Goal: Information Seeking & Learning: Compare options

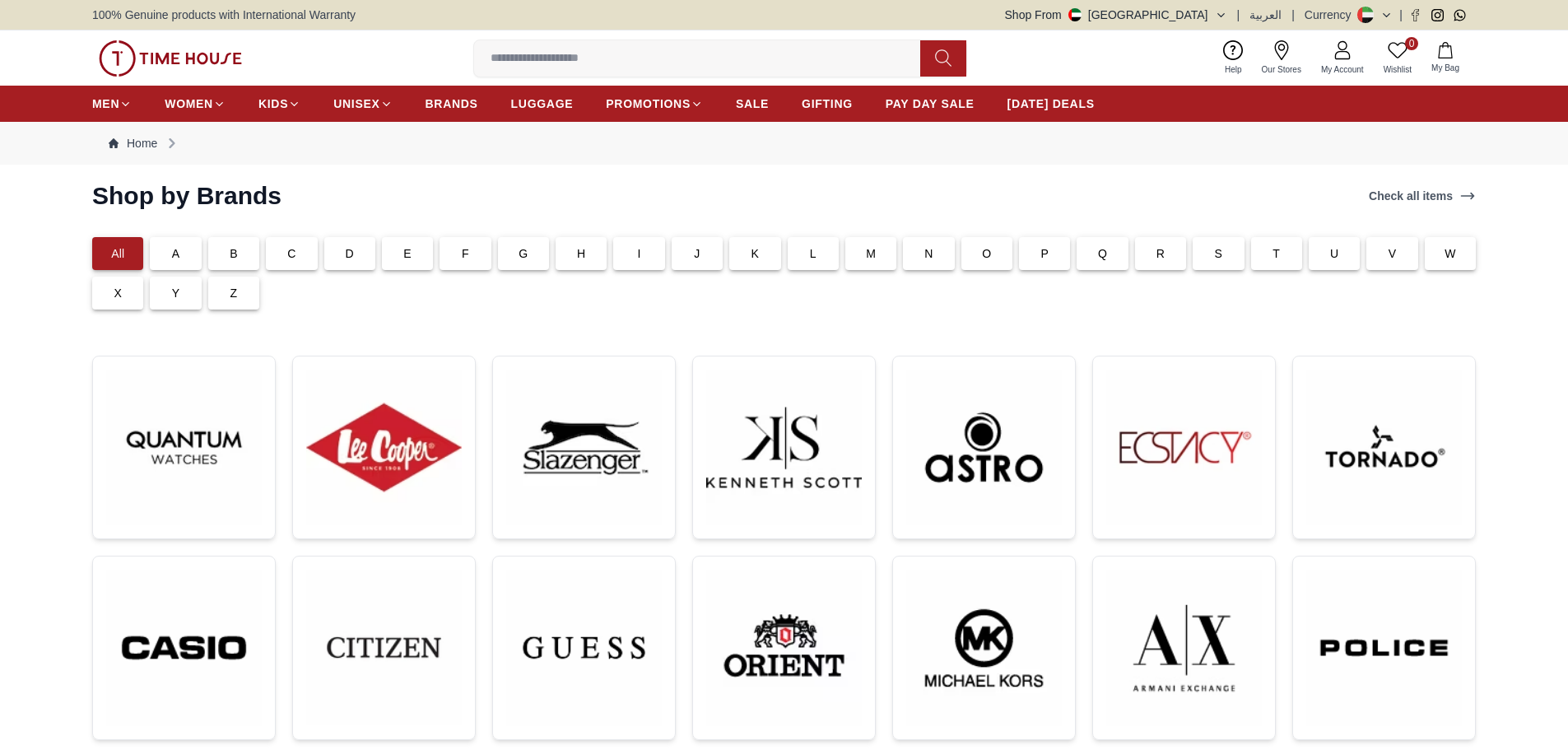
click at [168, 62] on img at bounding box center [170, 59] width 143 height 36
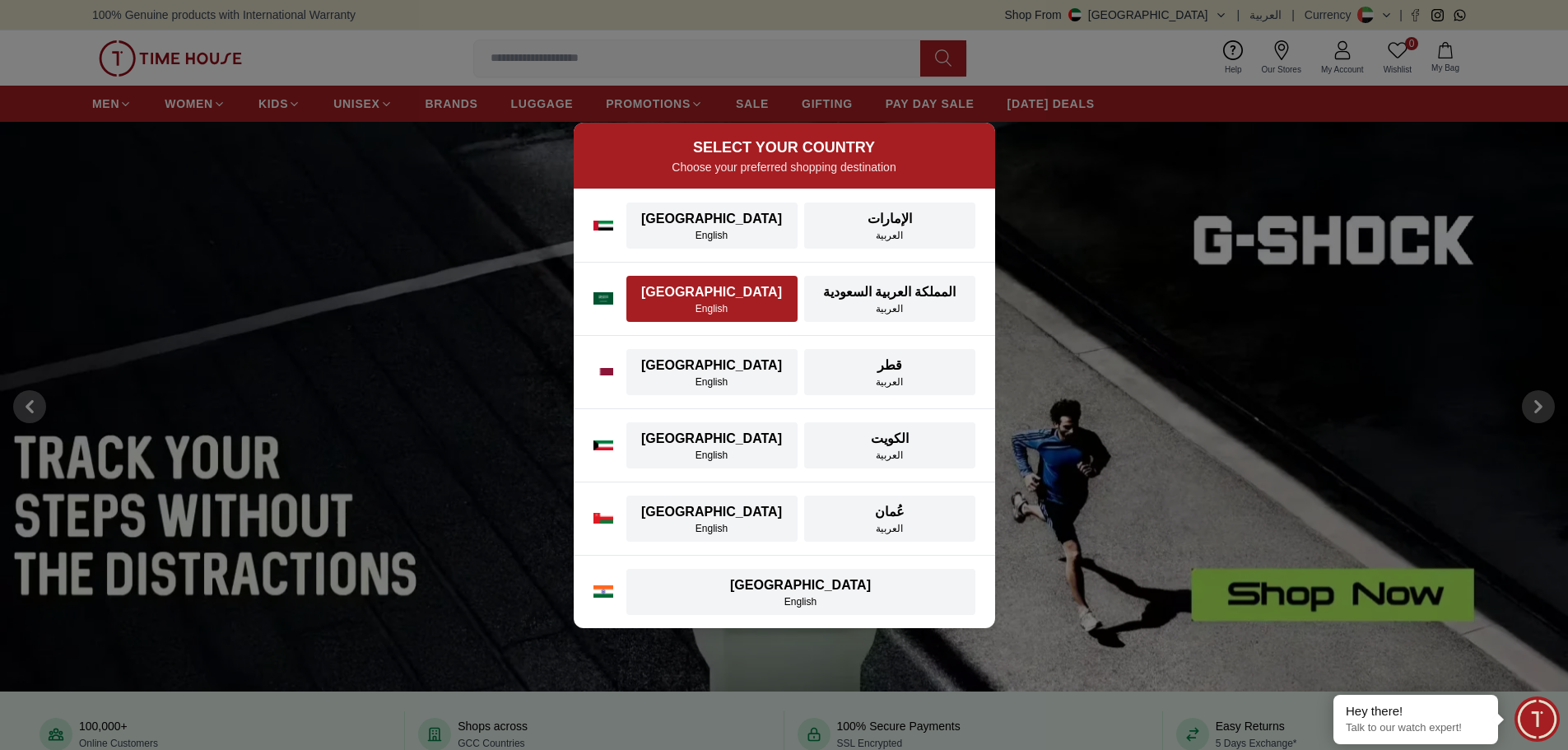
click at [696, 293] on div "Saudi Arabia" at bounding box center [712, 292] width 152 height 20
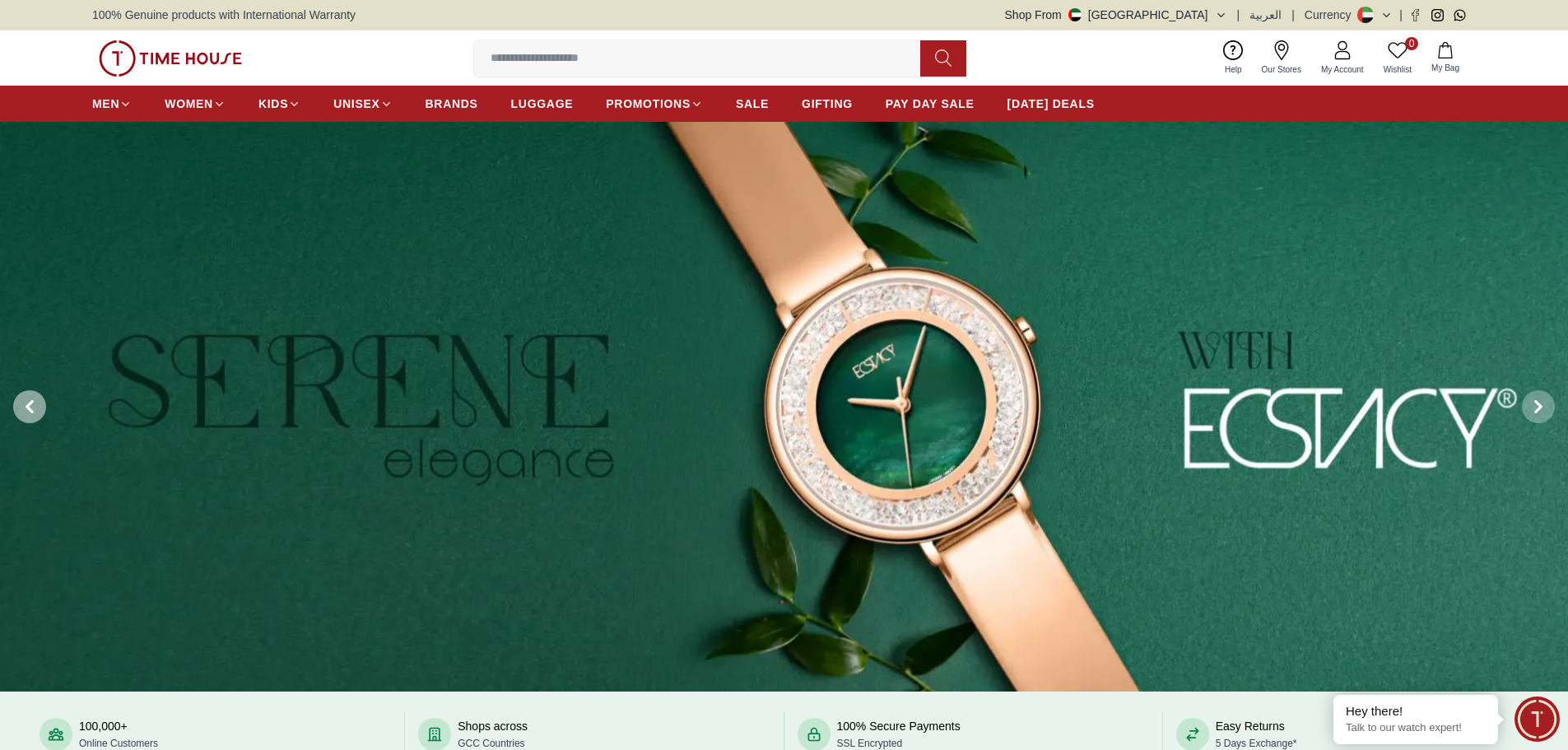
click at [39, 411] on span at bounding box center [29, 407] width 33 height 33
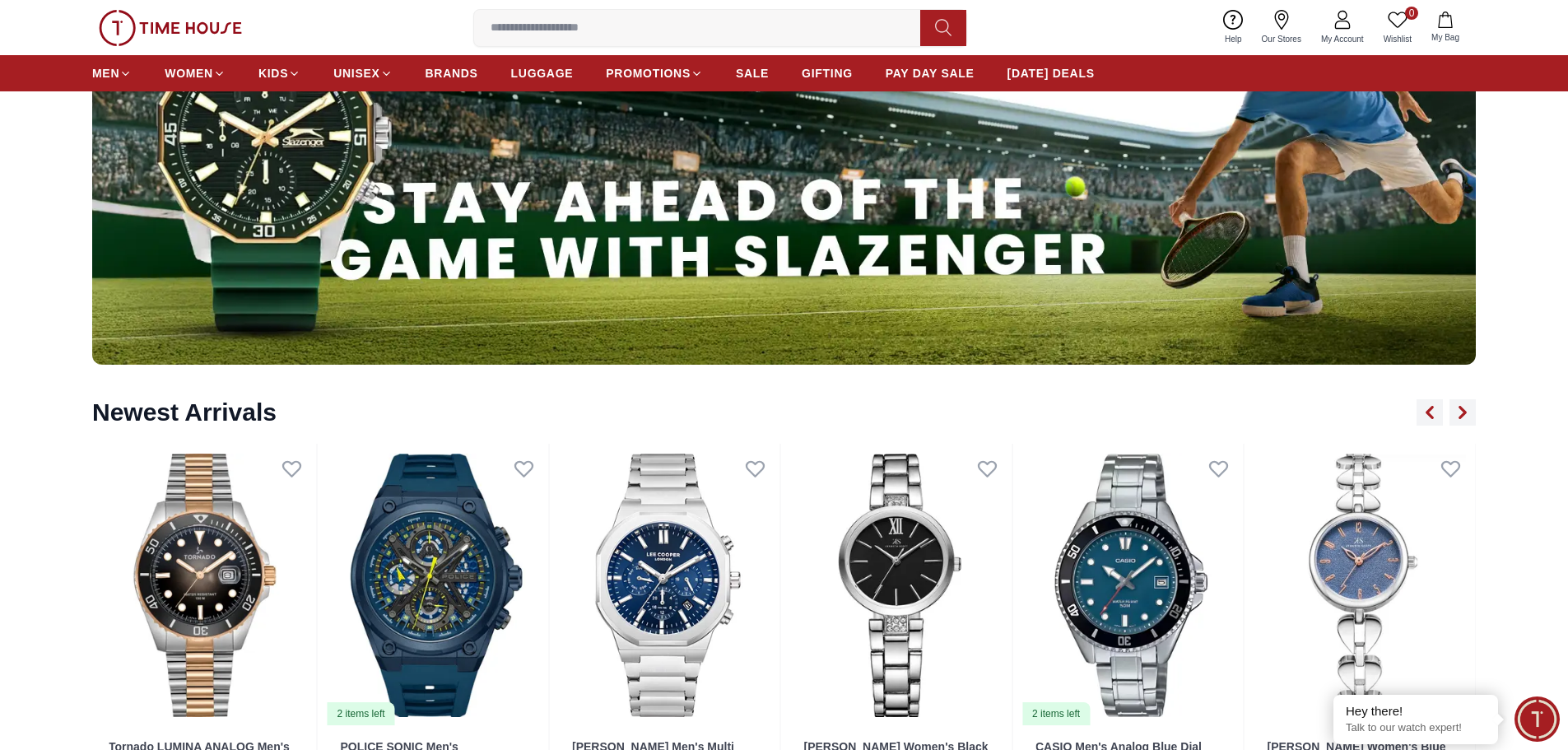
scroll to position [2222, 0]
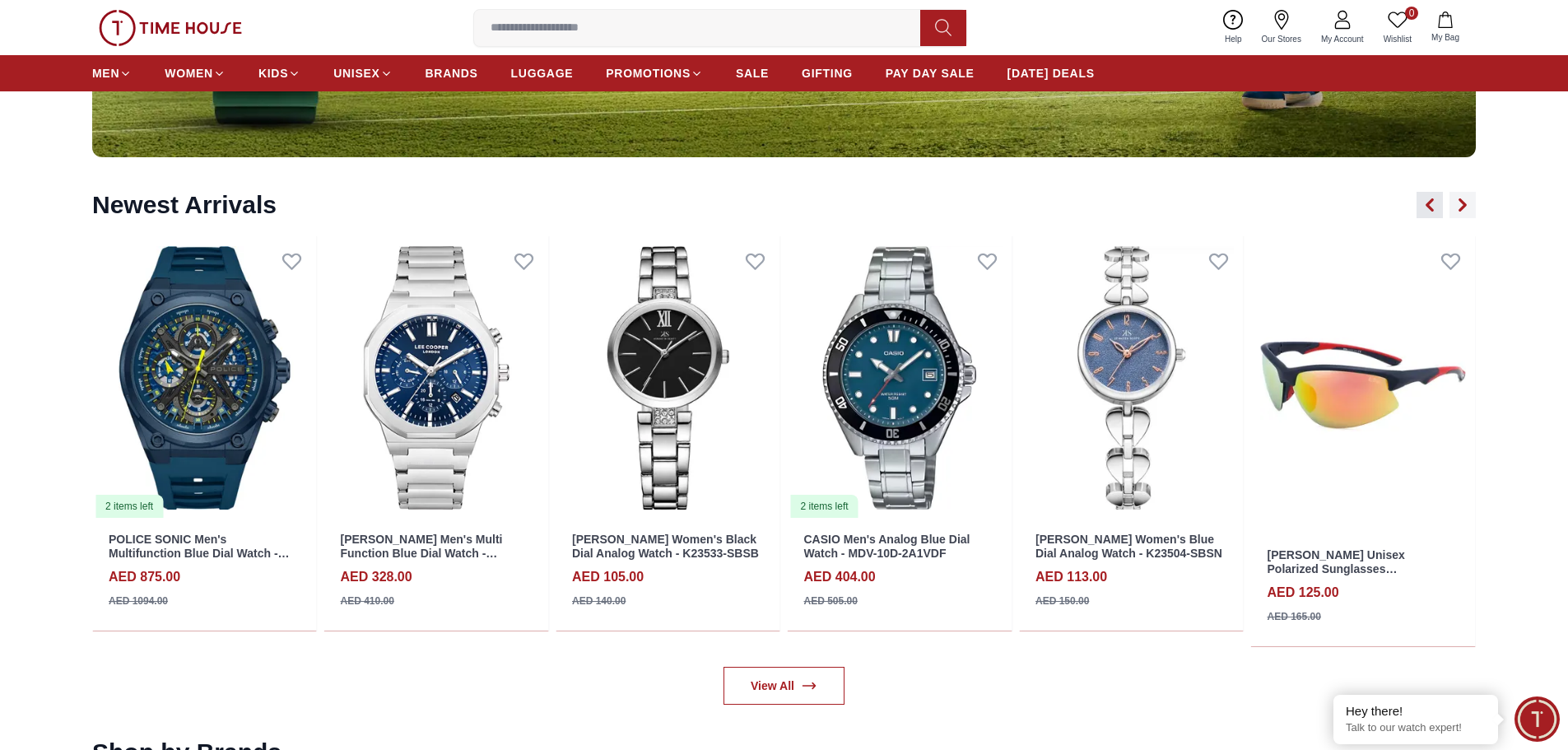
click at [1433, 201] on icon "button" at bounding box center [1430, 205] width 5 height 10
click at [1466, 203] on icon "button" at bounding box center [1463, 205] width 5 height 10
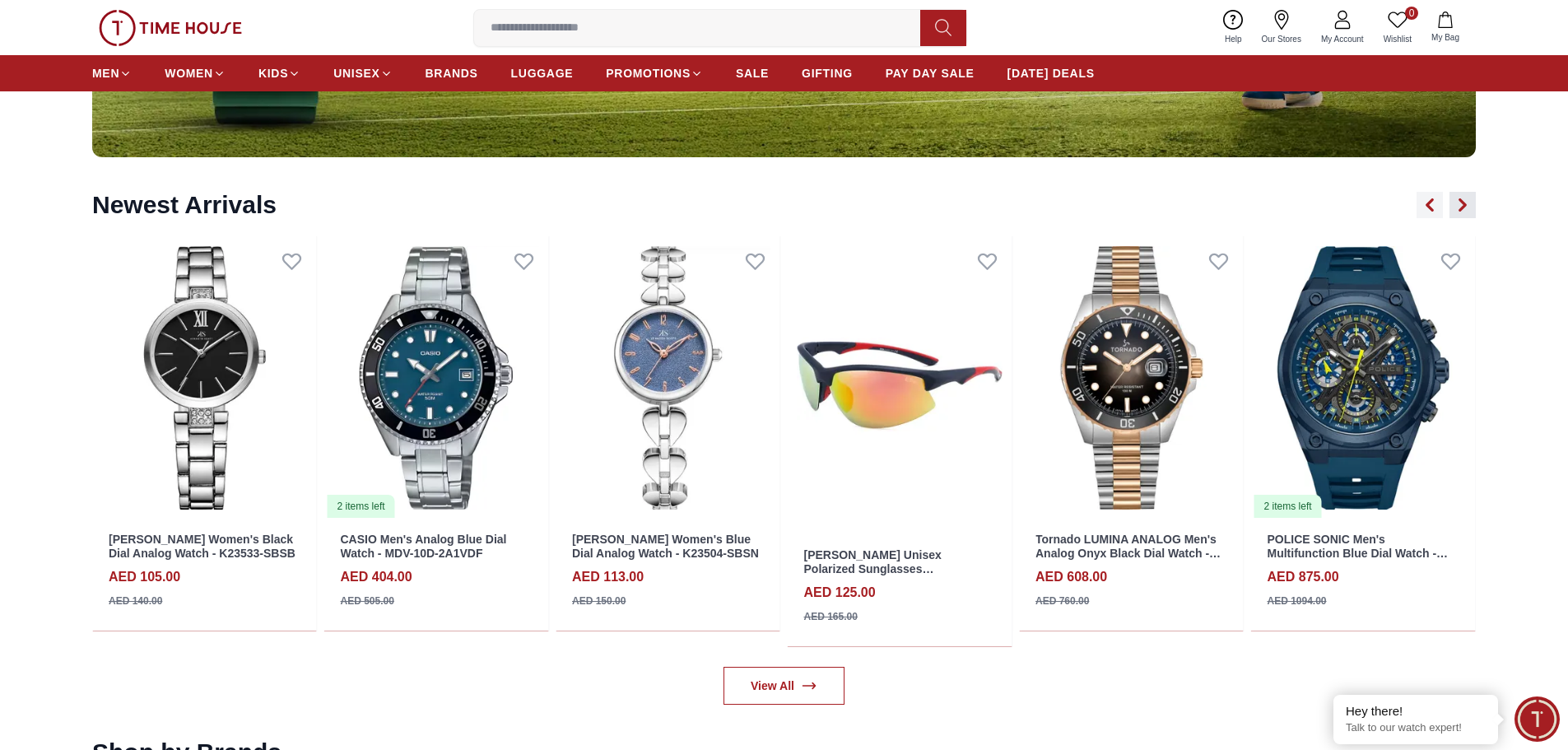
click at [1467, 203] on icon "button" at bounding box center [1462, 205] width 13 height 13
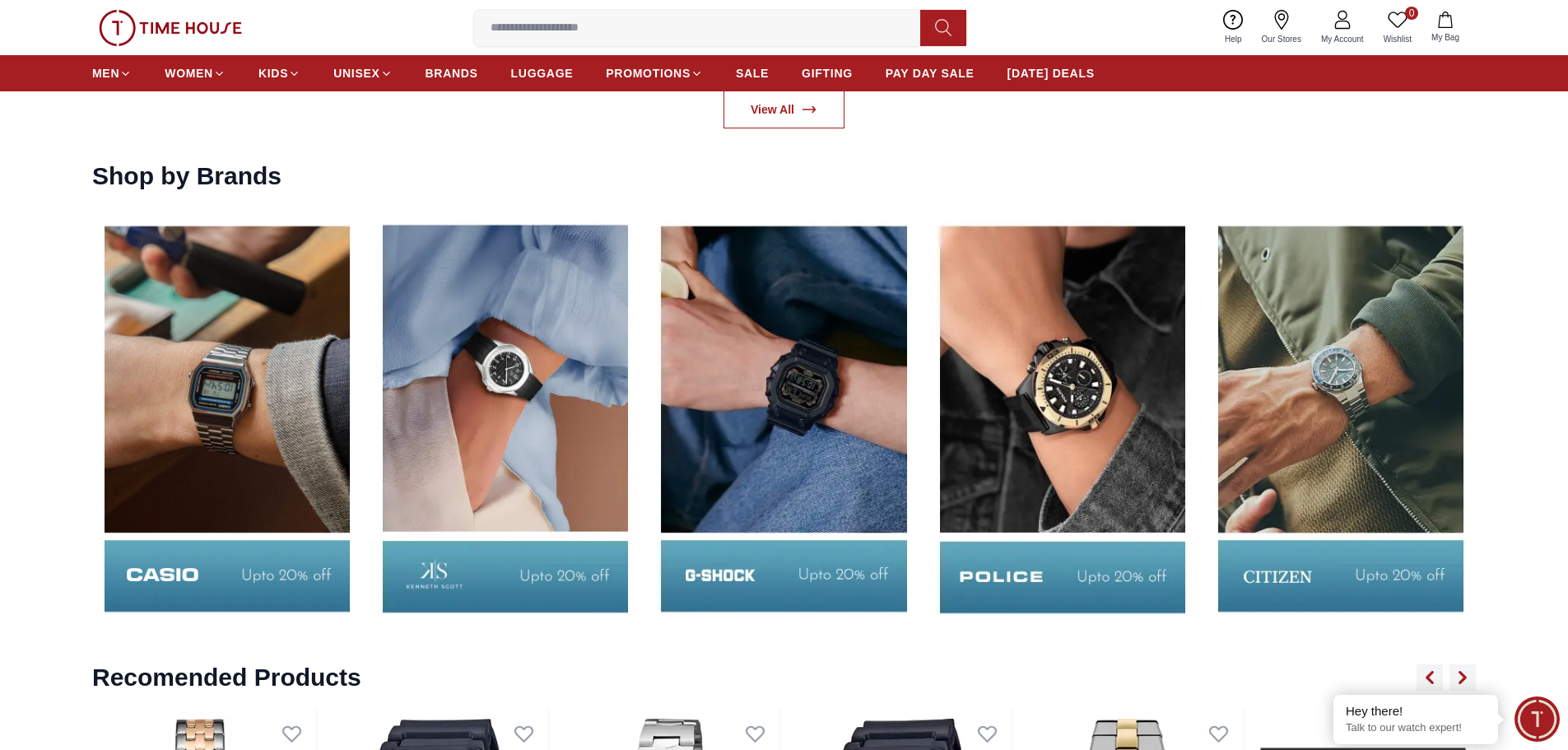
scroll to position [2880, 0]
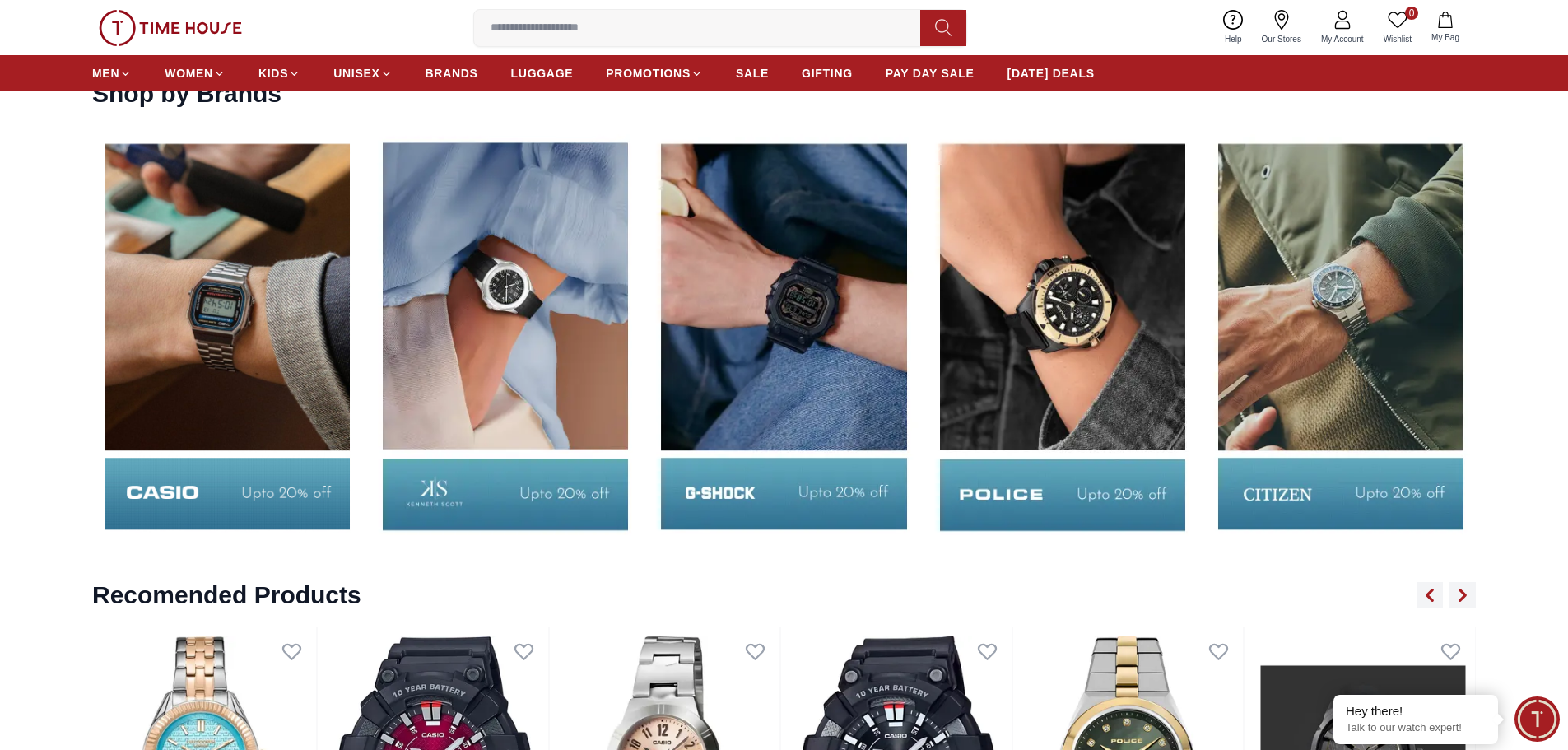
click at [1063, 401] on img at bounding box center [1062, 336] width 270 height 422
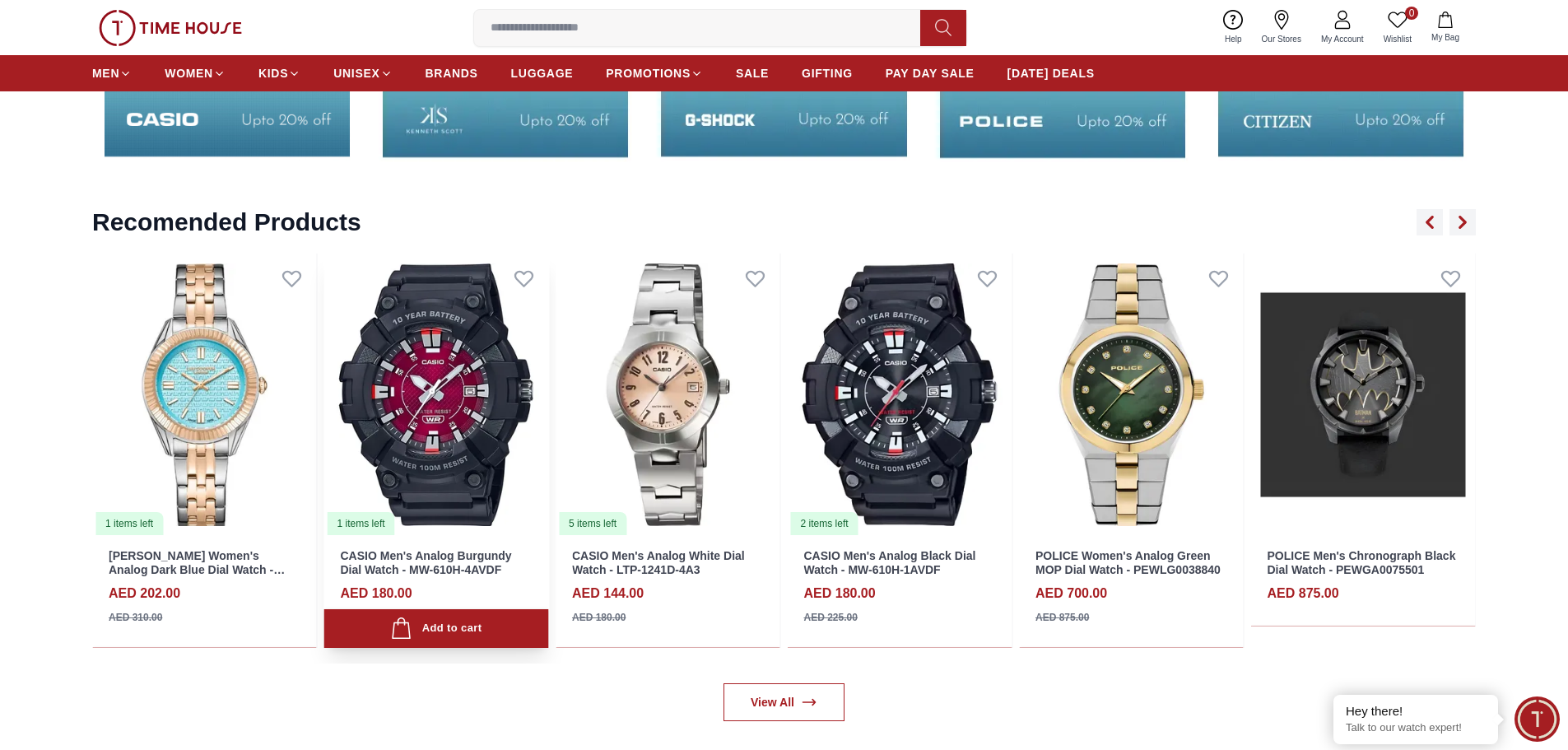
scroll to position [3292, 0]
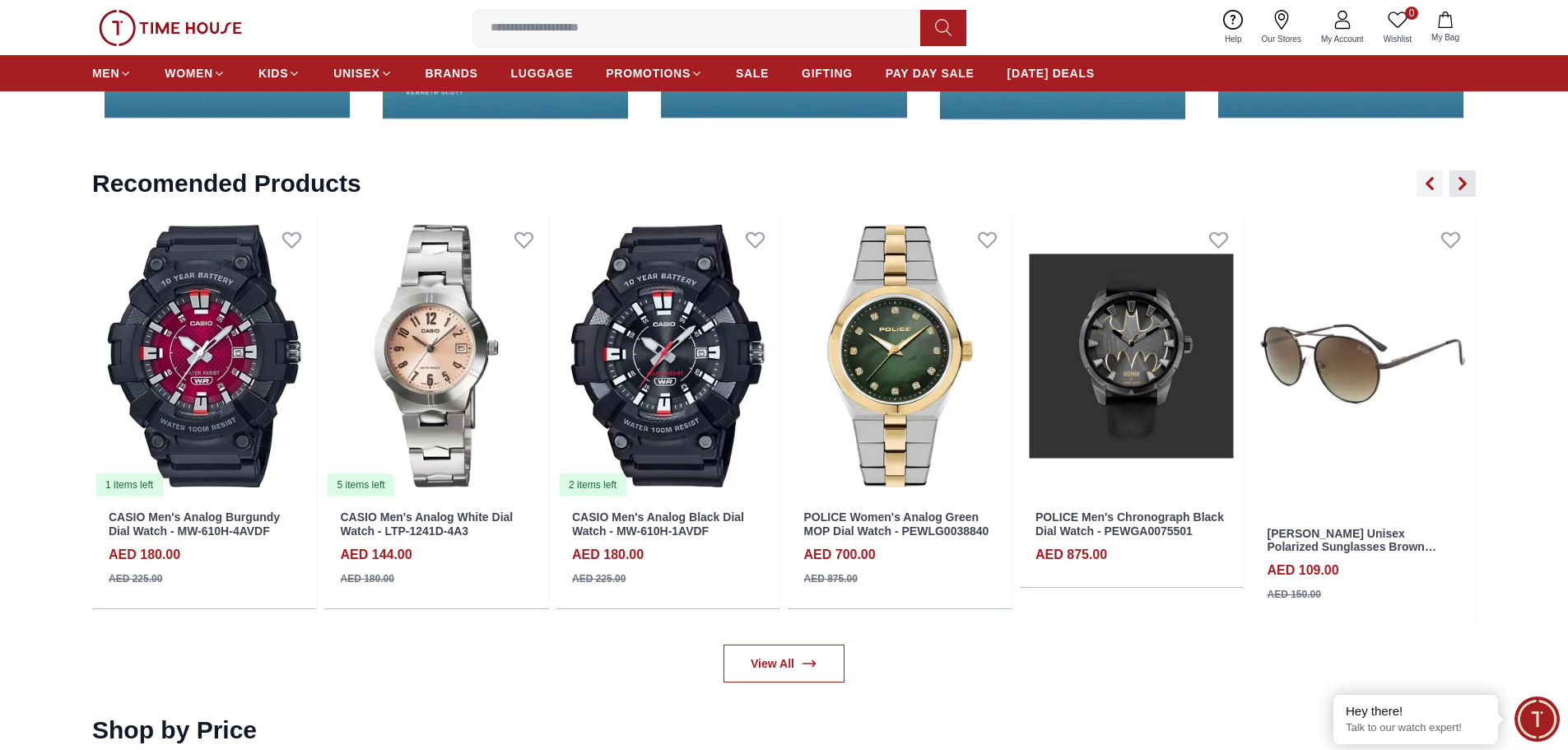
click at [1463, 174] on button "button" at bounding box center [1463, 183] width 26 height 26
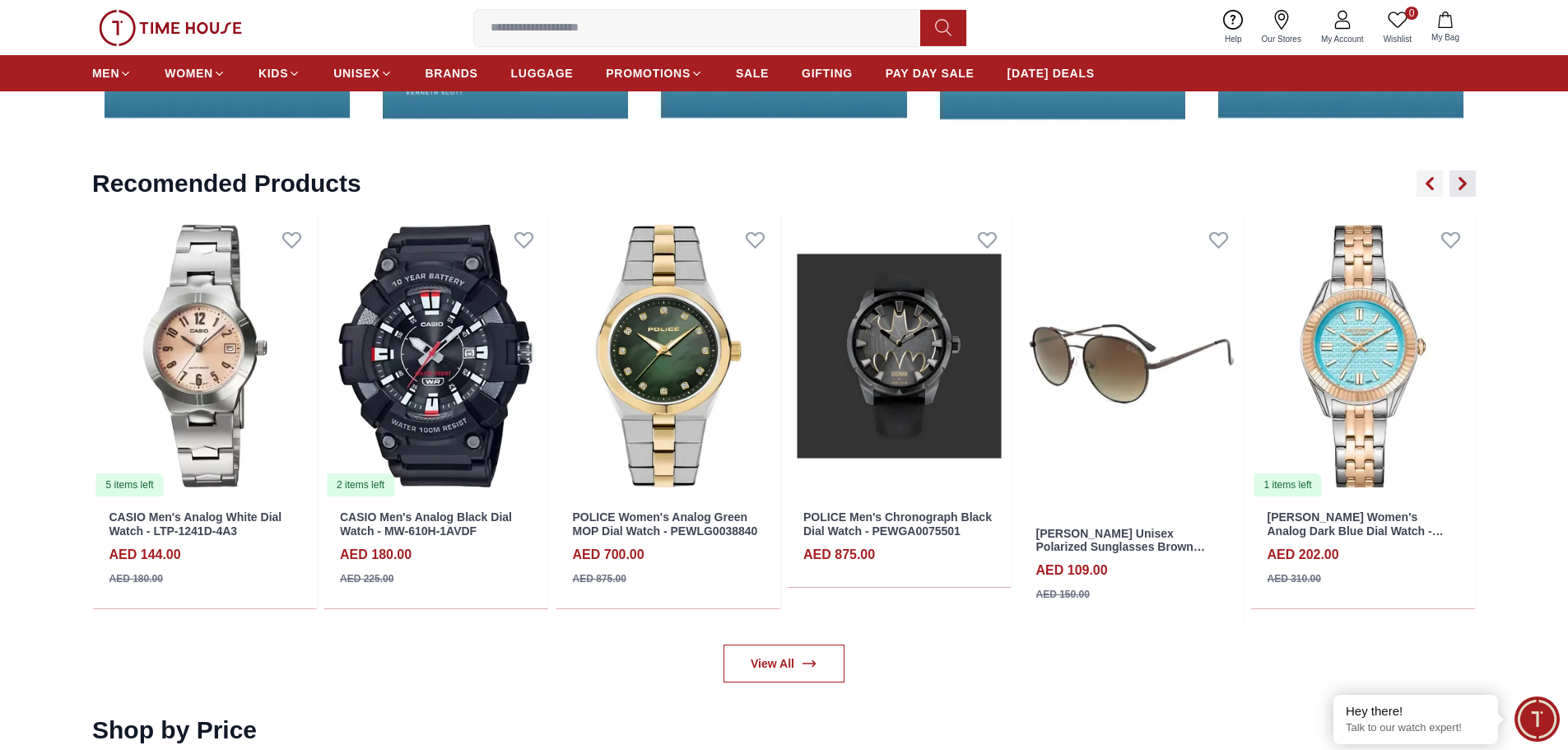
click at [1463, 174] on button "button" at bounding box center [1463, 183] width 26 height 26
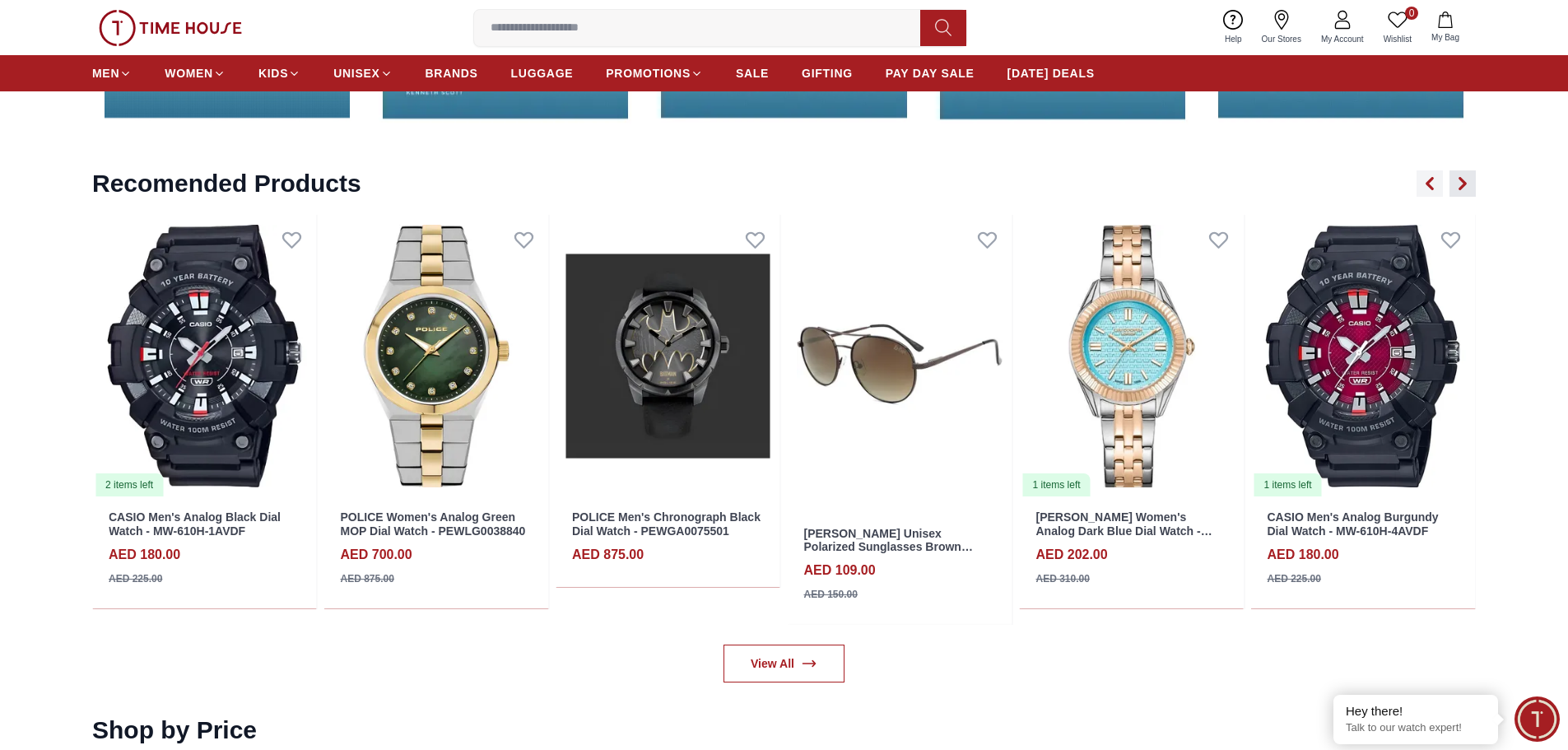
click at [1467, 181] on icon "button" at bounding box center [1462, 183] width 13 height 13
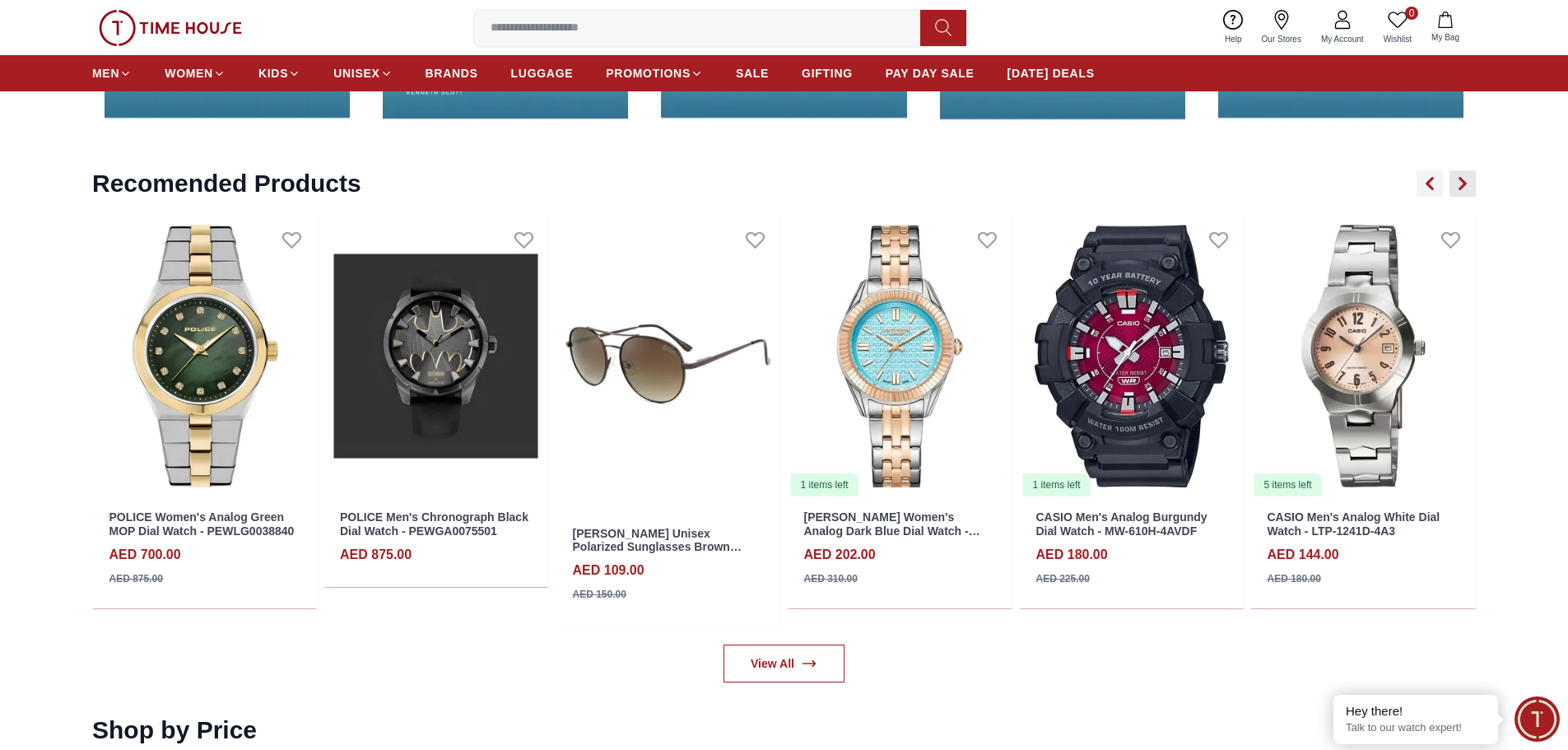
click at [1467, 181] on icon "button" at bounding box center [1462, 183] width 13 height 13
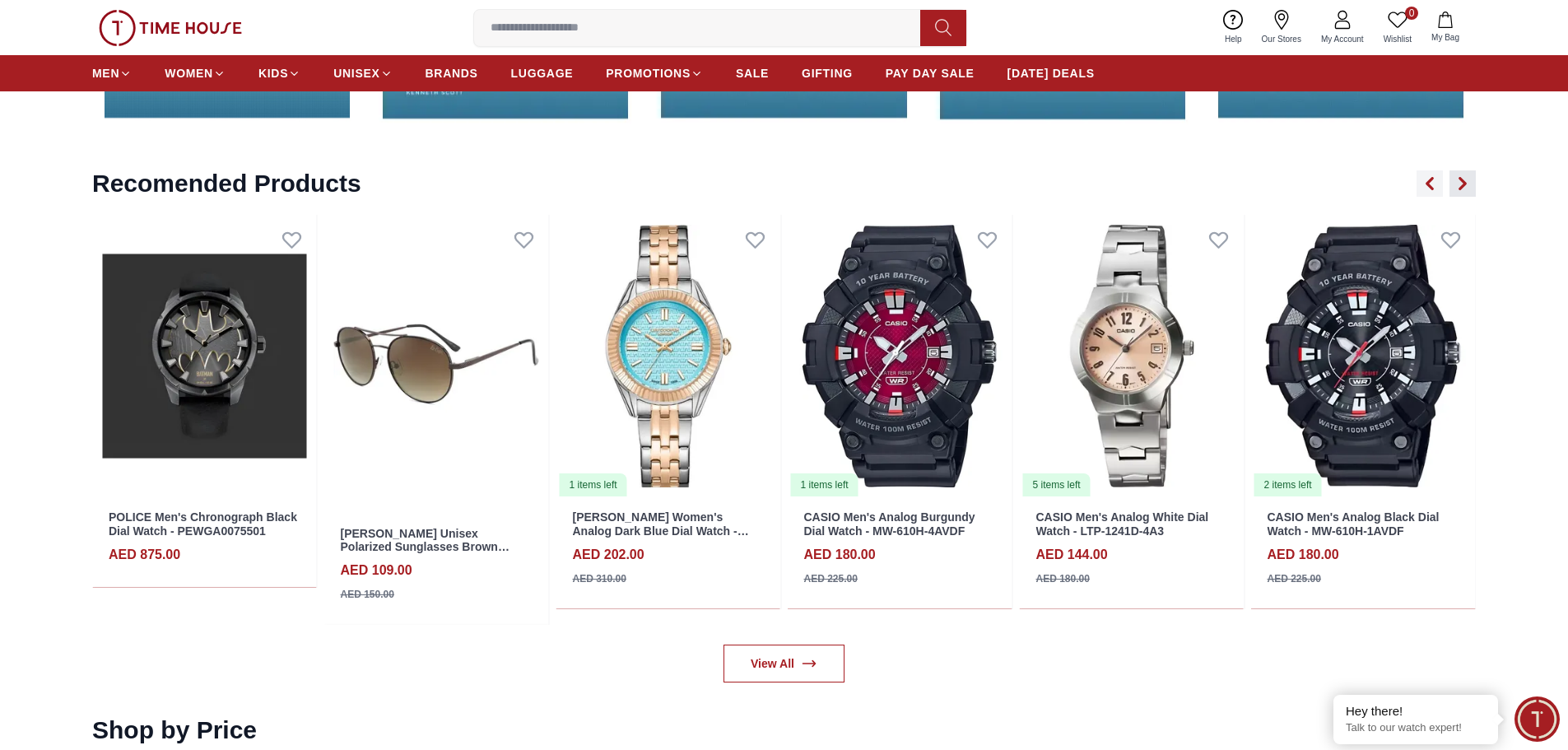
click at [1467, 181] on icon "button" at bounding box center [1462, 183] width 13 height 13
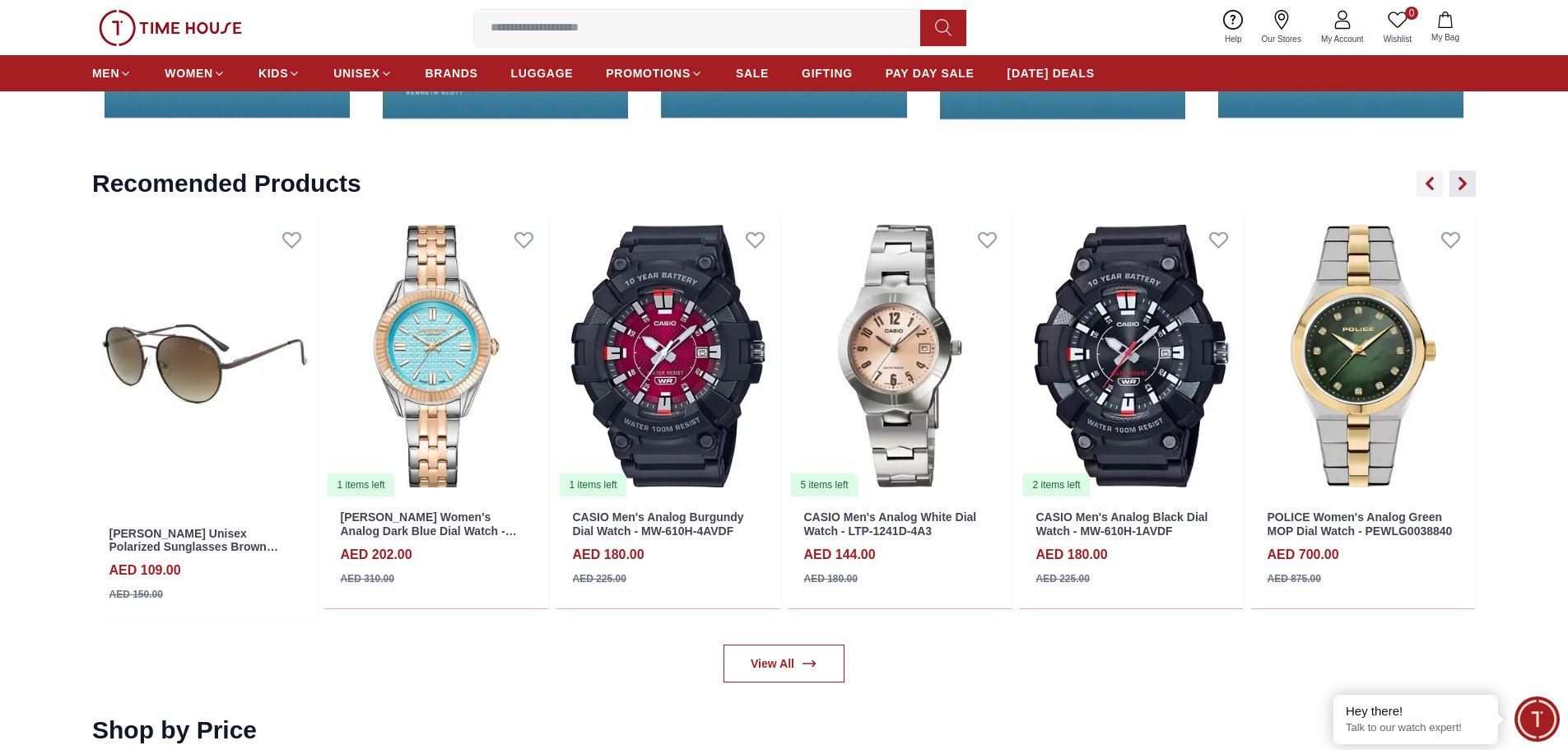
click at [1467, 181] on icon "button" at bounding box center [1462, 183] width 13 height 13
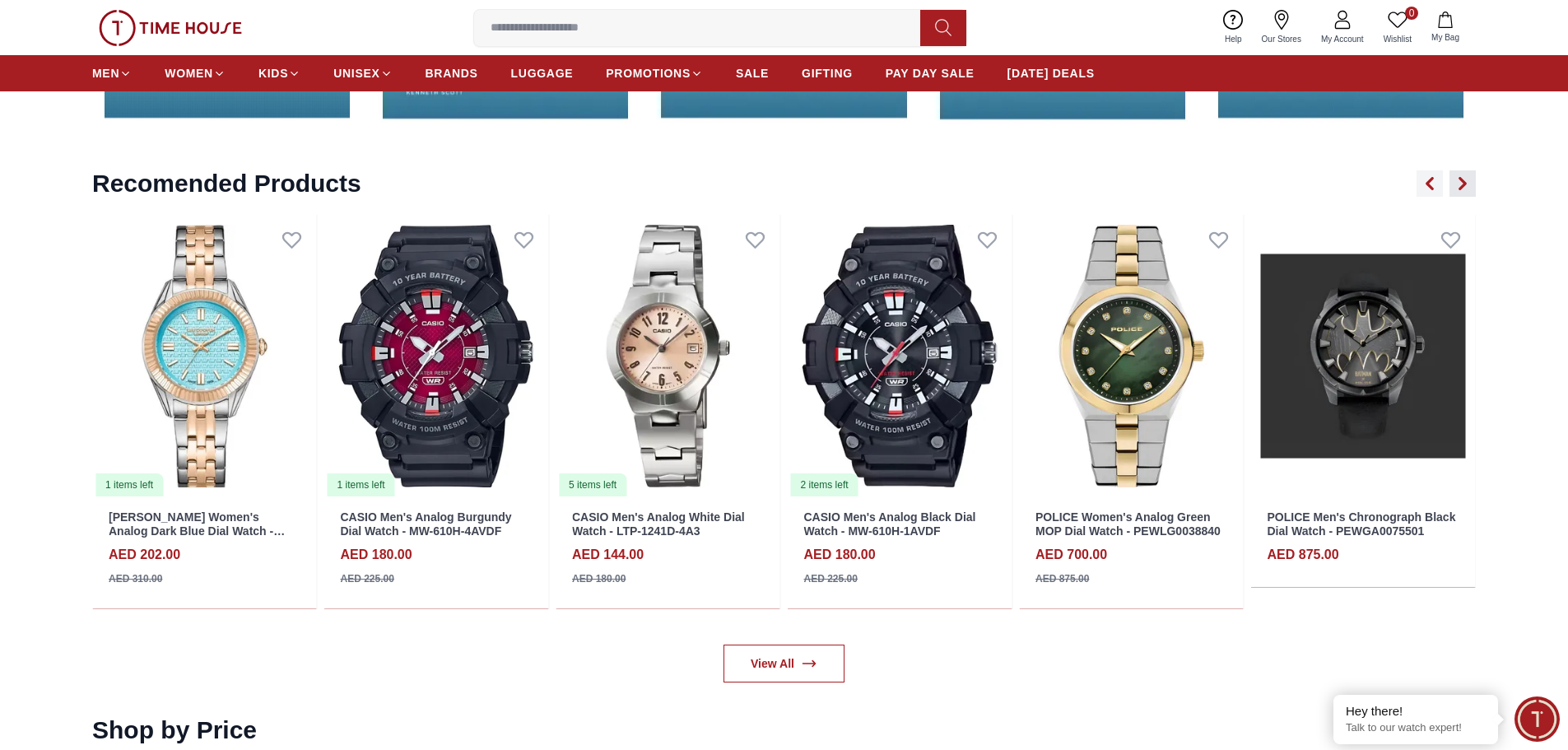
click at [1467, 181] on icon "button" at bounding box center [1462, 183] width 13 height 13
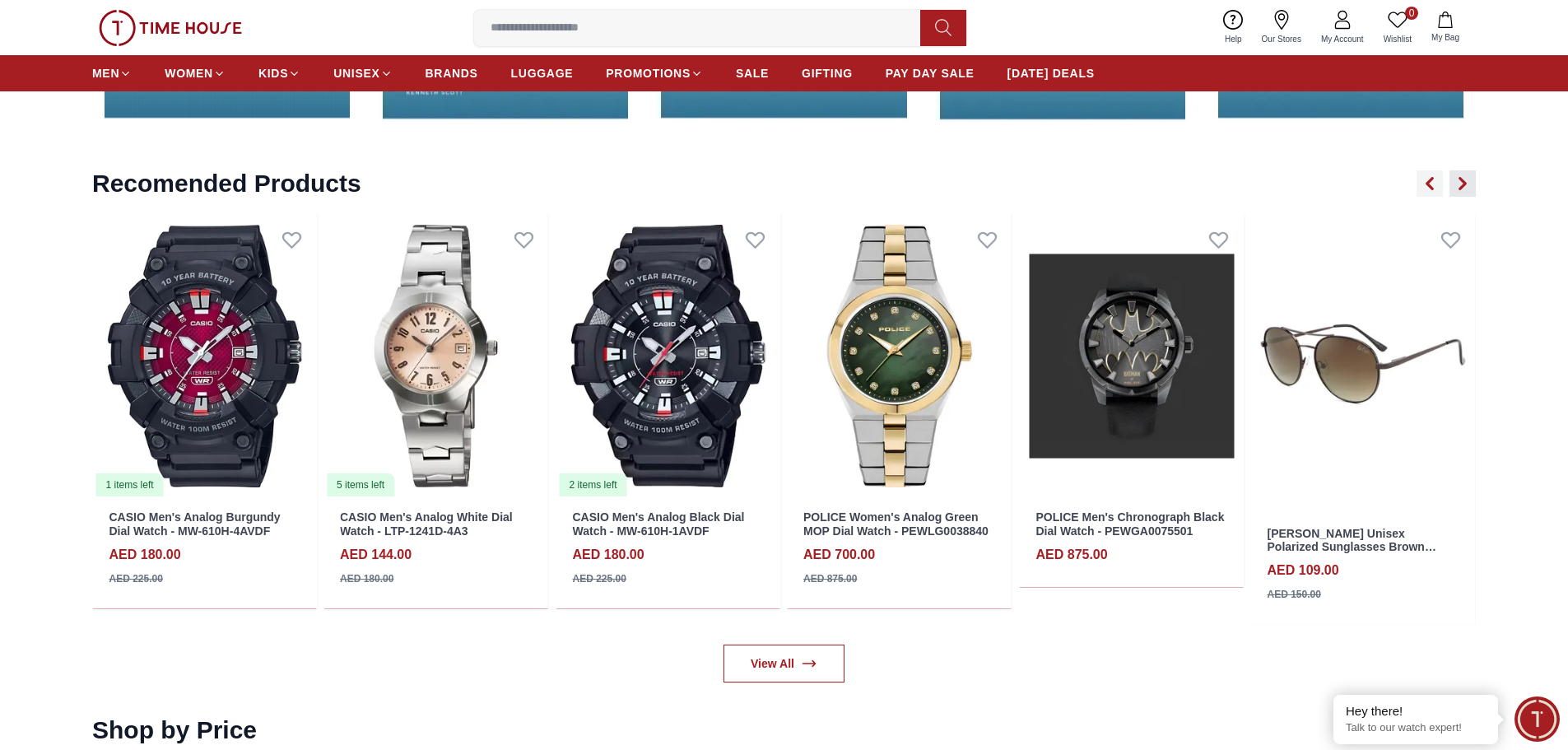
click at [1467, 181] on icon "button" at bounding box center [1462, 183] width 13 height 13
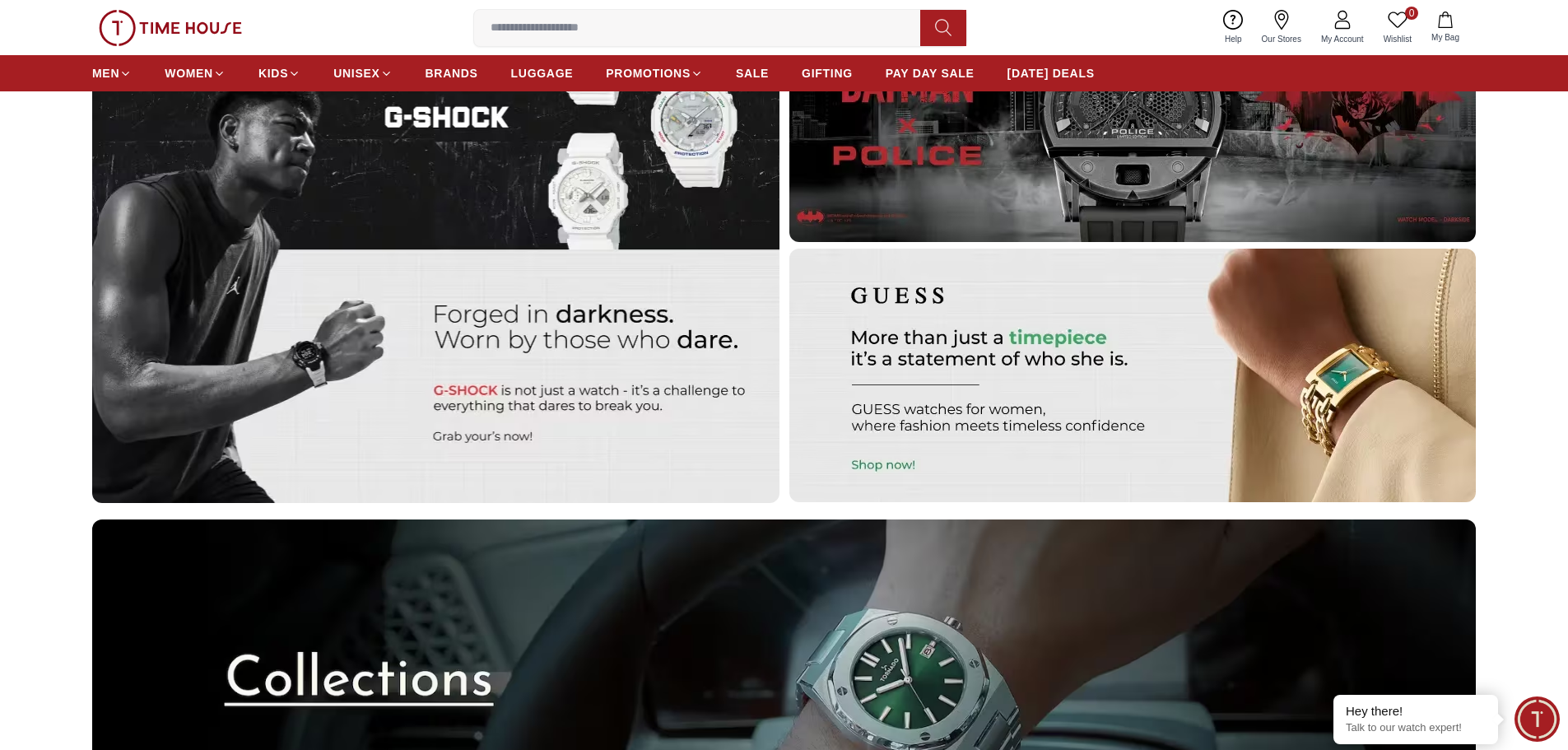
scroll to position [5267, 0]
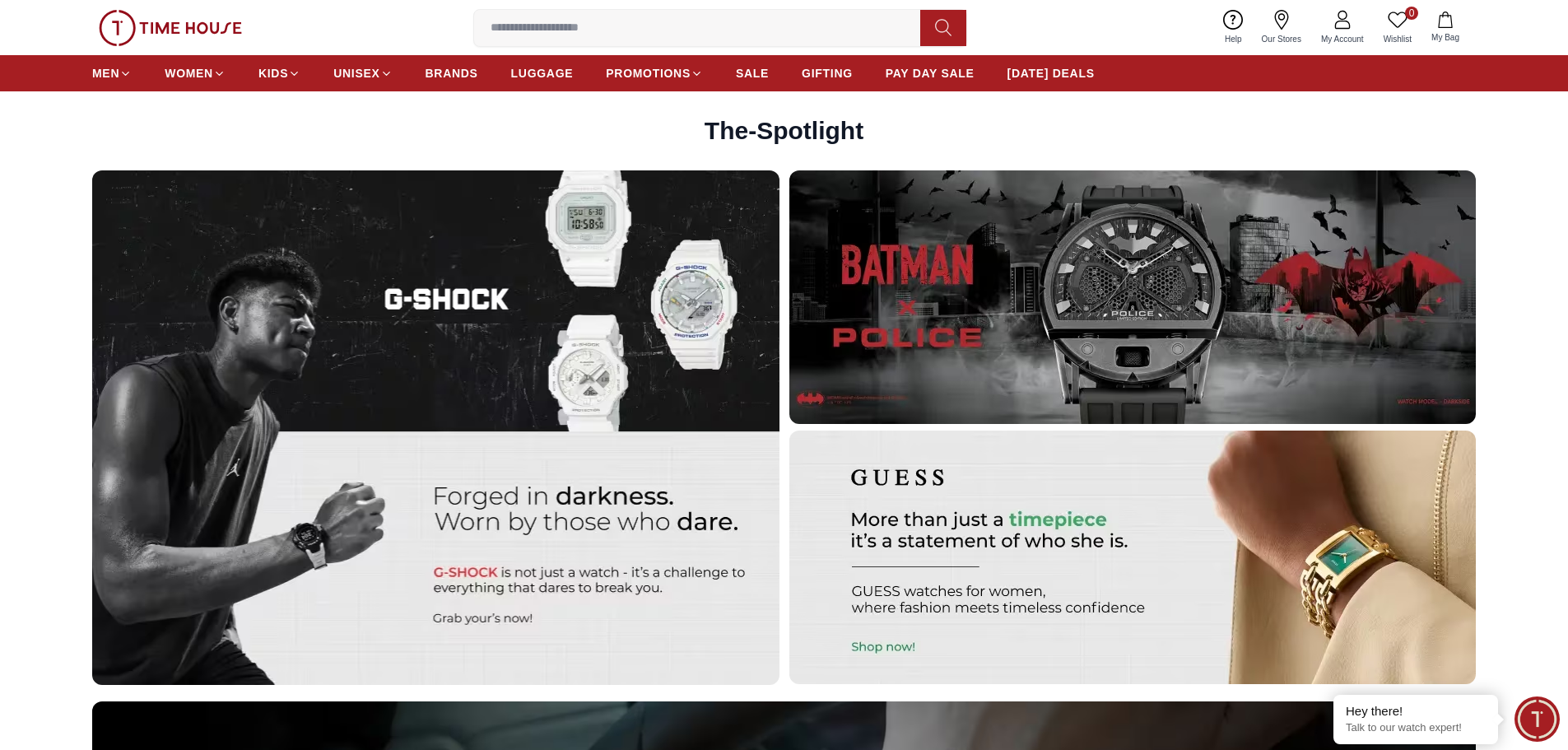
click at [501, 364] on img at bounding box center [435, 427] width 688 height 514
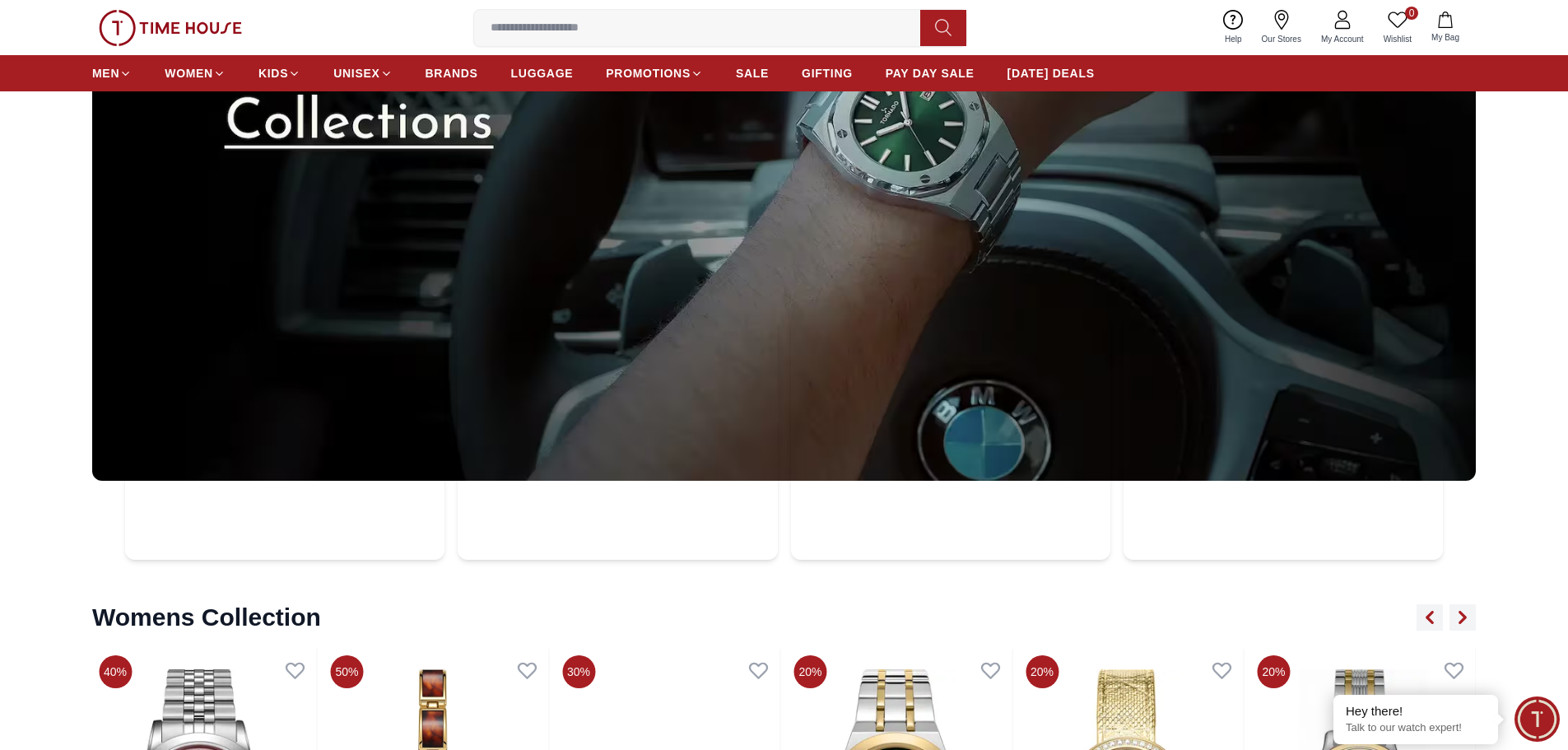
scroll to position [6008, 0]
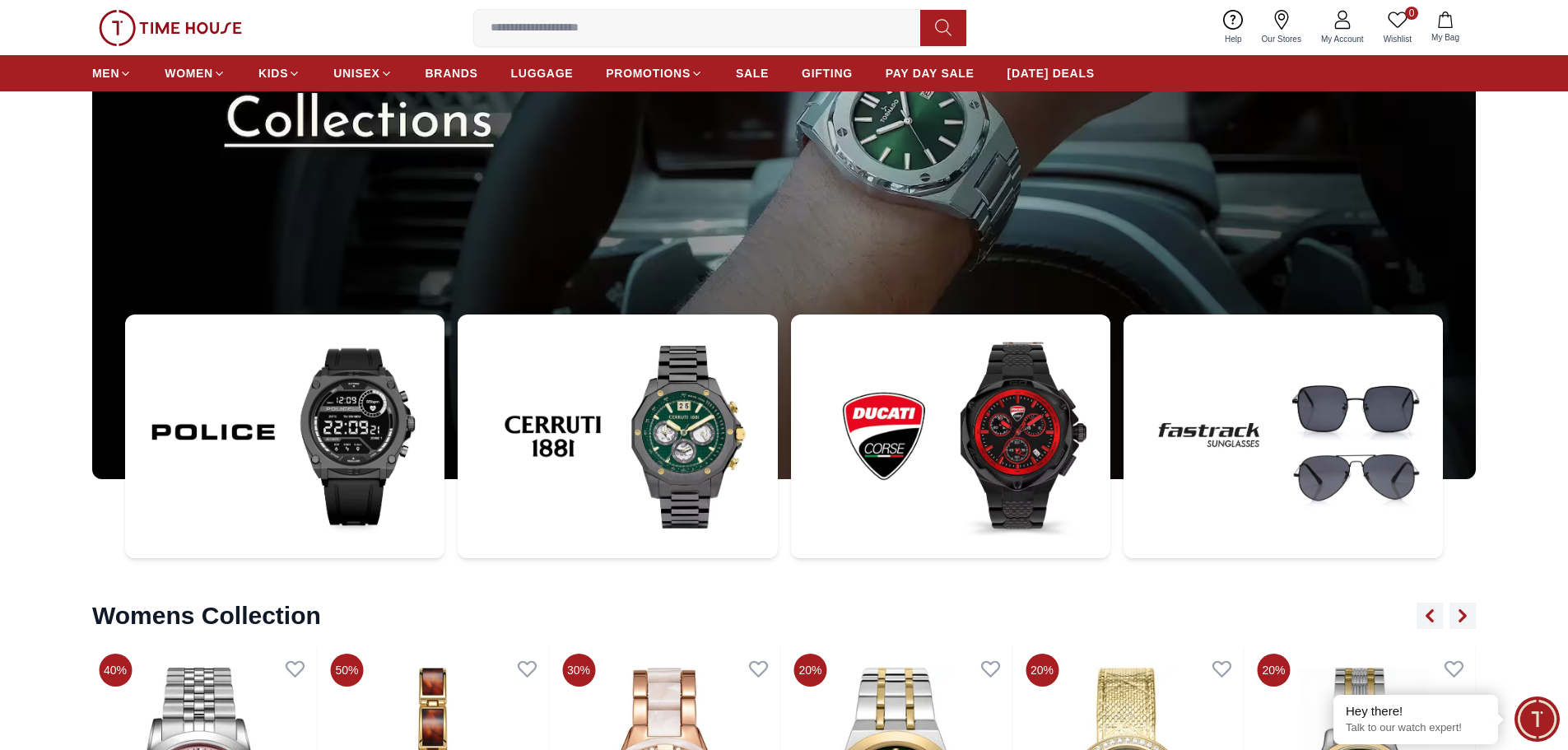
click at [347, 428] on img at bounding box center [284, 436] width 319 height 244
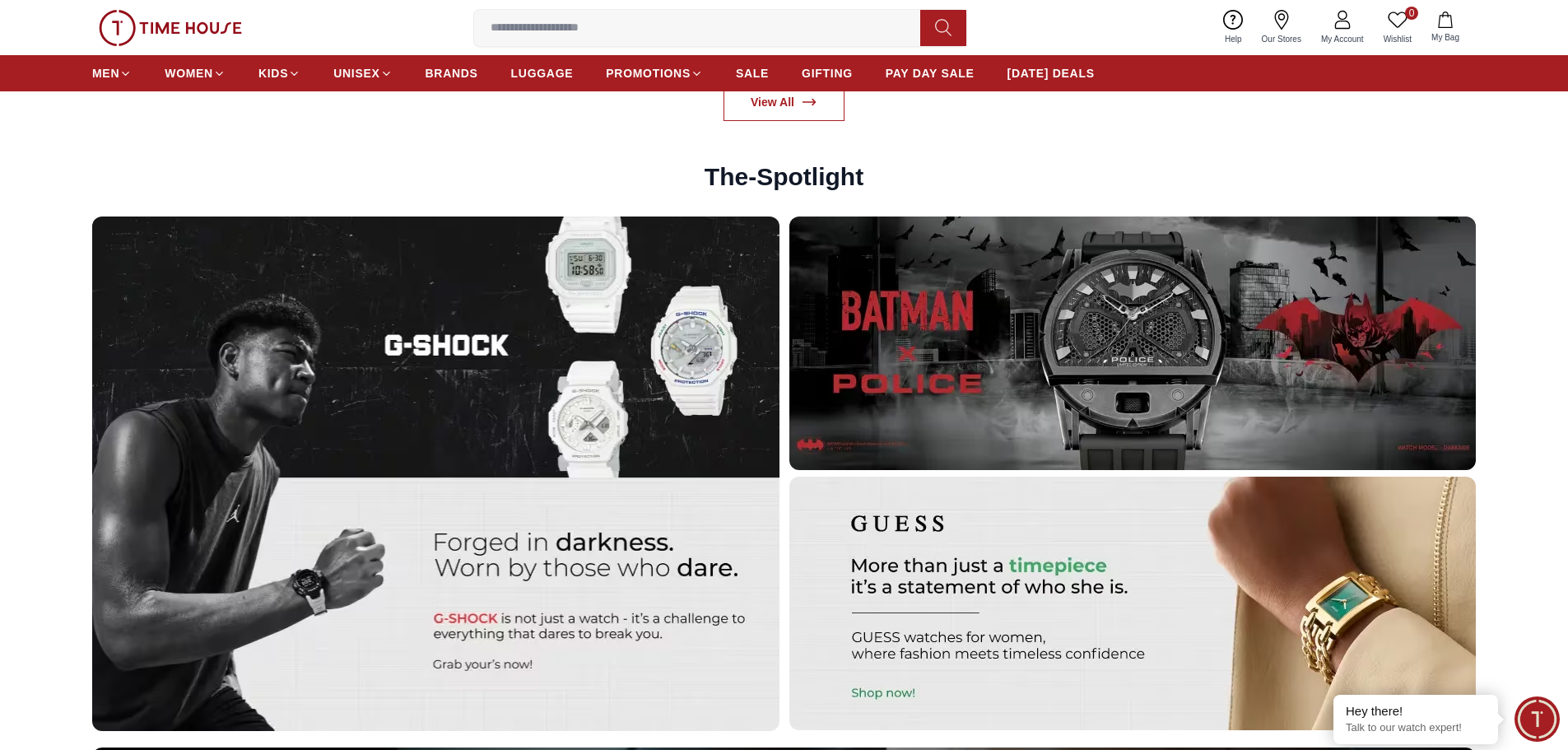
scroll to position [5102, 0]
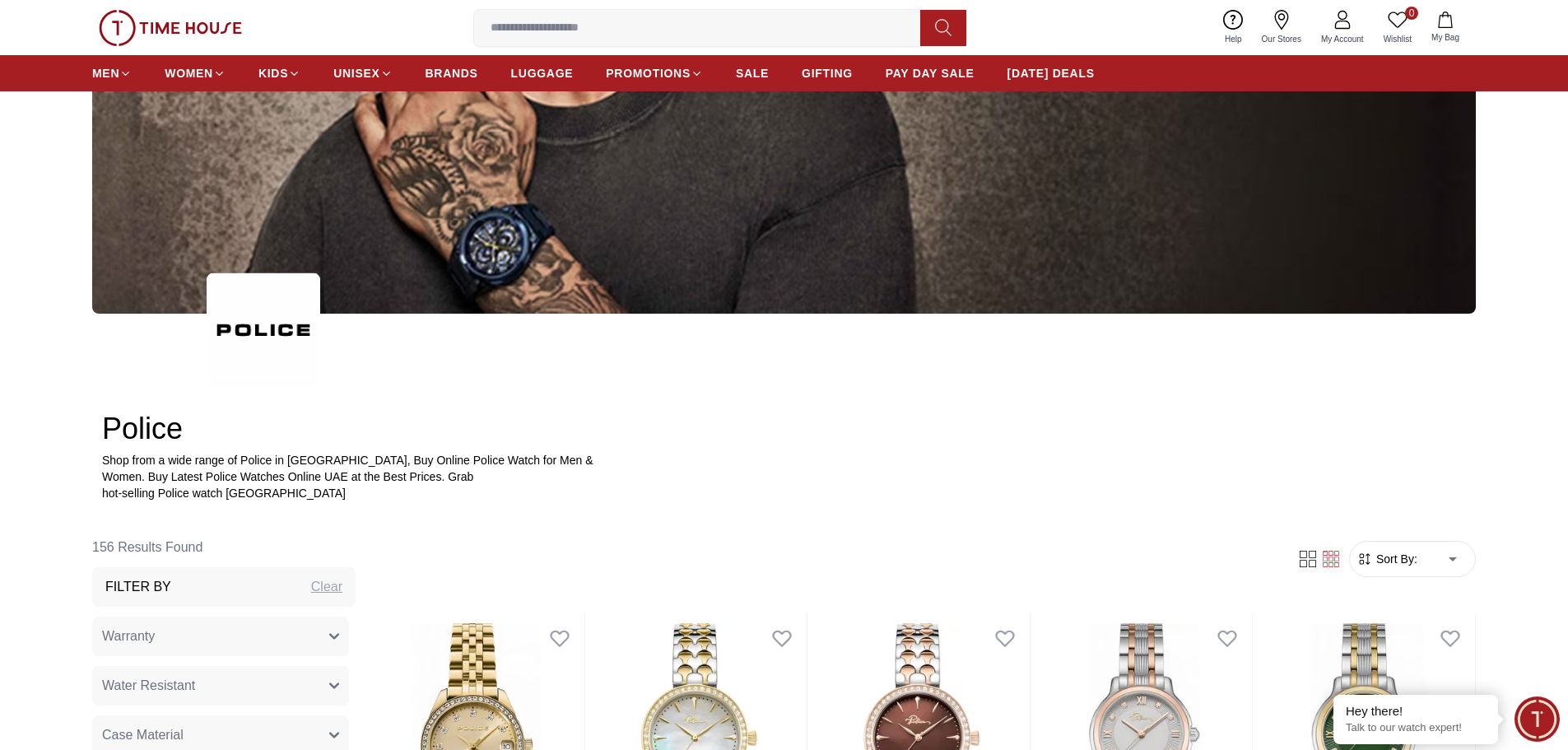
scroll to position [658, 0]
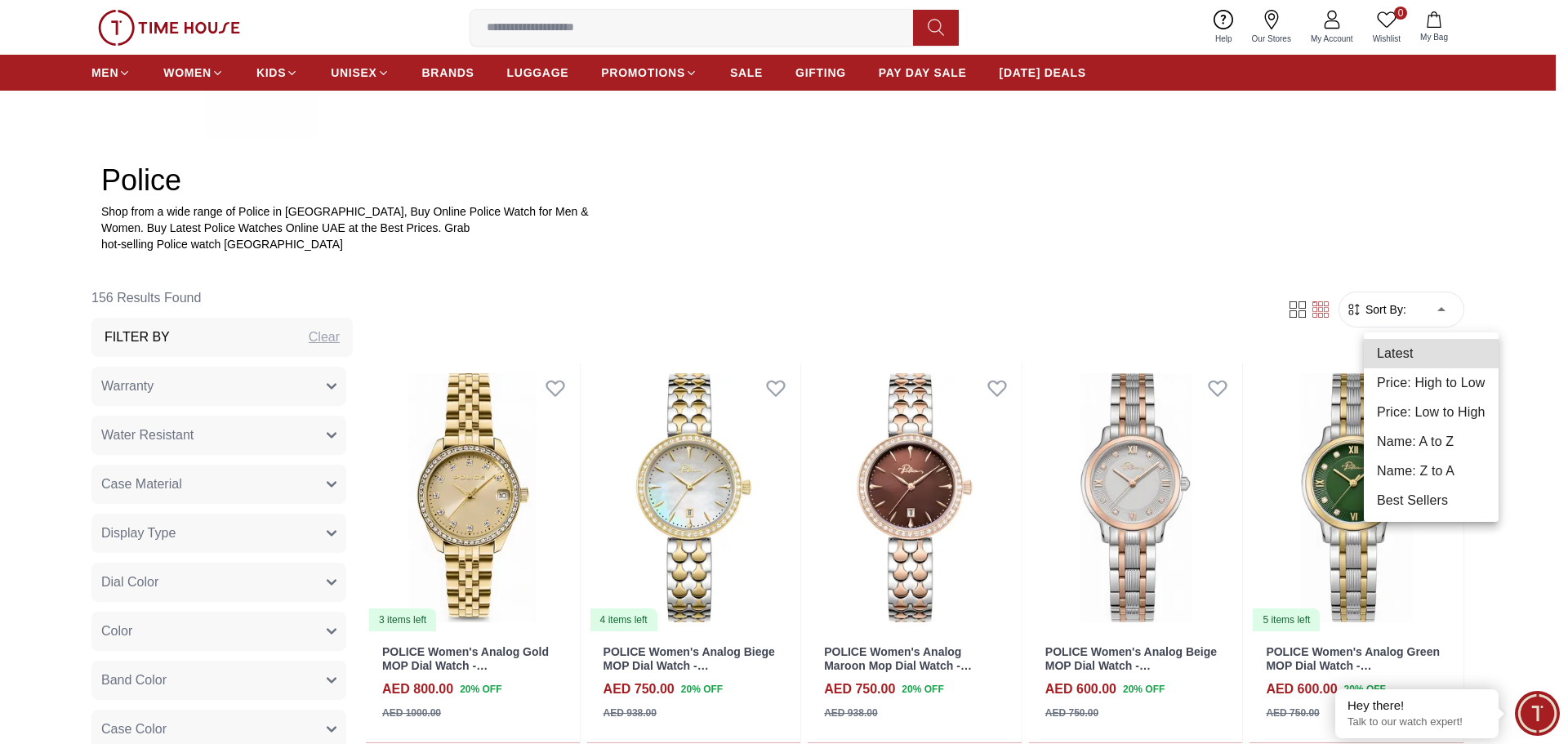
click at [1429, 389] on li "Price: High to Low" at bounding box center [1430, 383] width 135 height 29
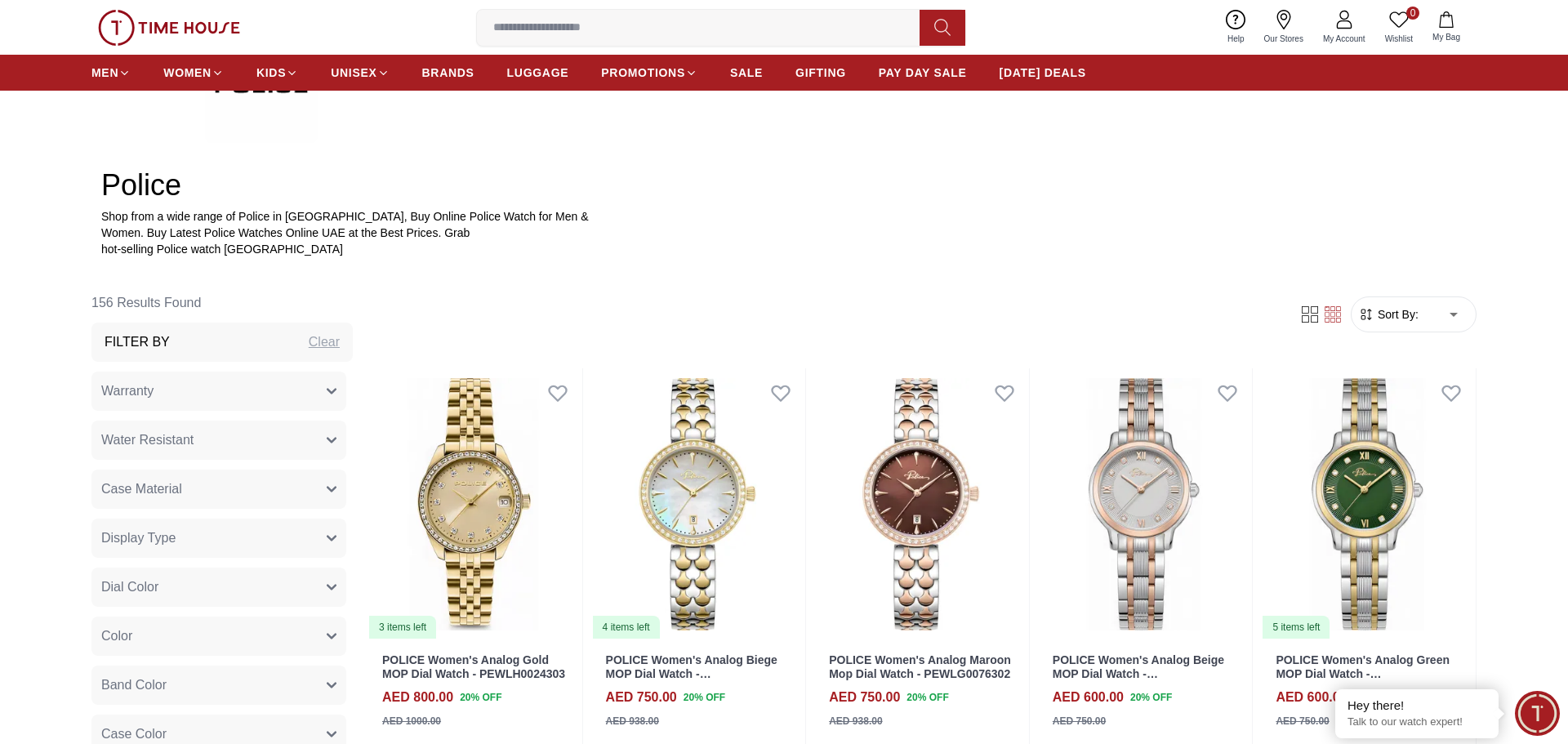
type input "*"
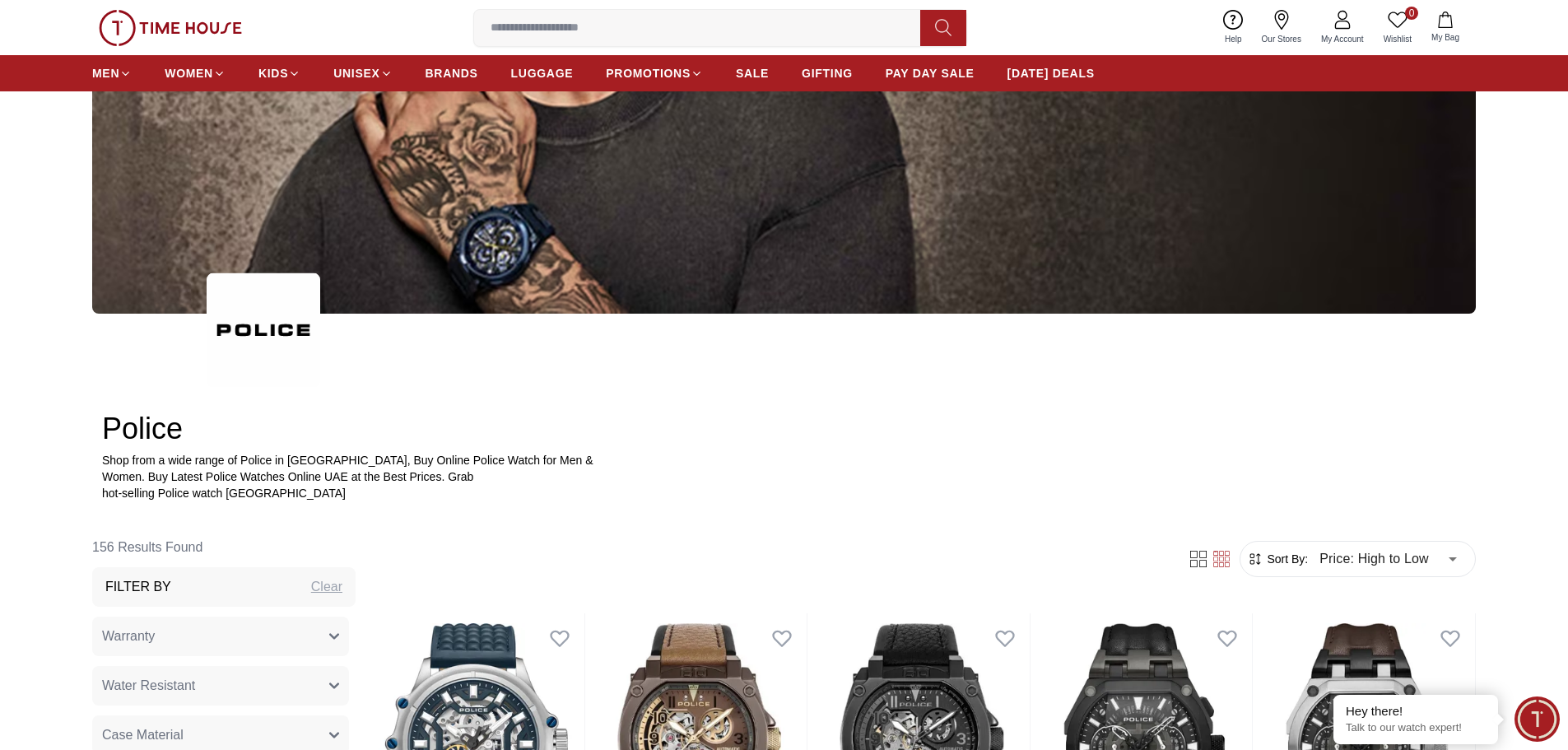
scroll to position [823, 0]
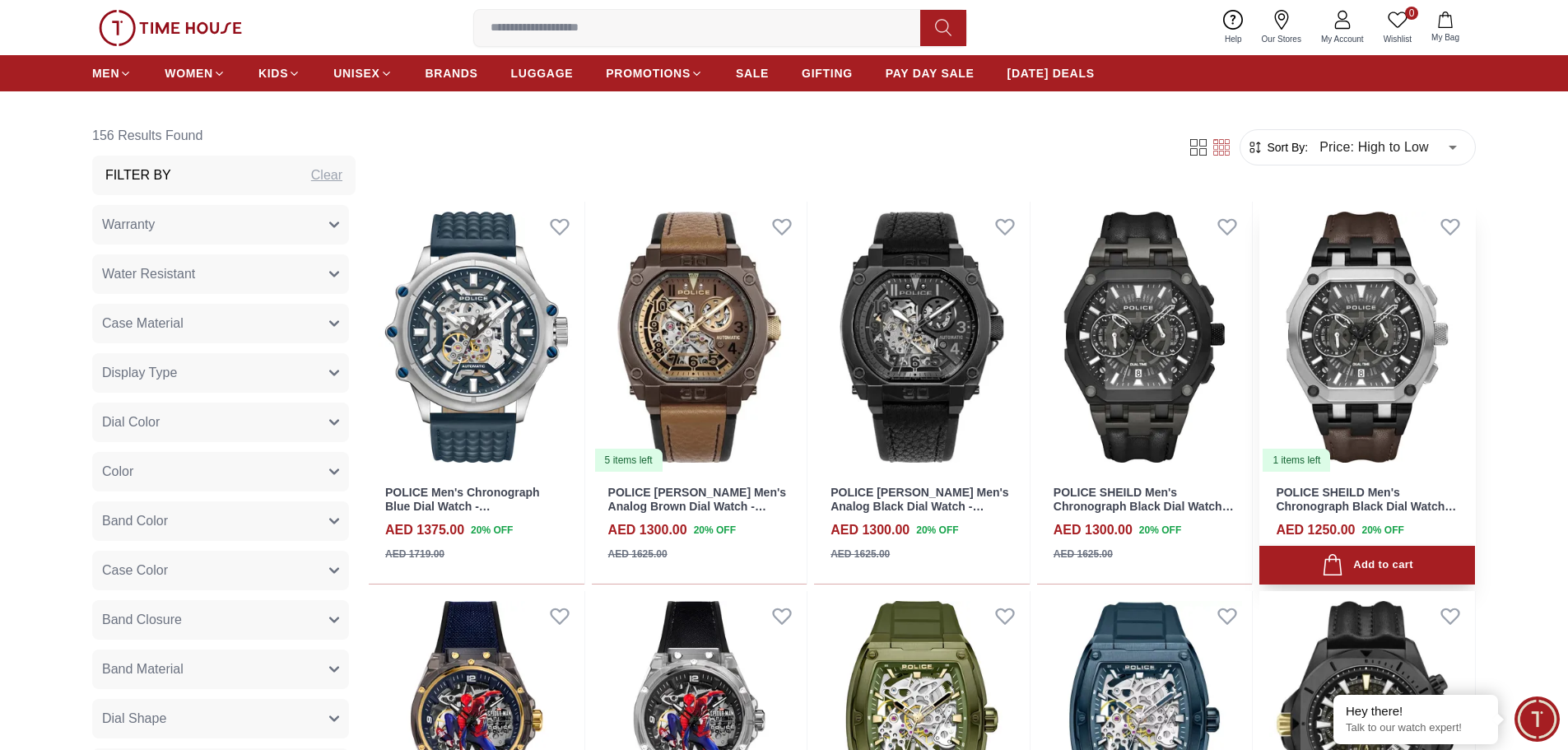
click at [1389, 357] on img at bounding box center [1367, 337] width 216 height 271
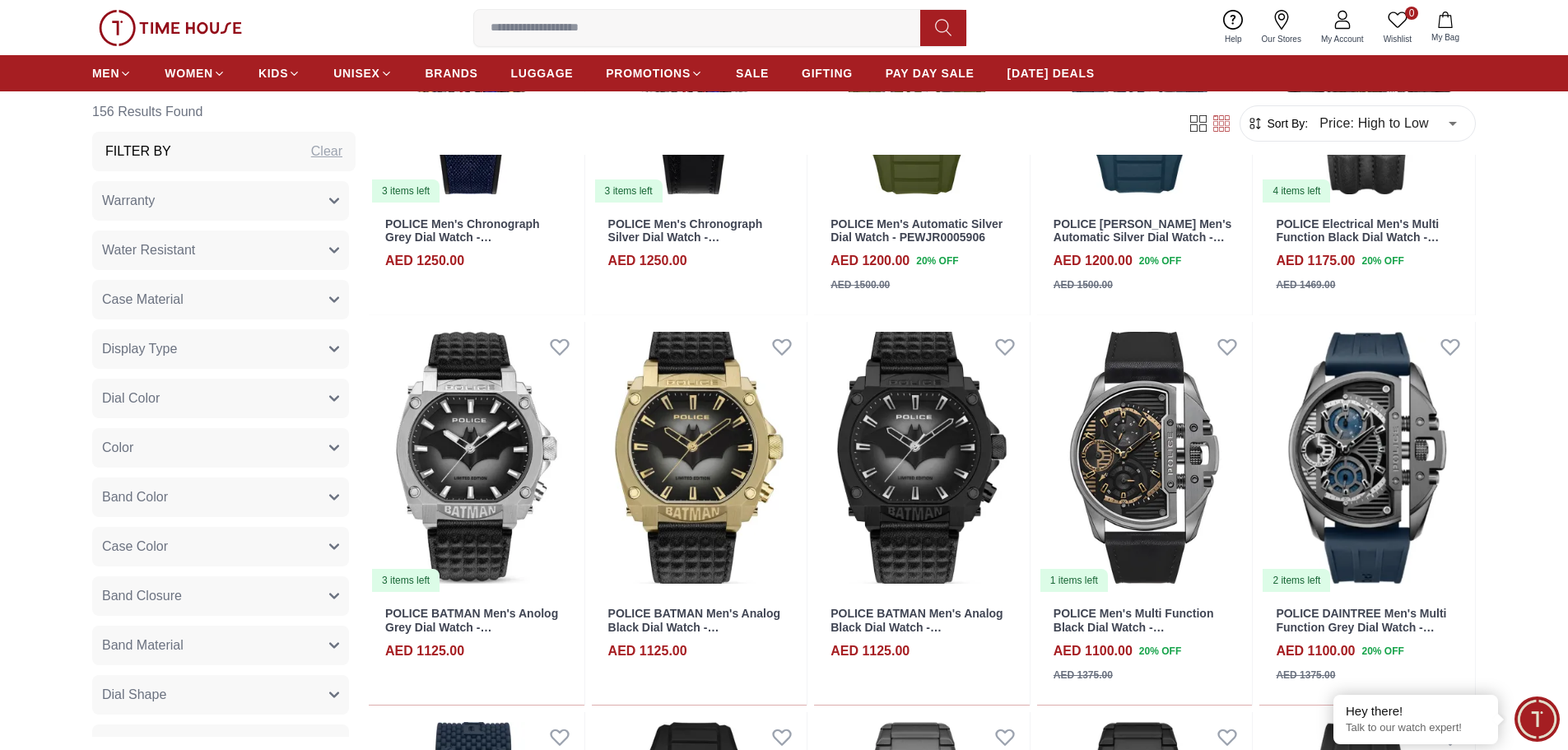
scroll to position [1564, 0]
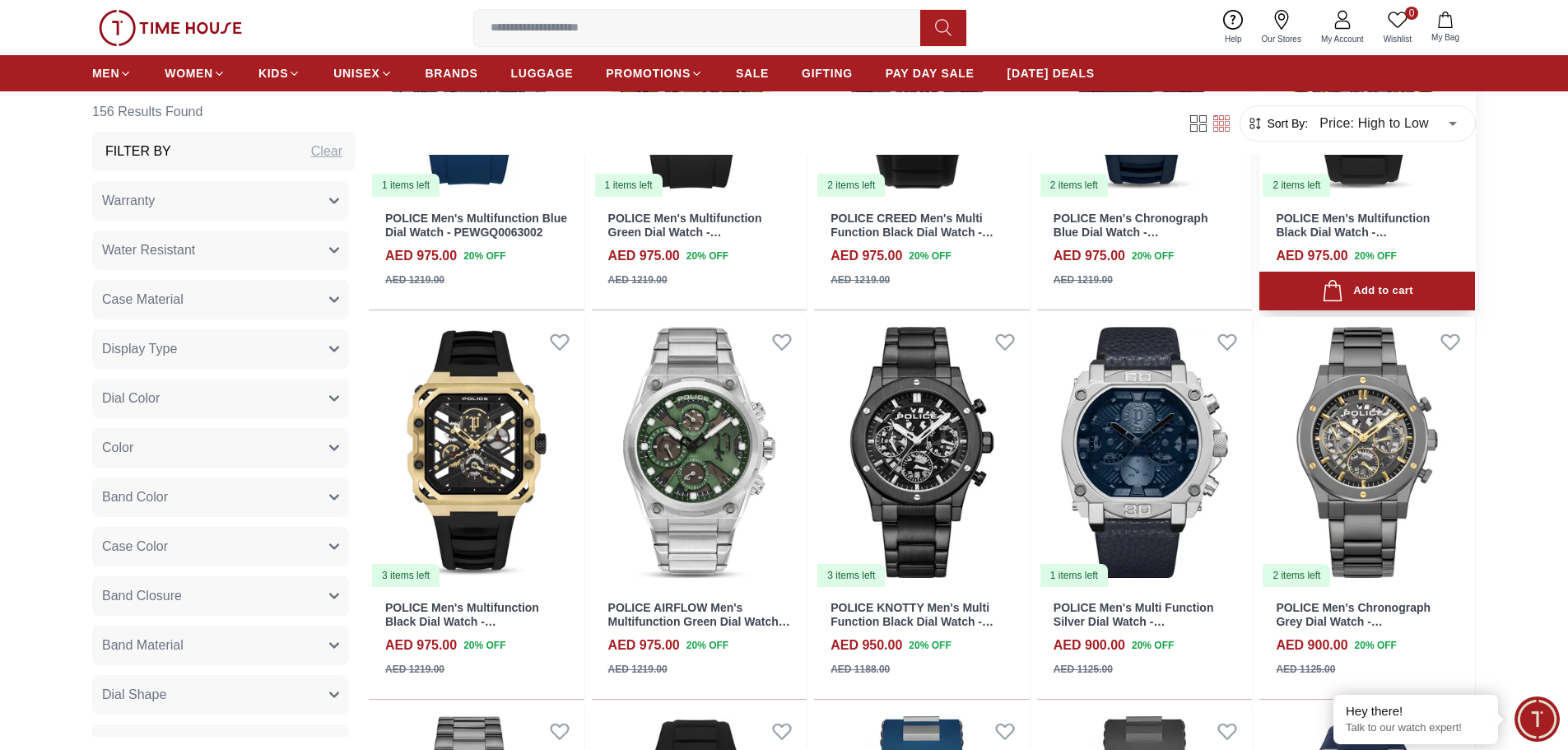
scroll to position [3127, 0]
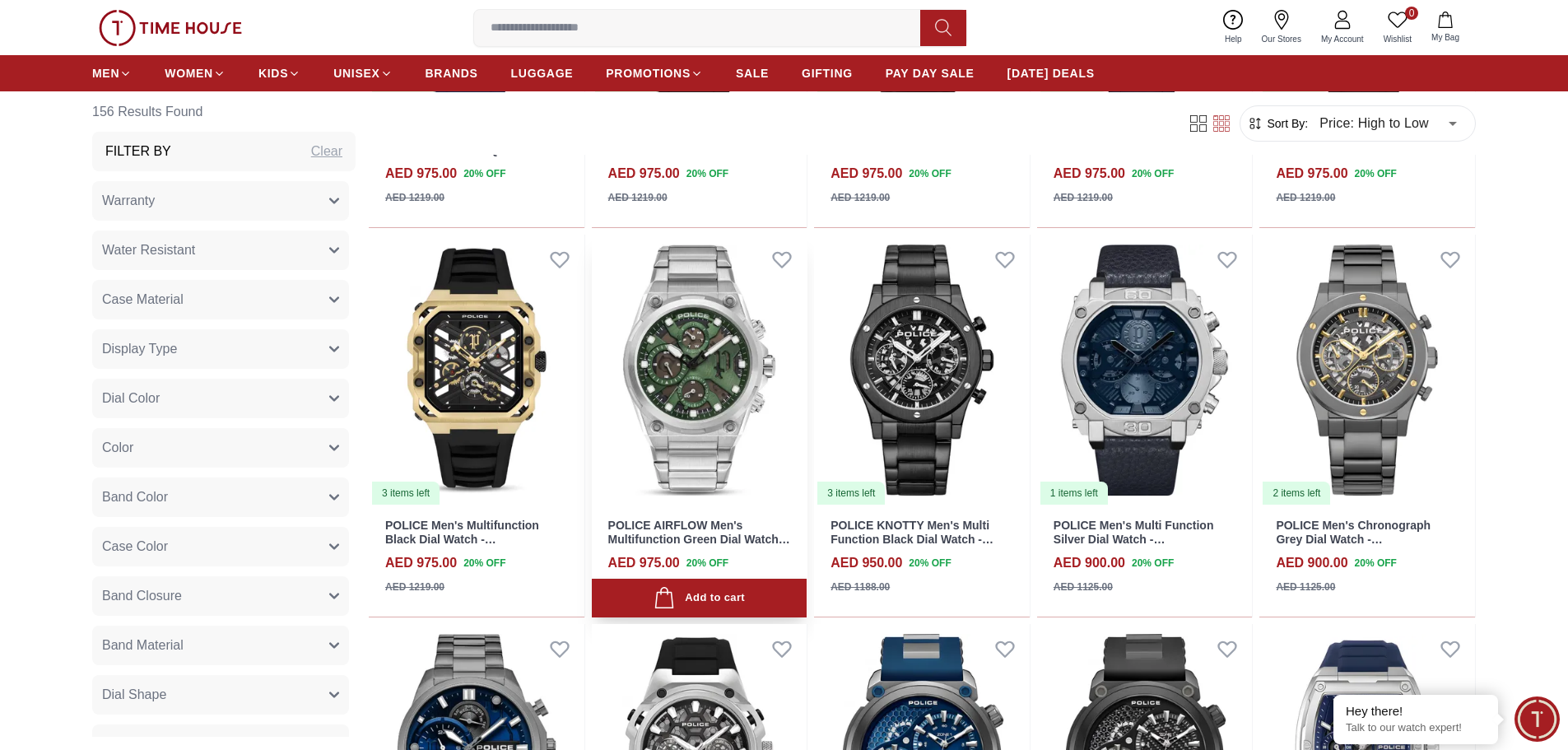
click at [704, 403] on img at bounding box center [700, 370] width 216 height 271
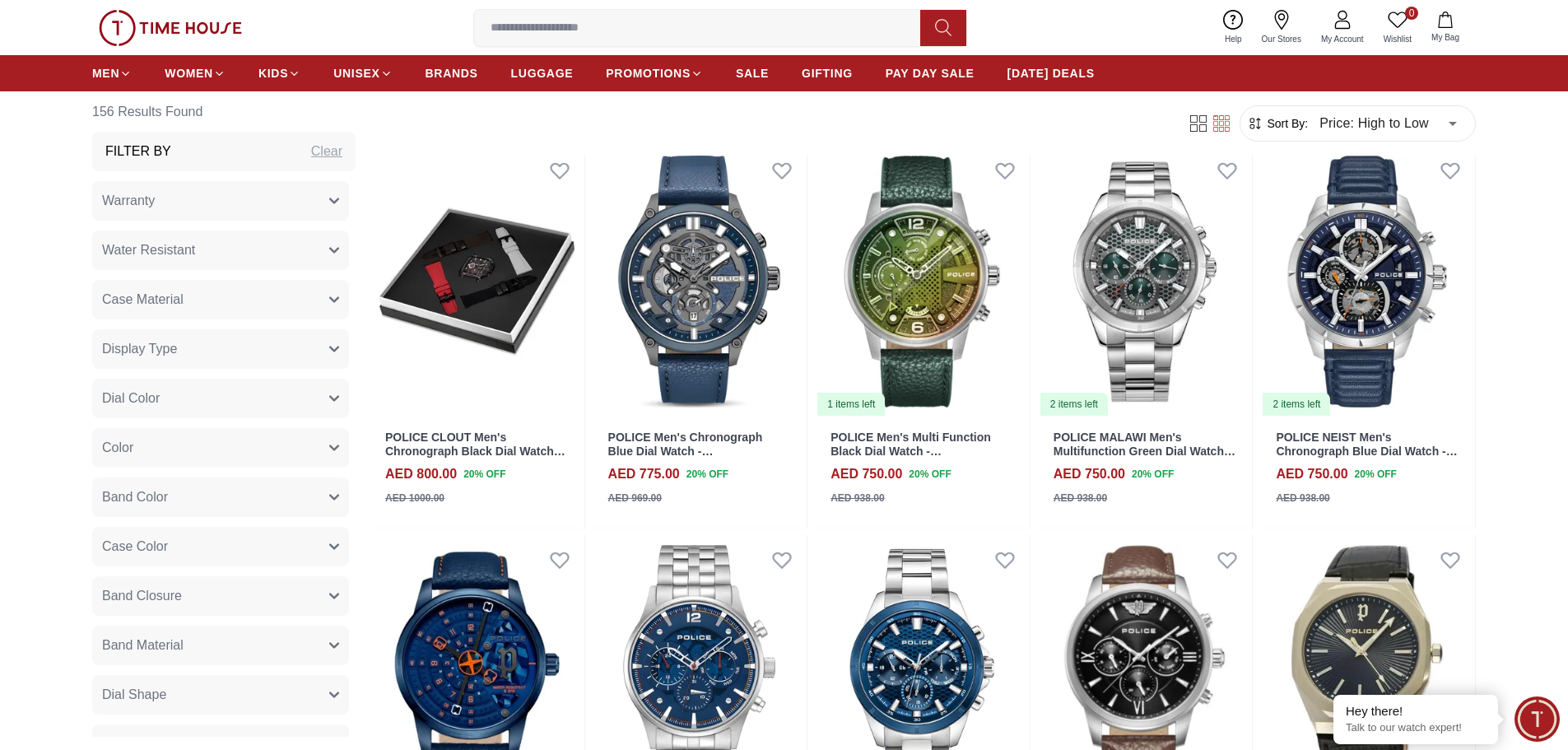
scroll to position [6337, 0]
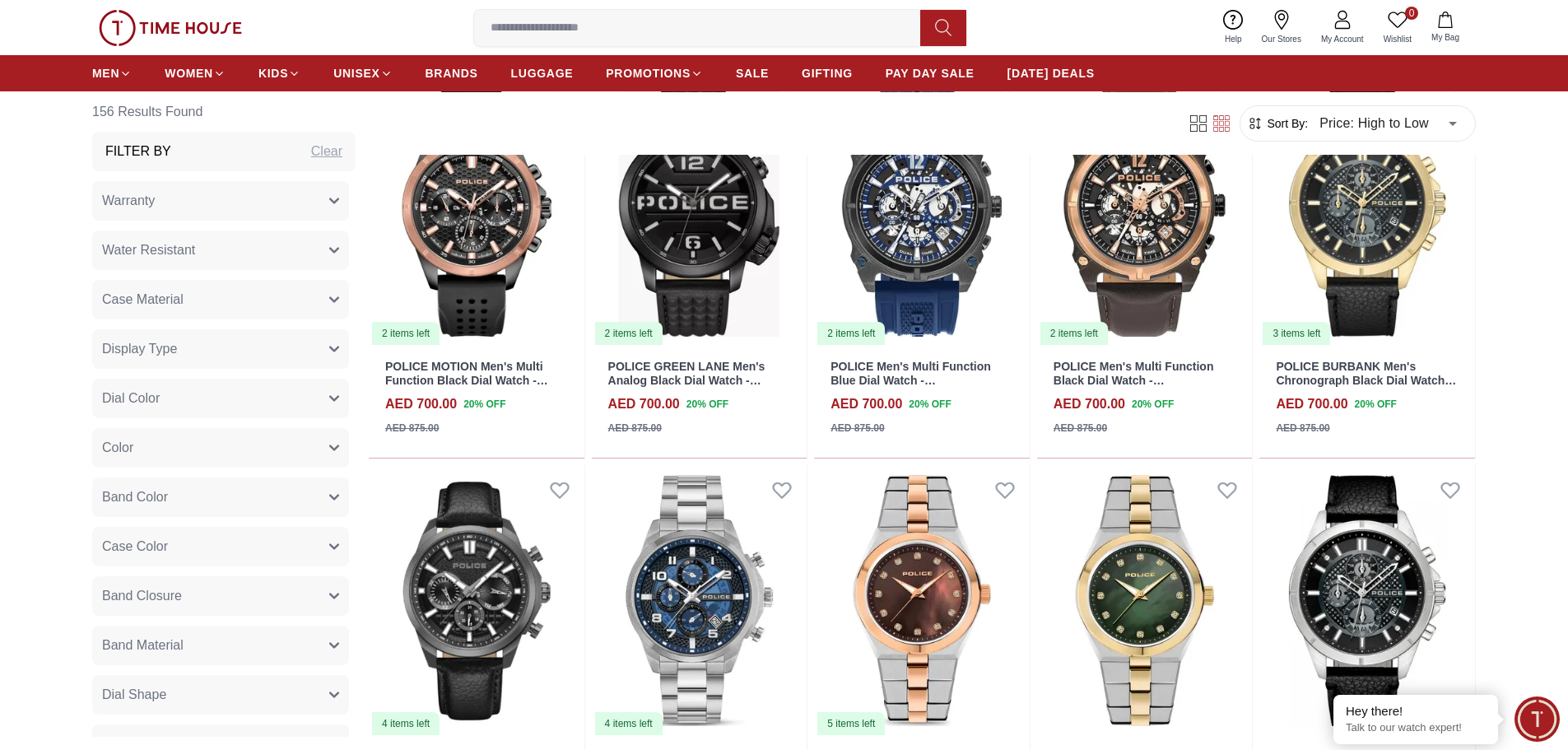
scroll to position [8066, 0]
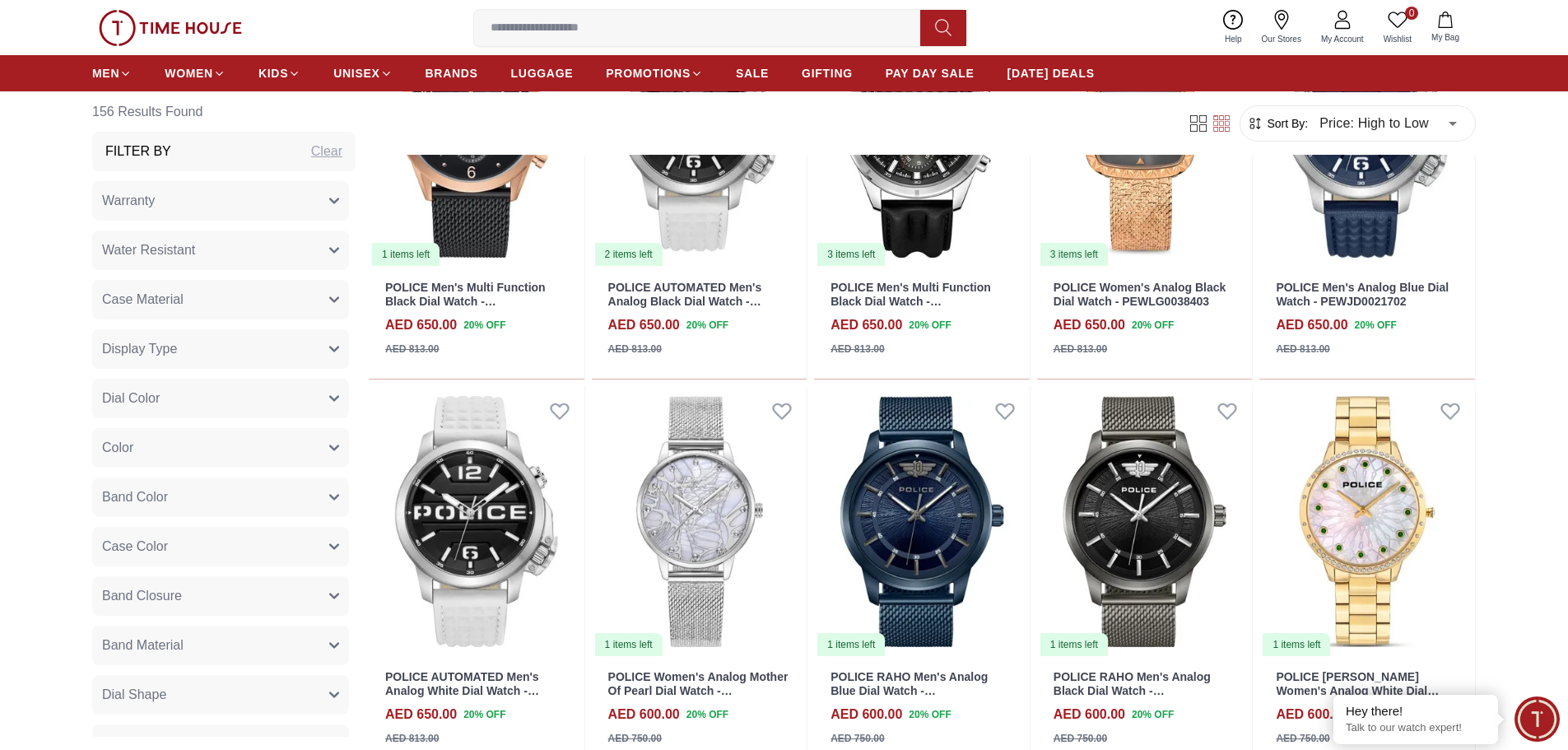
scroll to position [9547, 0]
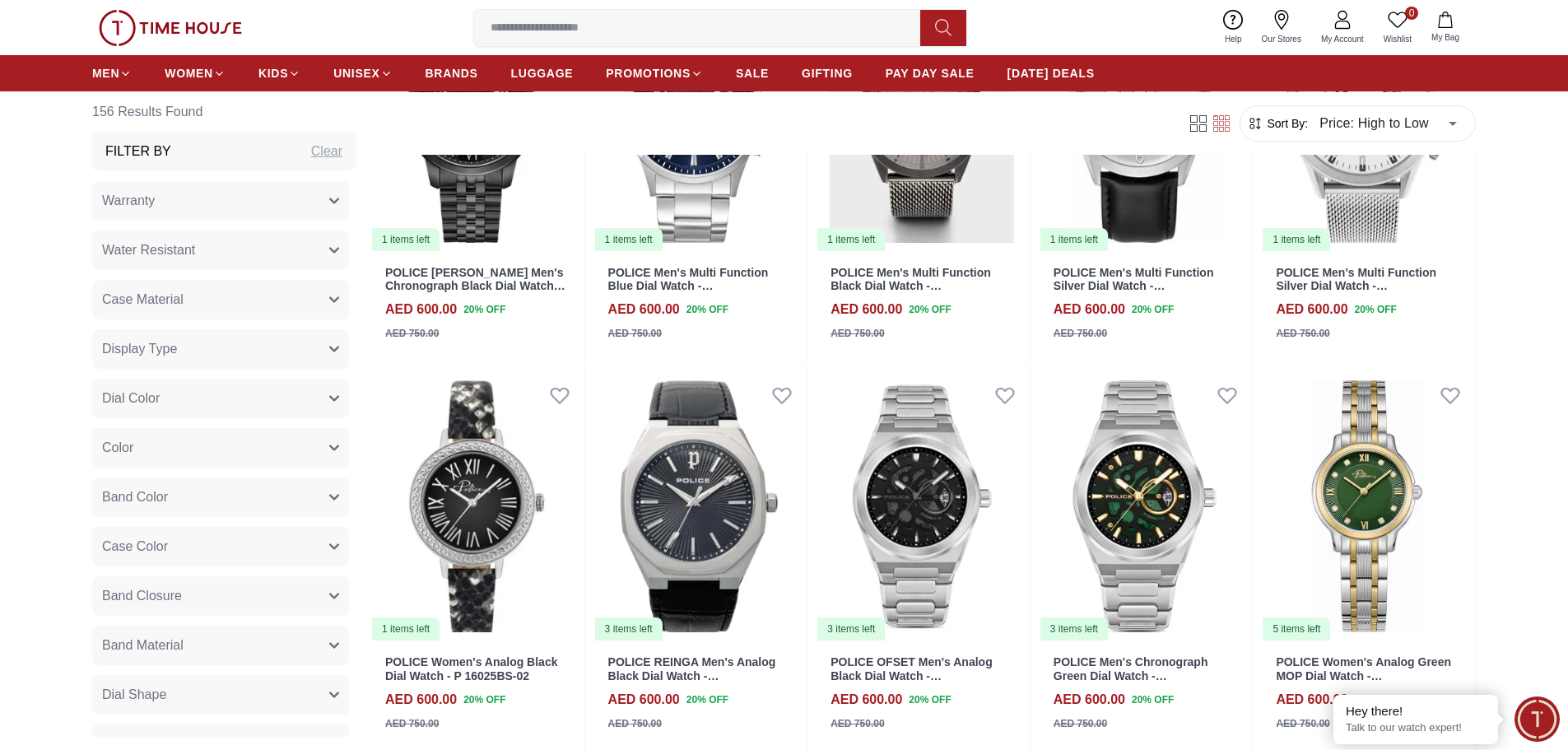
scroll to position [10041, 0]
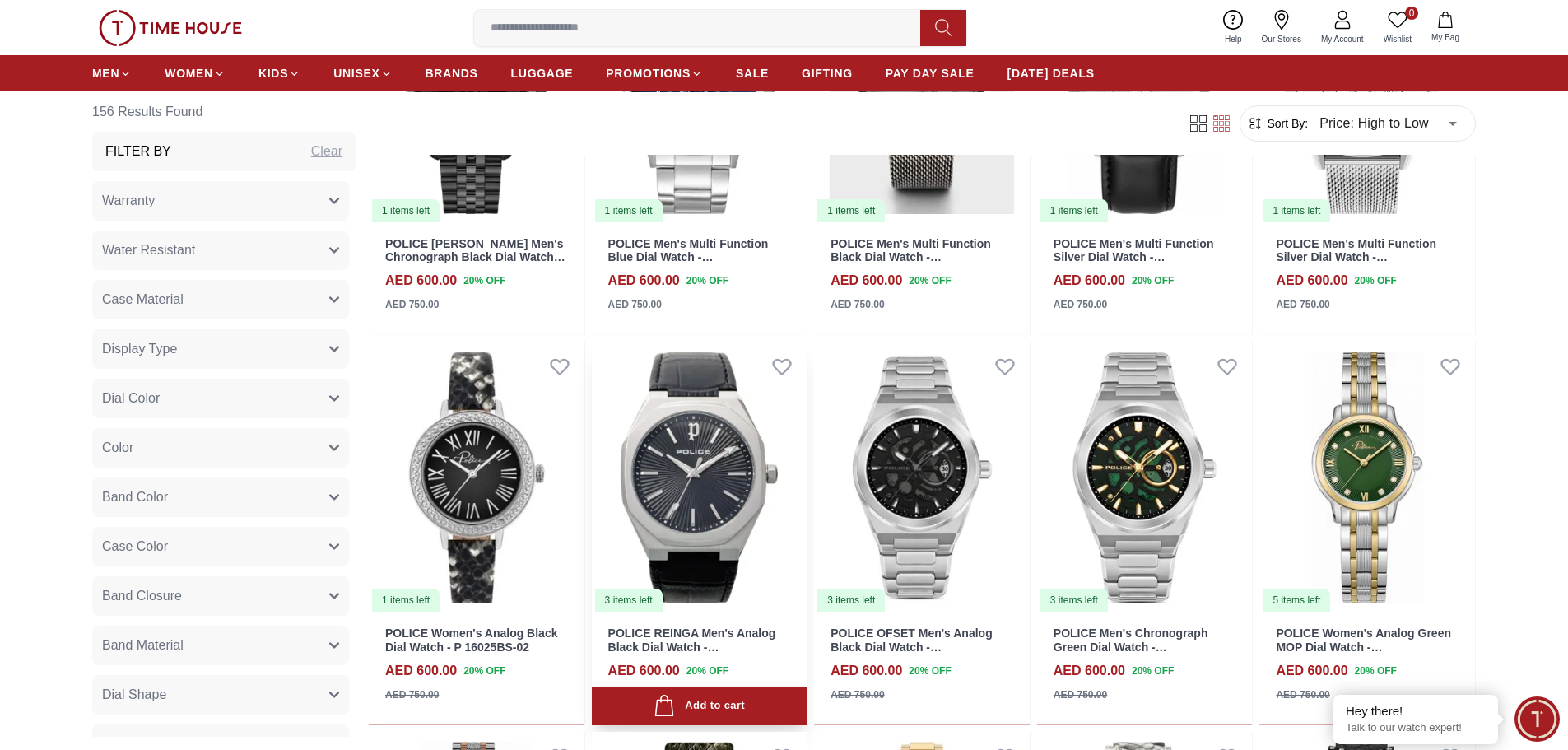
click at [676, 504] on img at bounding box center [700, 477] width 216 height 271
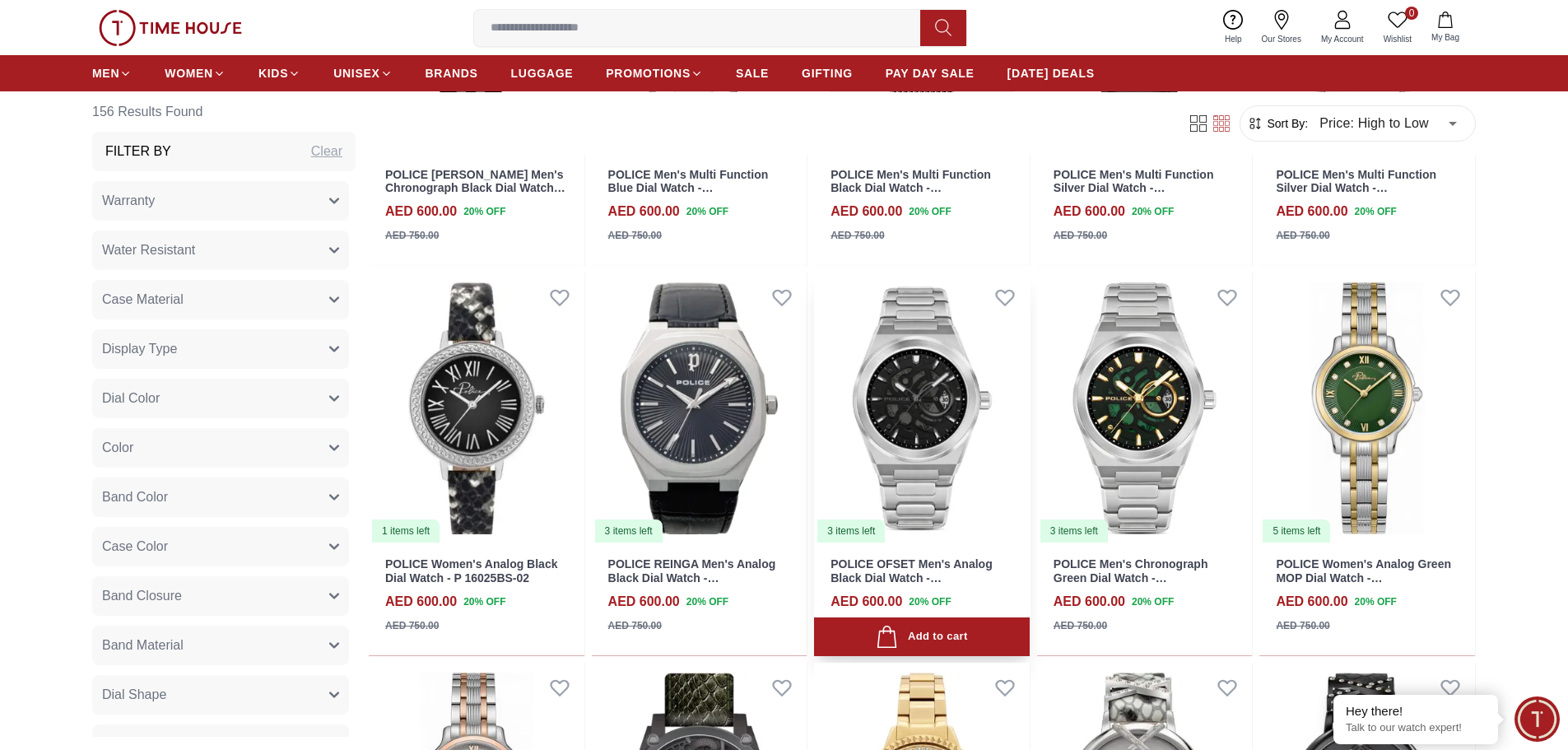
scroll to position [10206, 0]
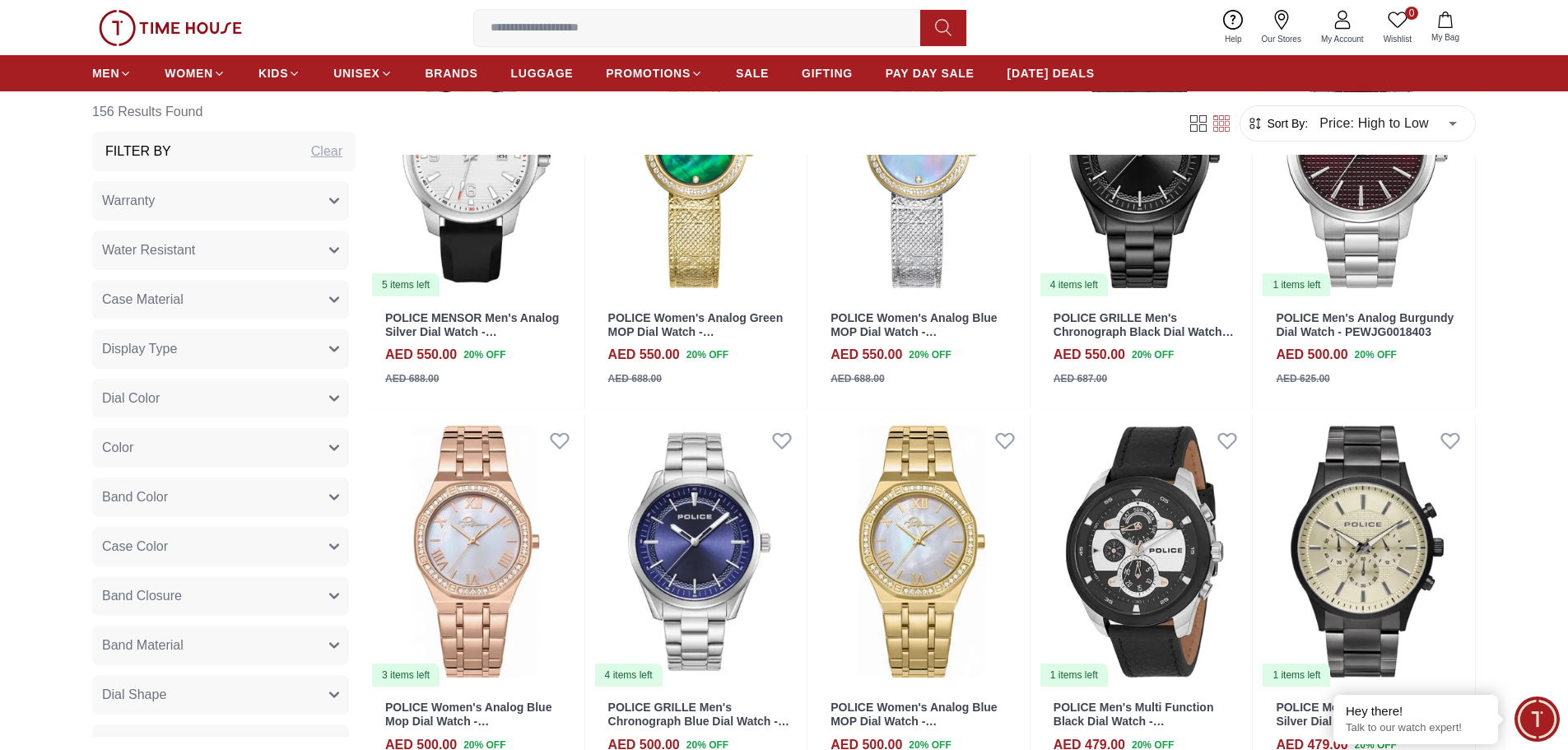
scroll to position [11358, 0]
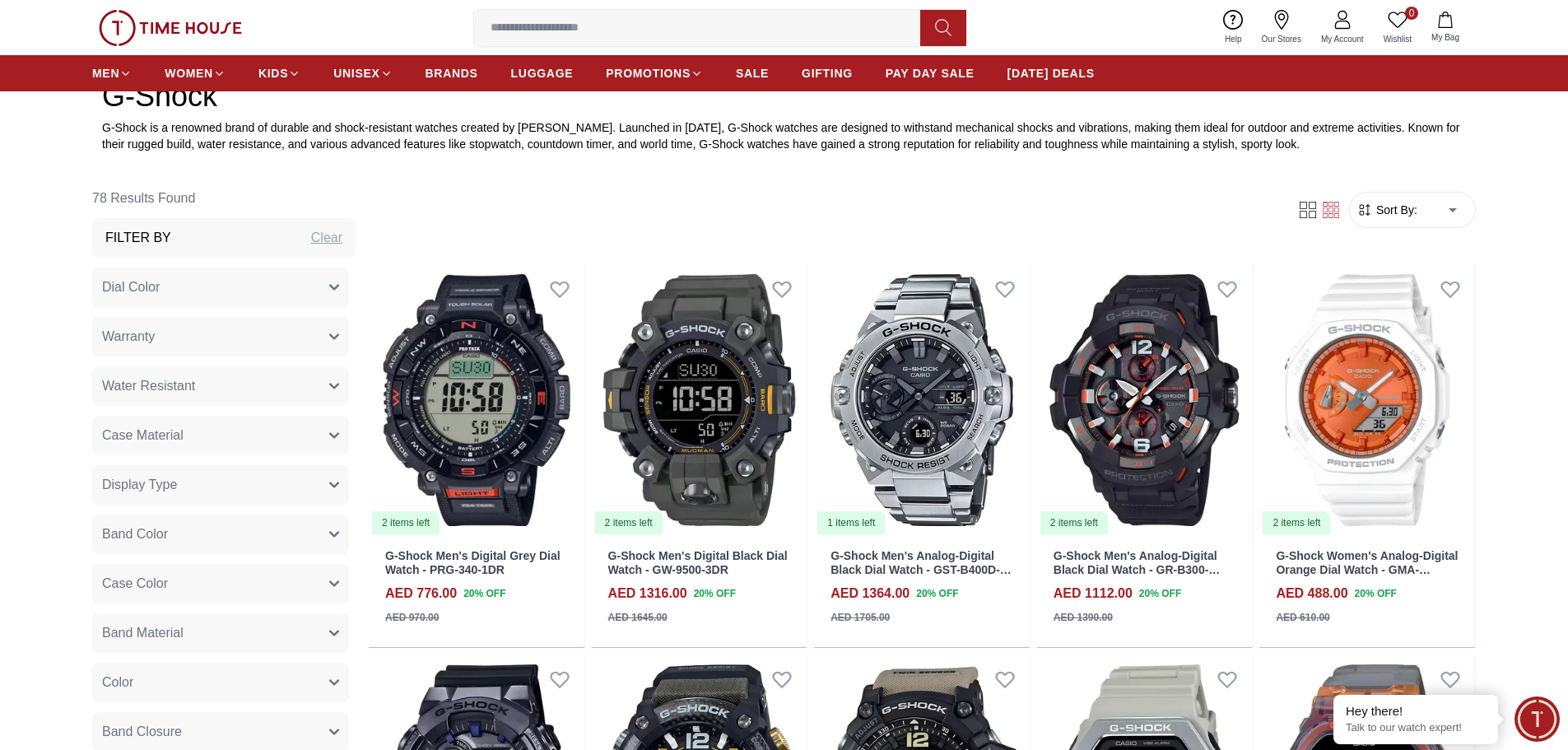
scroll to position [823, 0]
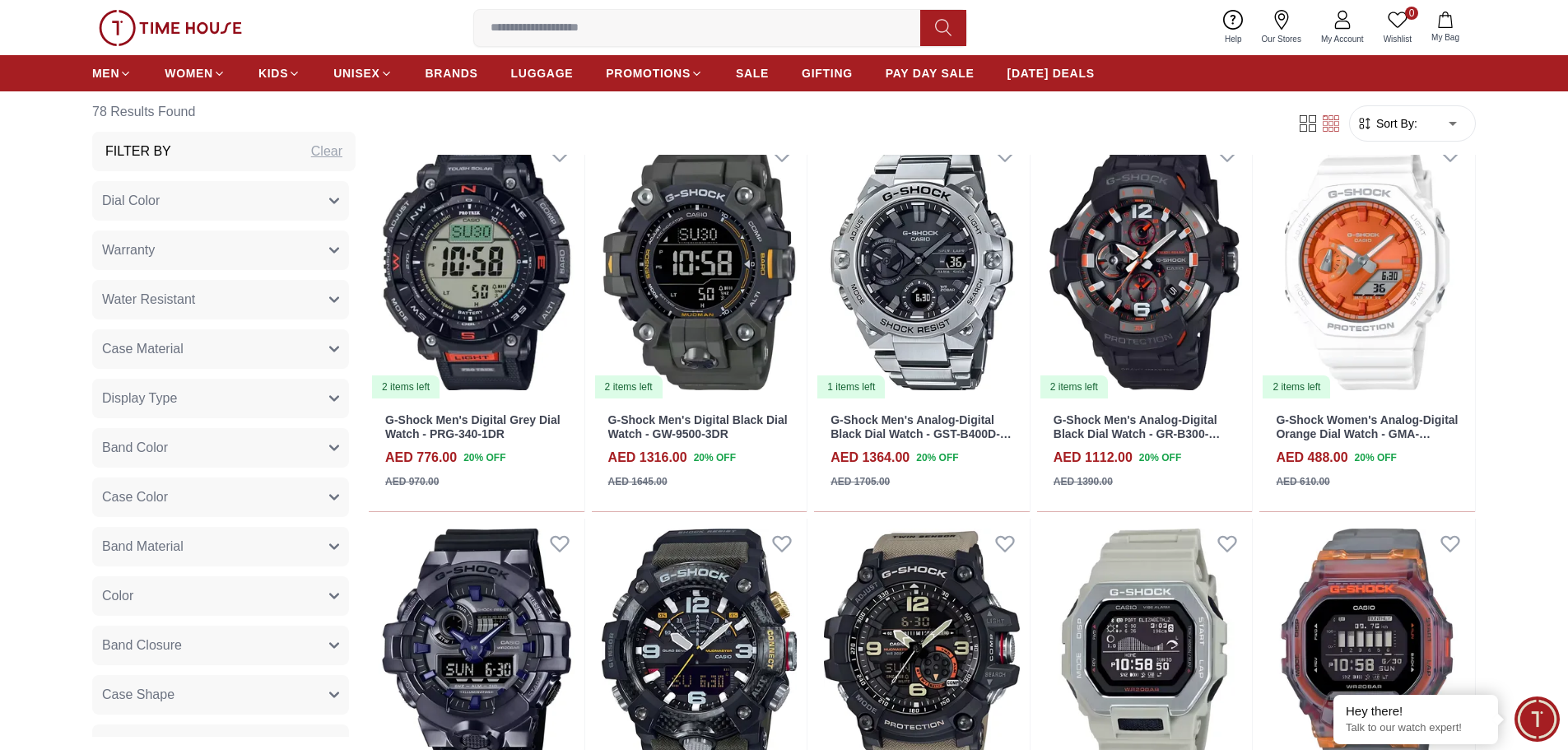
click at [1442, 121] on body "100% Genuine products with International Warranty Shop From UAE | العربية | Cur…" at bounding box center [784, 756] width 1568 height 3159
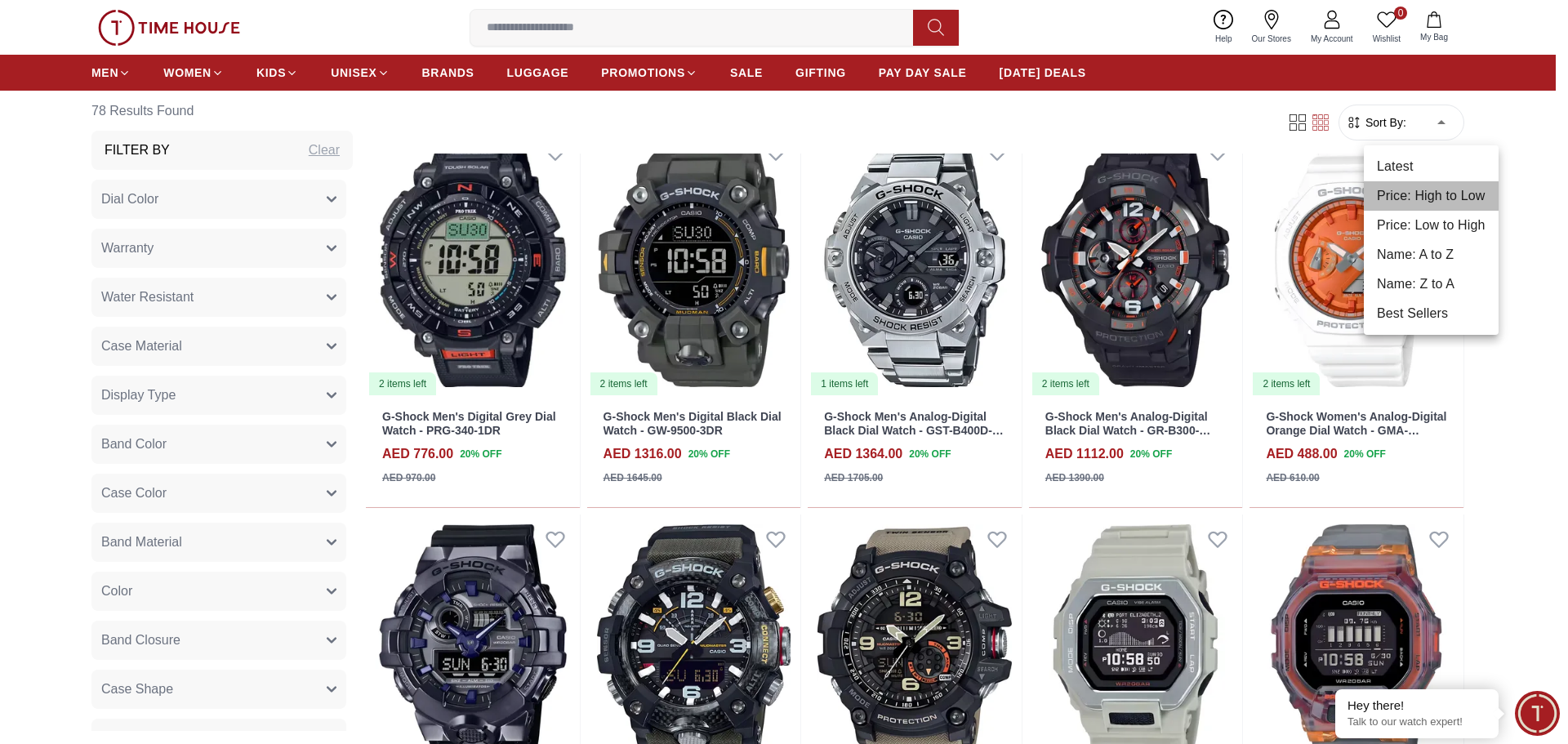
click at [1429, 200] on li "Price: High to Low" at bounding box center [1430, 196] width 135 height 29
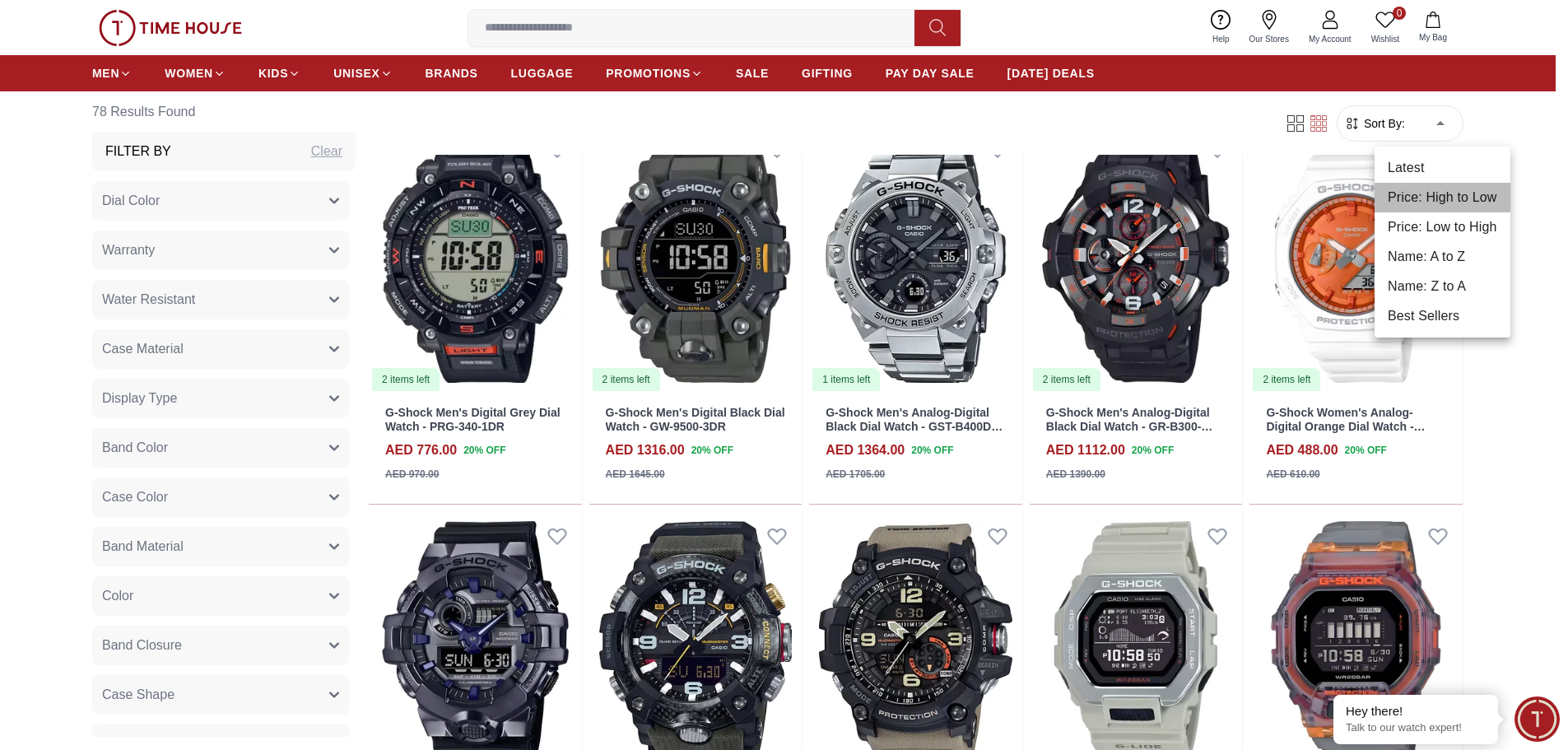
type input "*"
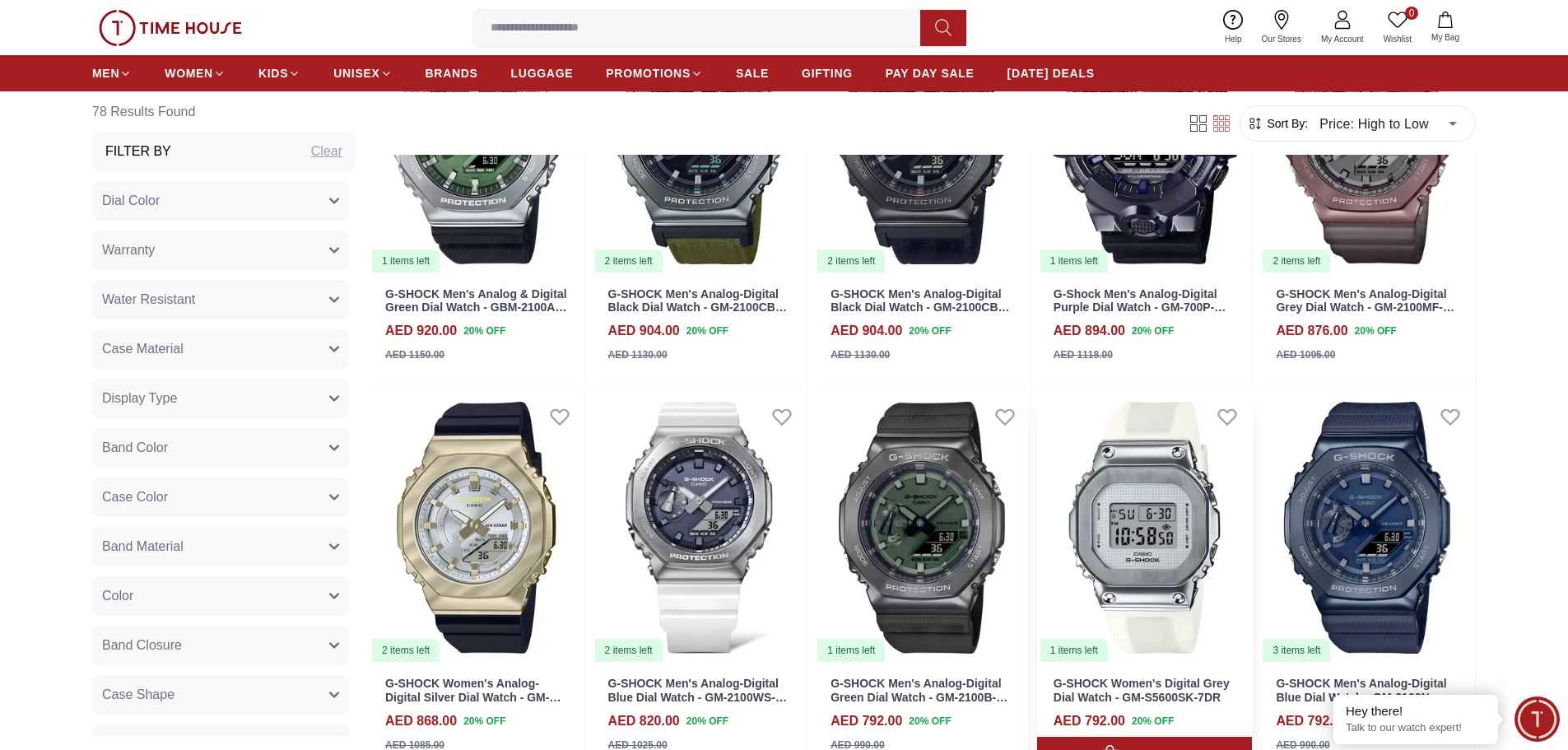
scroll to position [1893, 0]
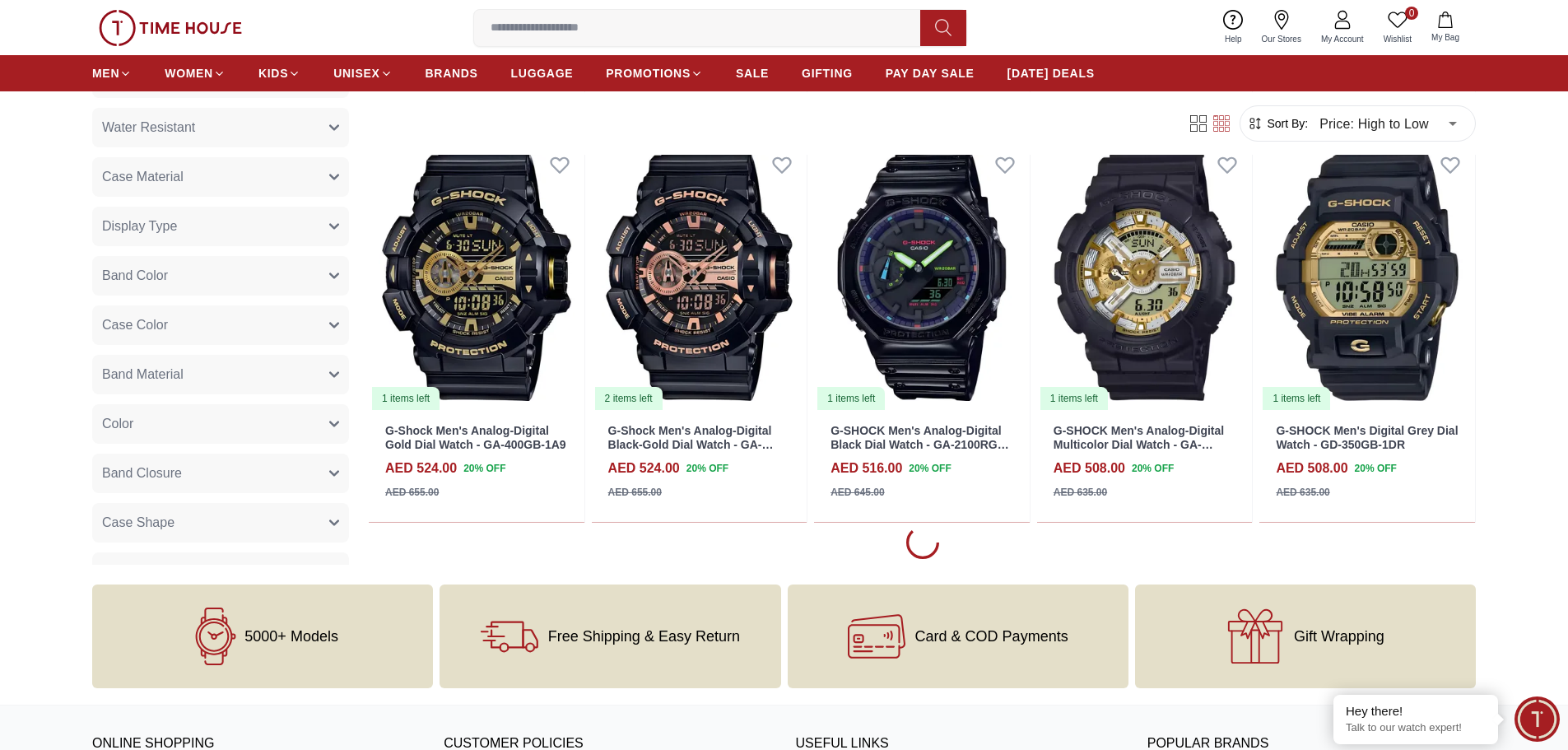
scroll to position [3868, 0]
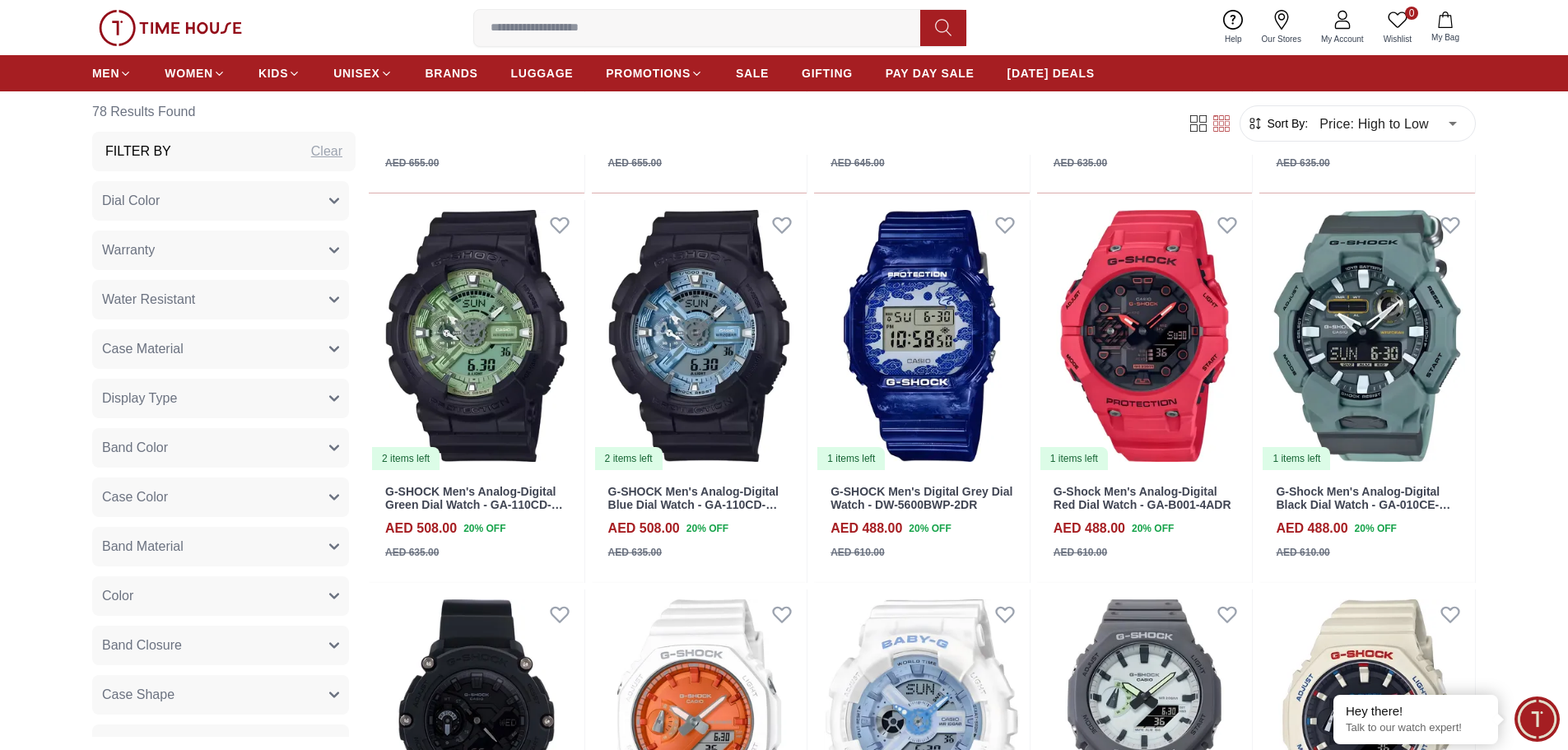
click at [643, 24] on input at bounding box center [704, 28] width 460 height 33
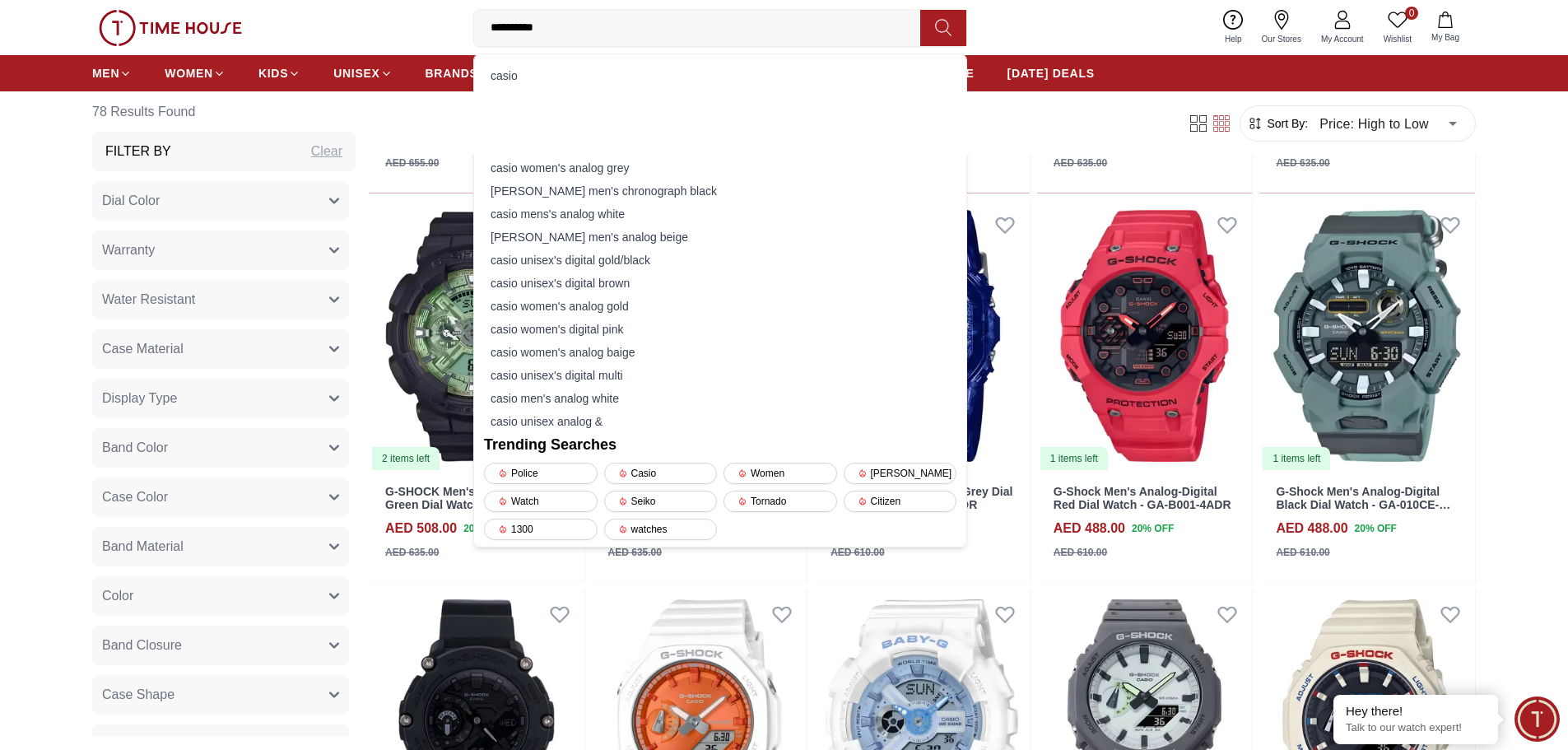
type input "**********"
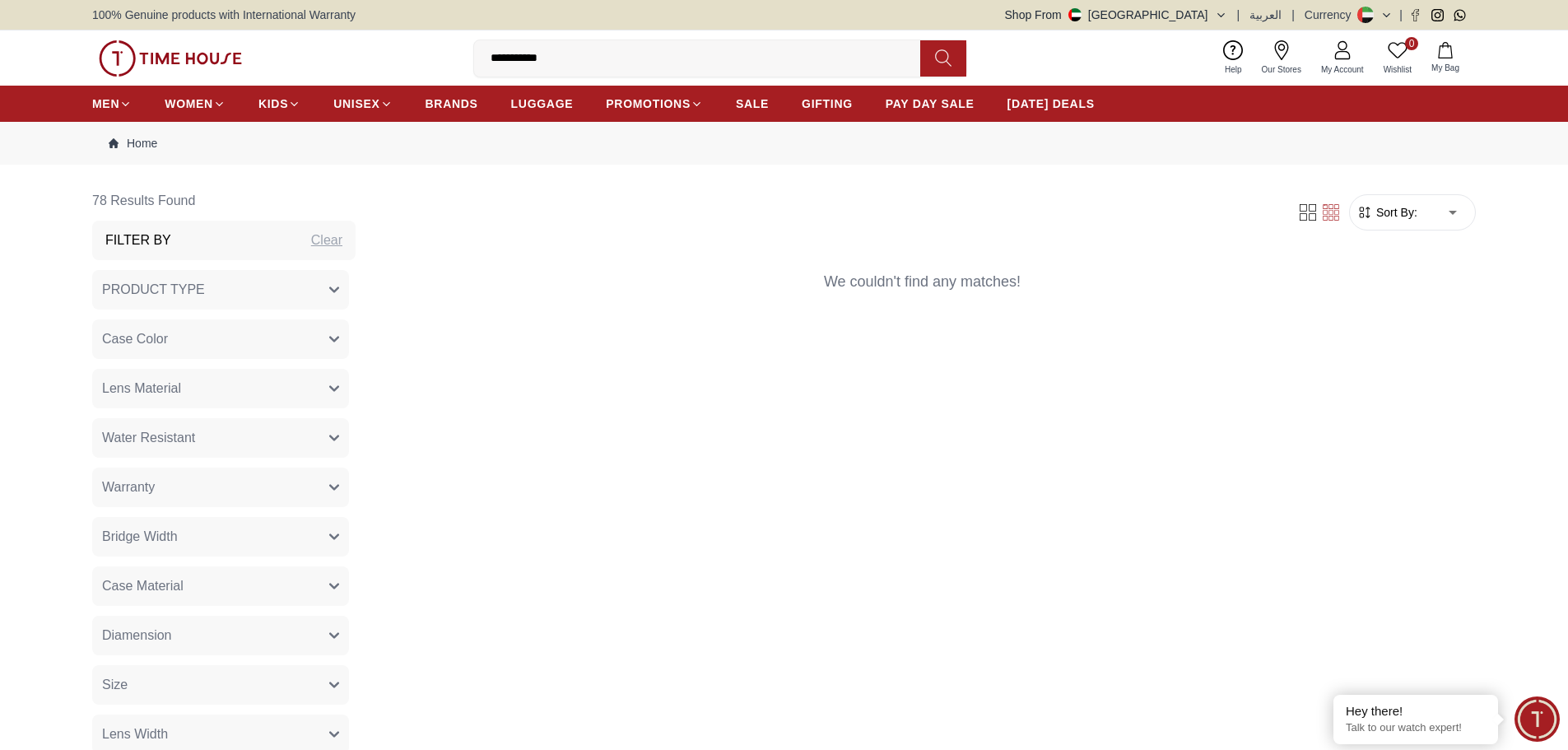
drag, startPoint x: 568, startPoint y: 53, endPoint x: 407, endPoint y: 65, distance: 161.4
click at [407, 65] on div "**********" at bounding box center [784, 58] width 1384 height 55
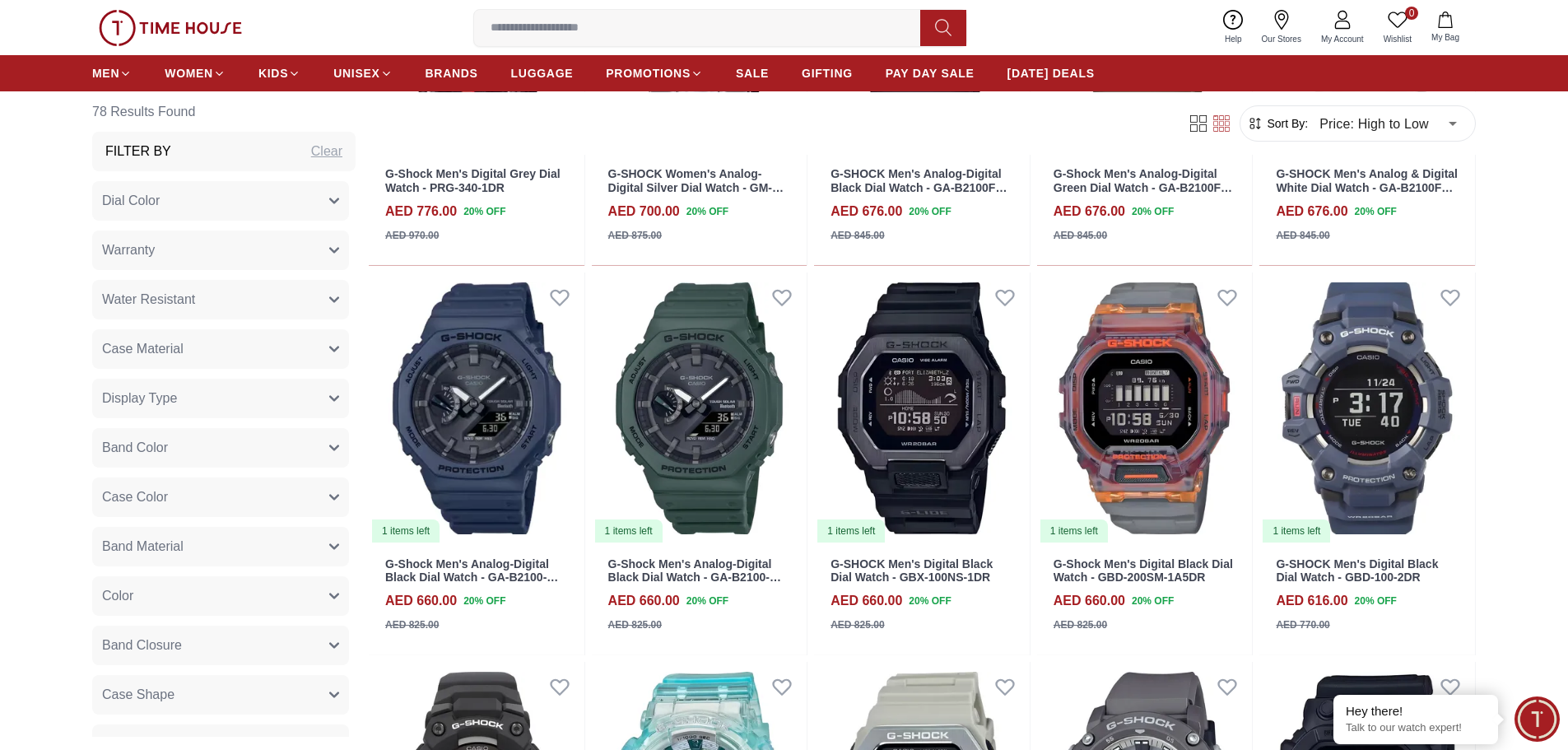
scroll to position [2880, 0]
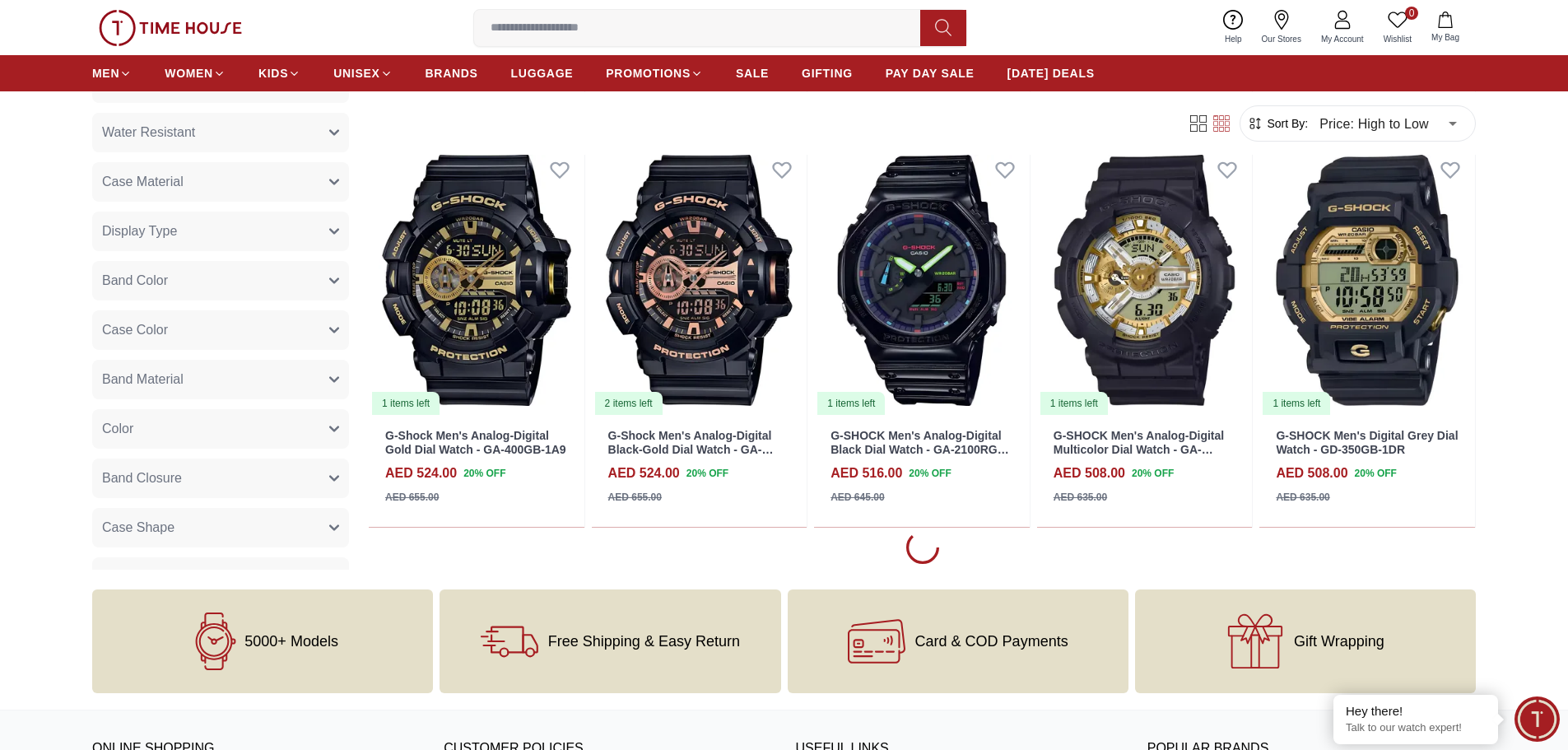
scroll to position [3127, 0]
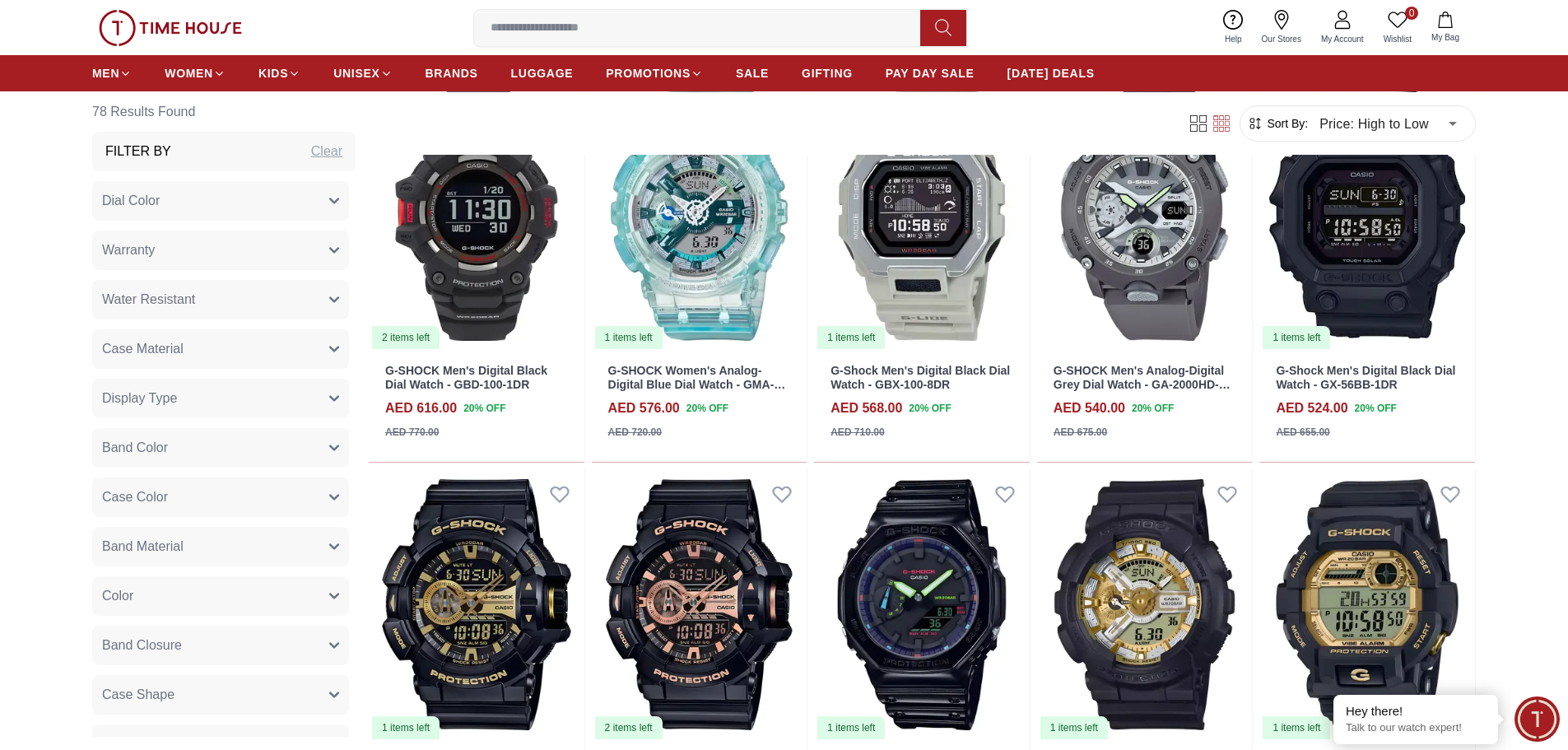
scroll to position [3045, 0]
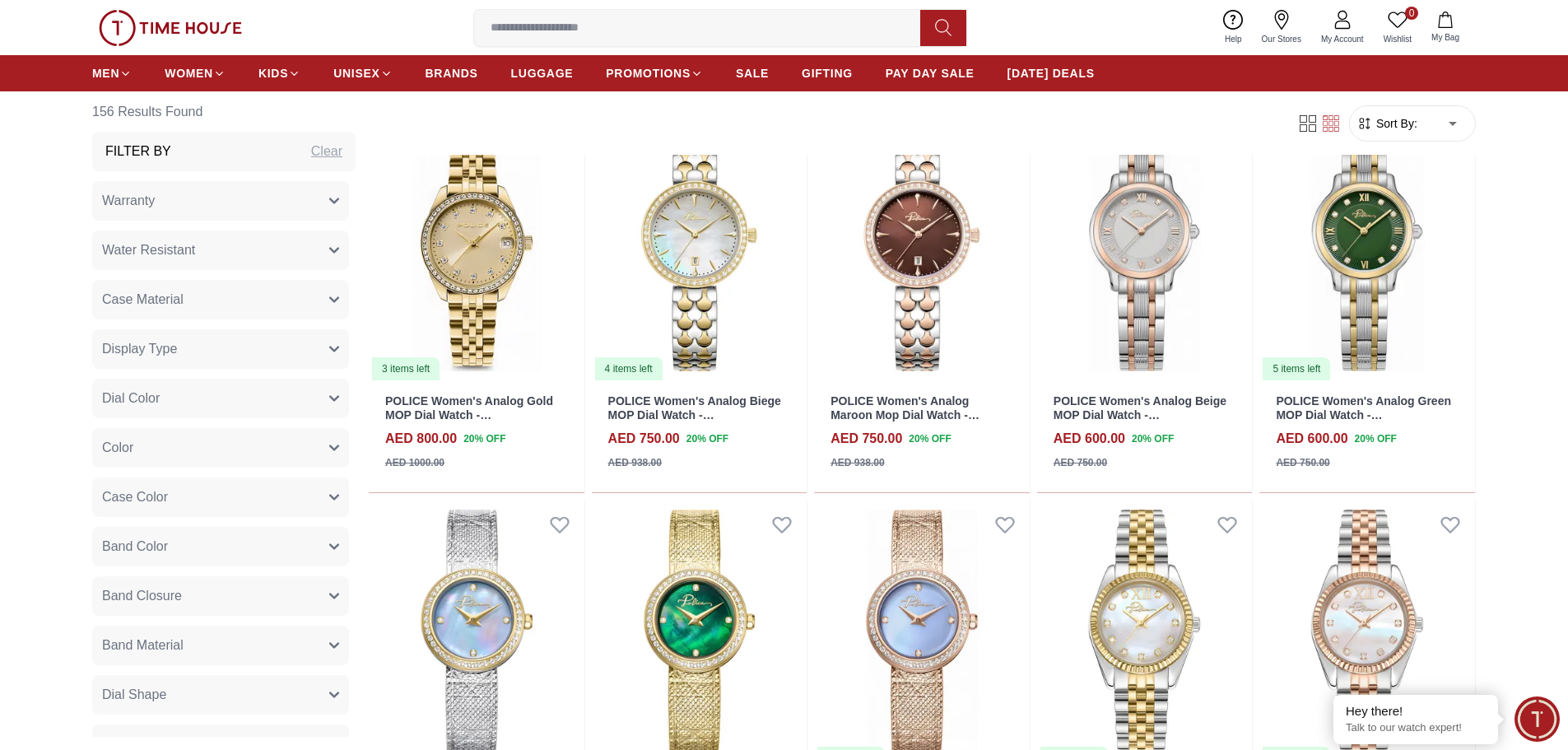
scroll to position [740, 0]
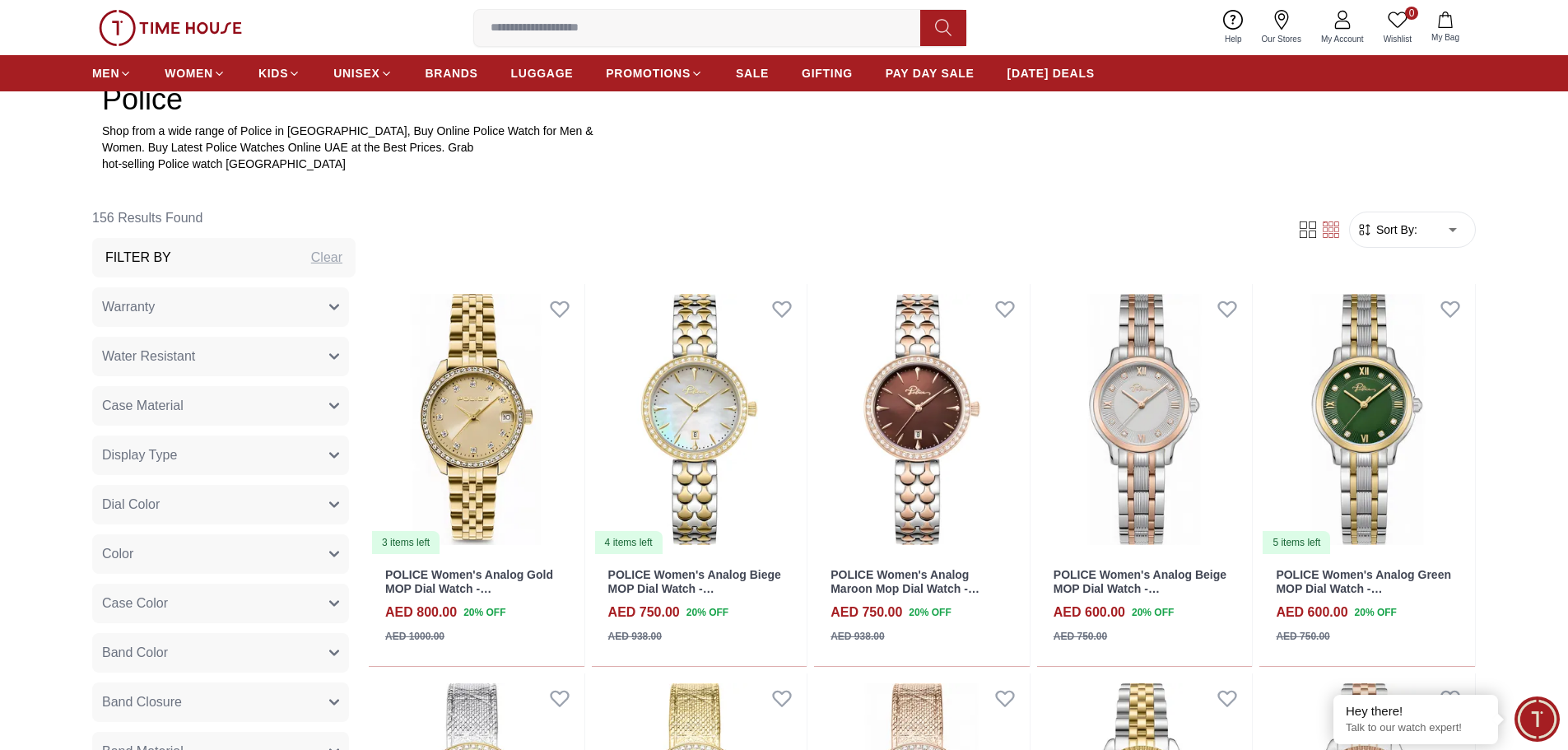
click at [152, 28] on img at bounding box center [170, 28] width 143 height 36
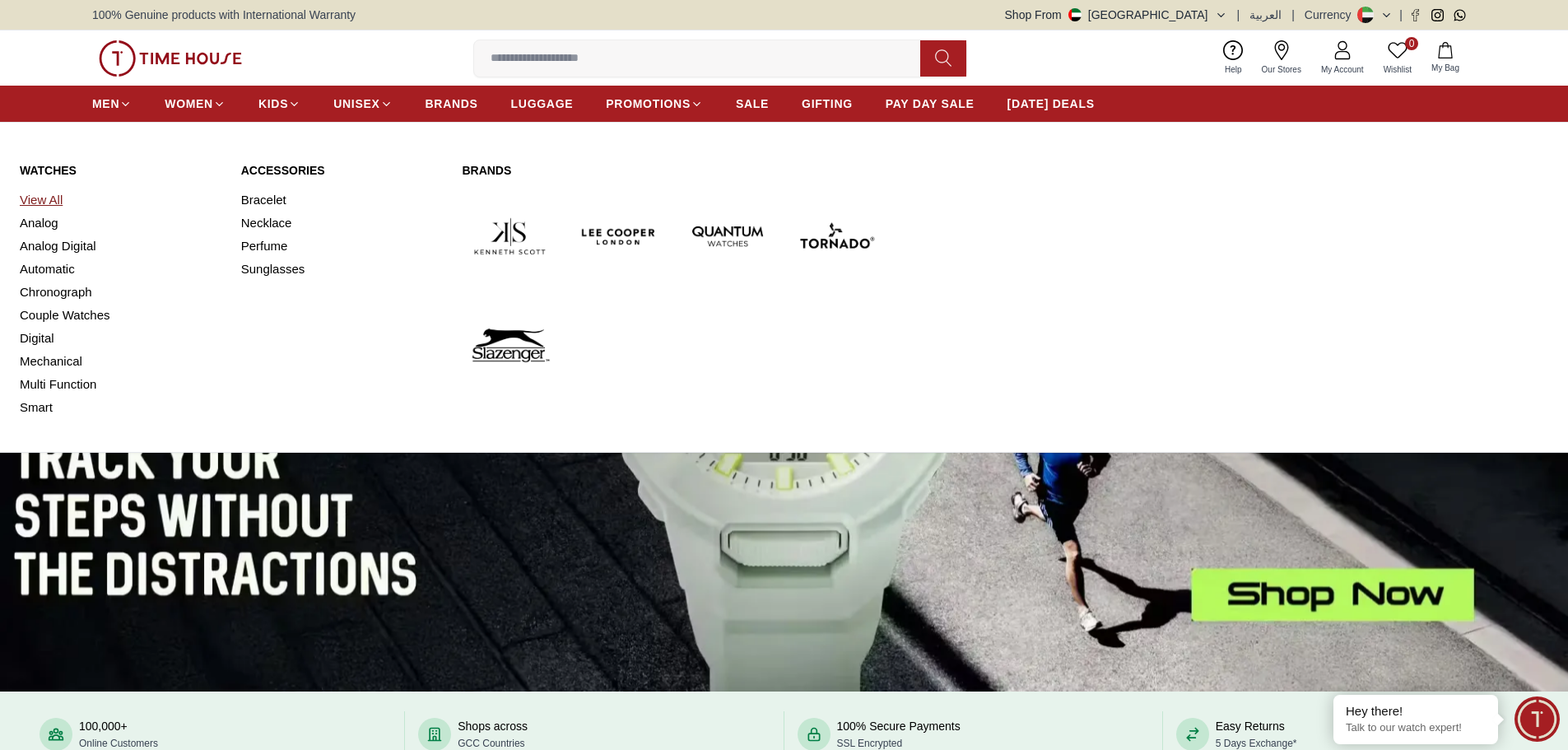
click at [48, 194] on link "View All" at bounding box center [121, 199] width 202 height 23
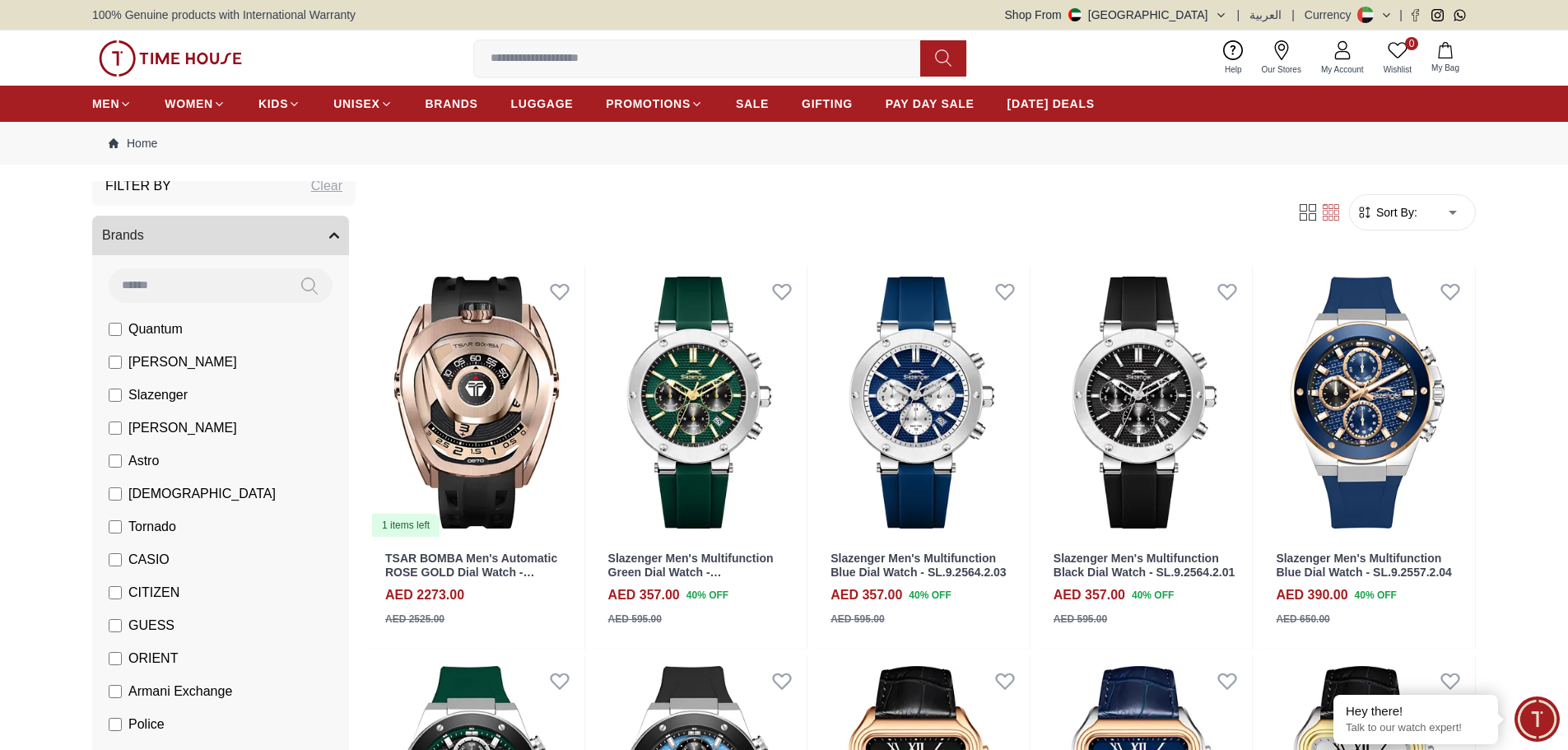
scroll to position [165, 0]
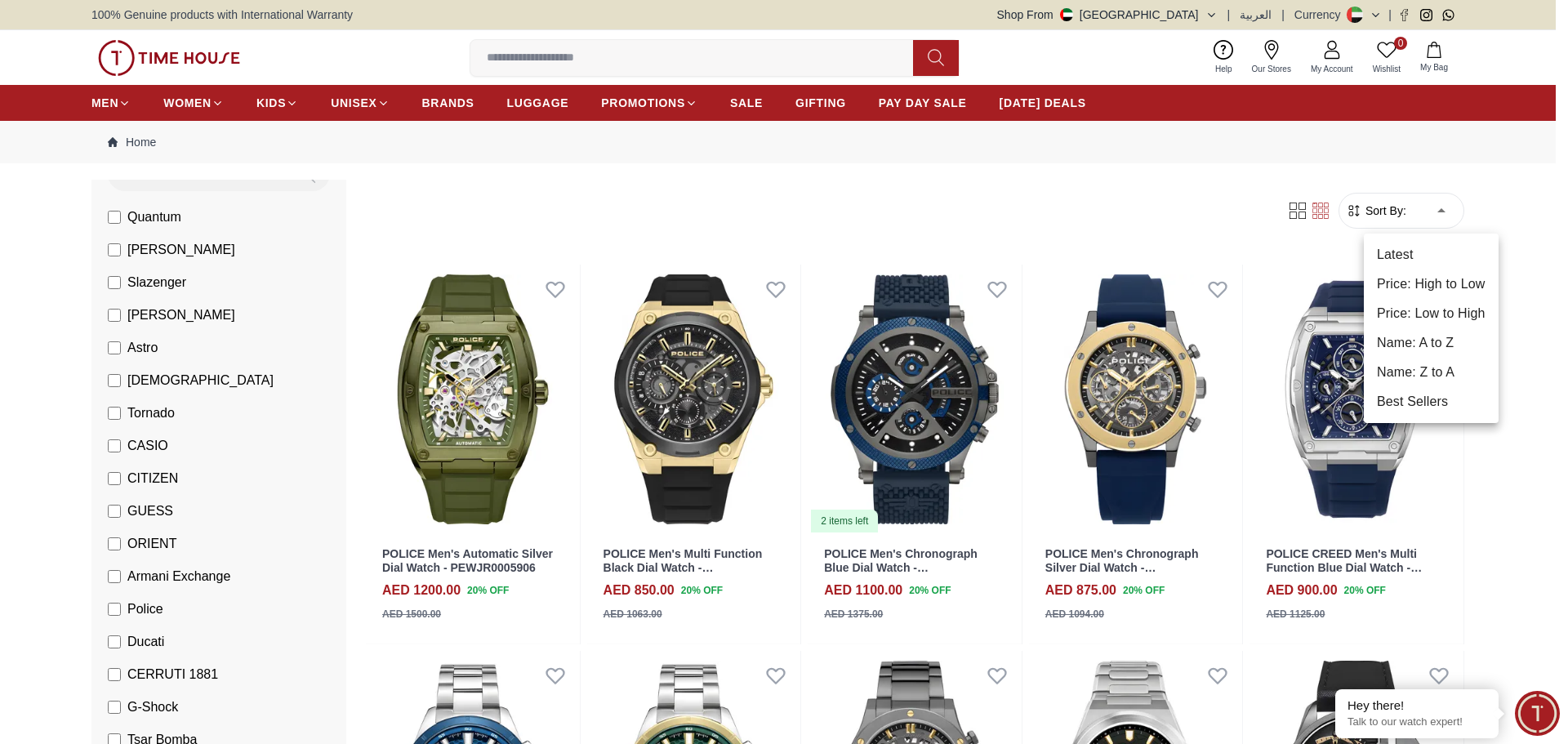
click at [1445, 280] on li "Price: High to Low" at bounding box center [1430, 284] width 135 height 29
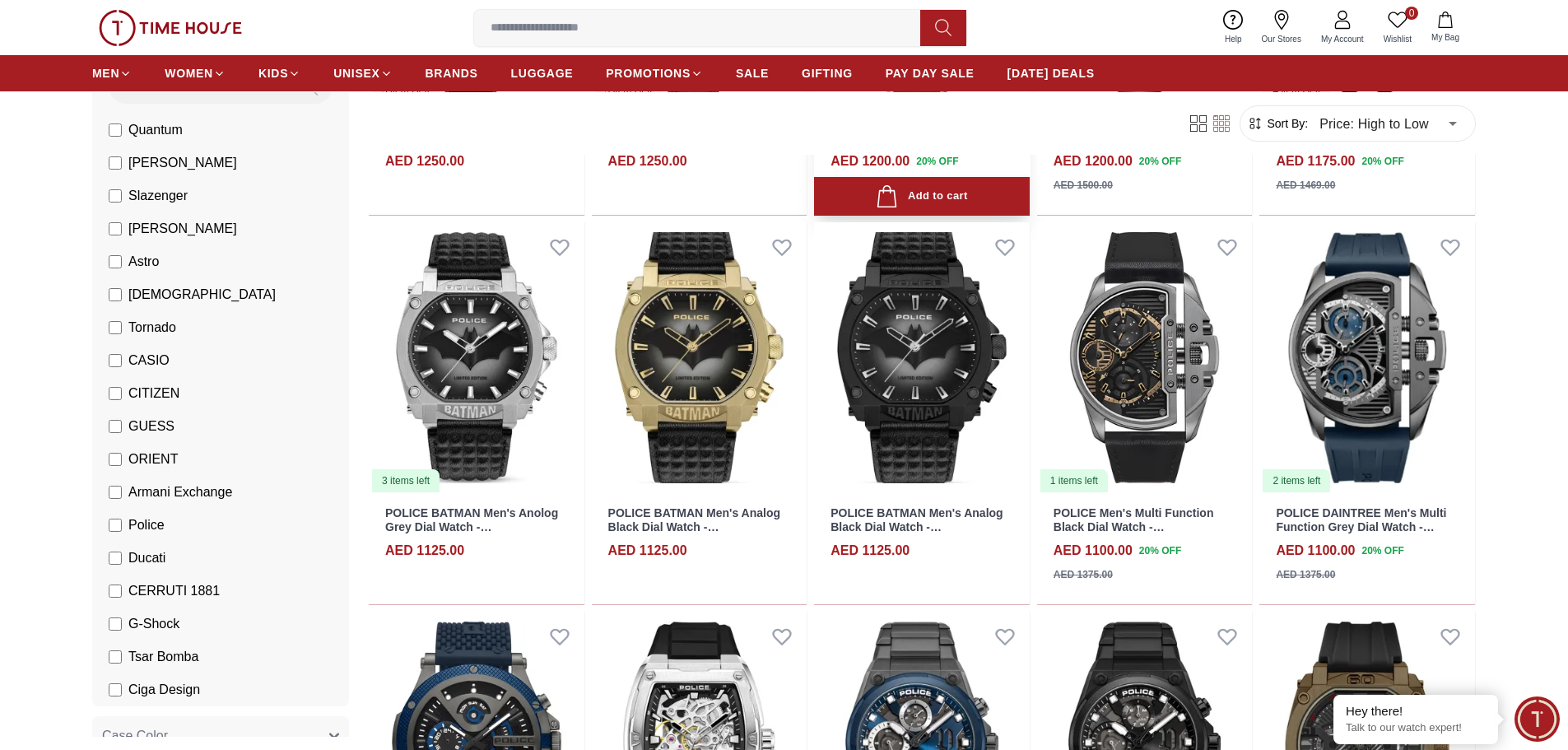
scroll to position [988, 0]
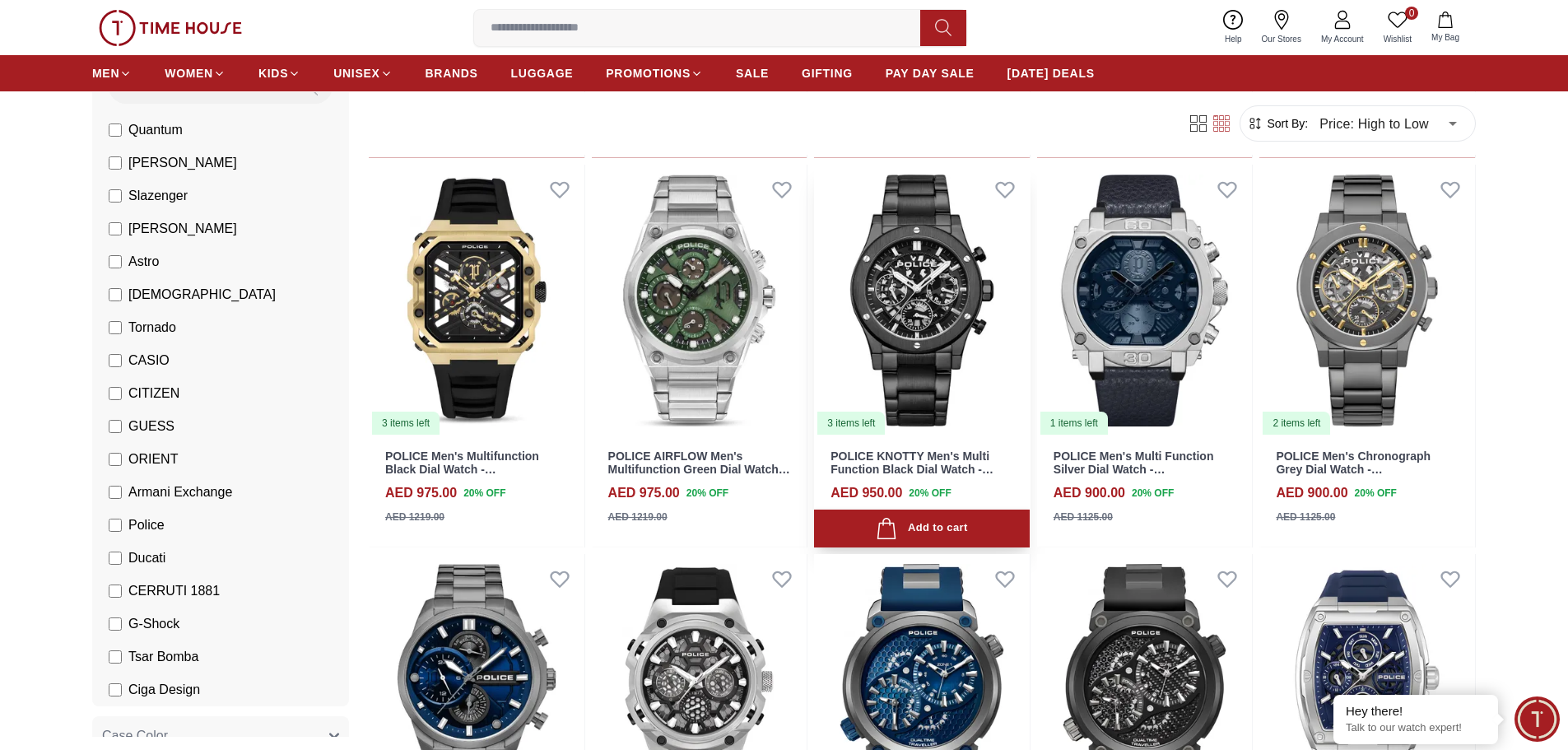
scroll to position [2469, 0]
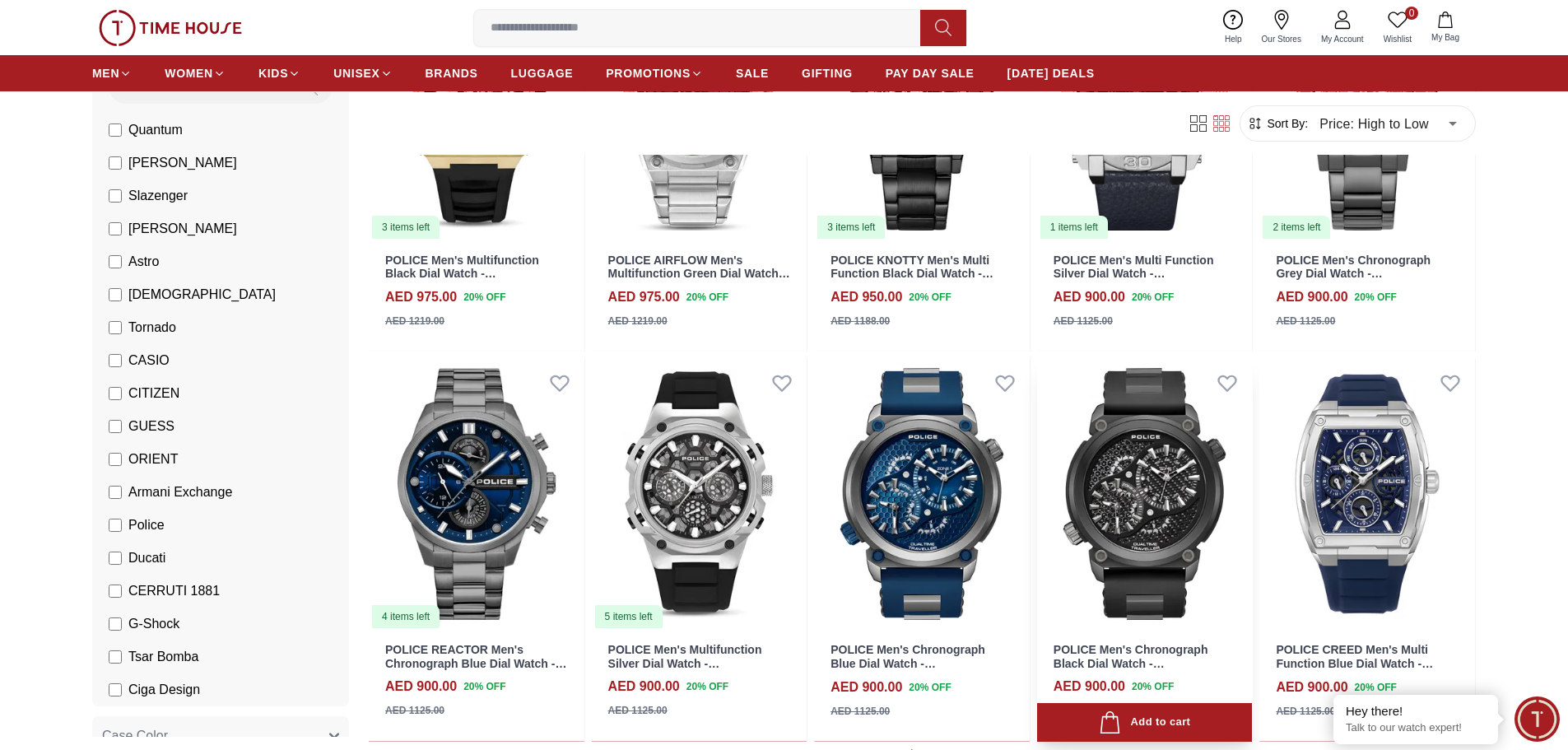
scroll to position [2880, 0]
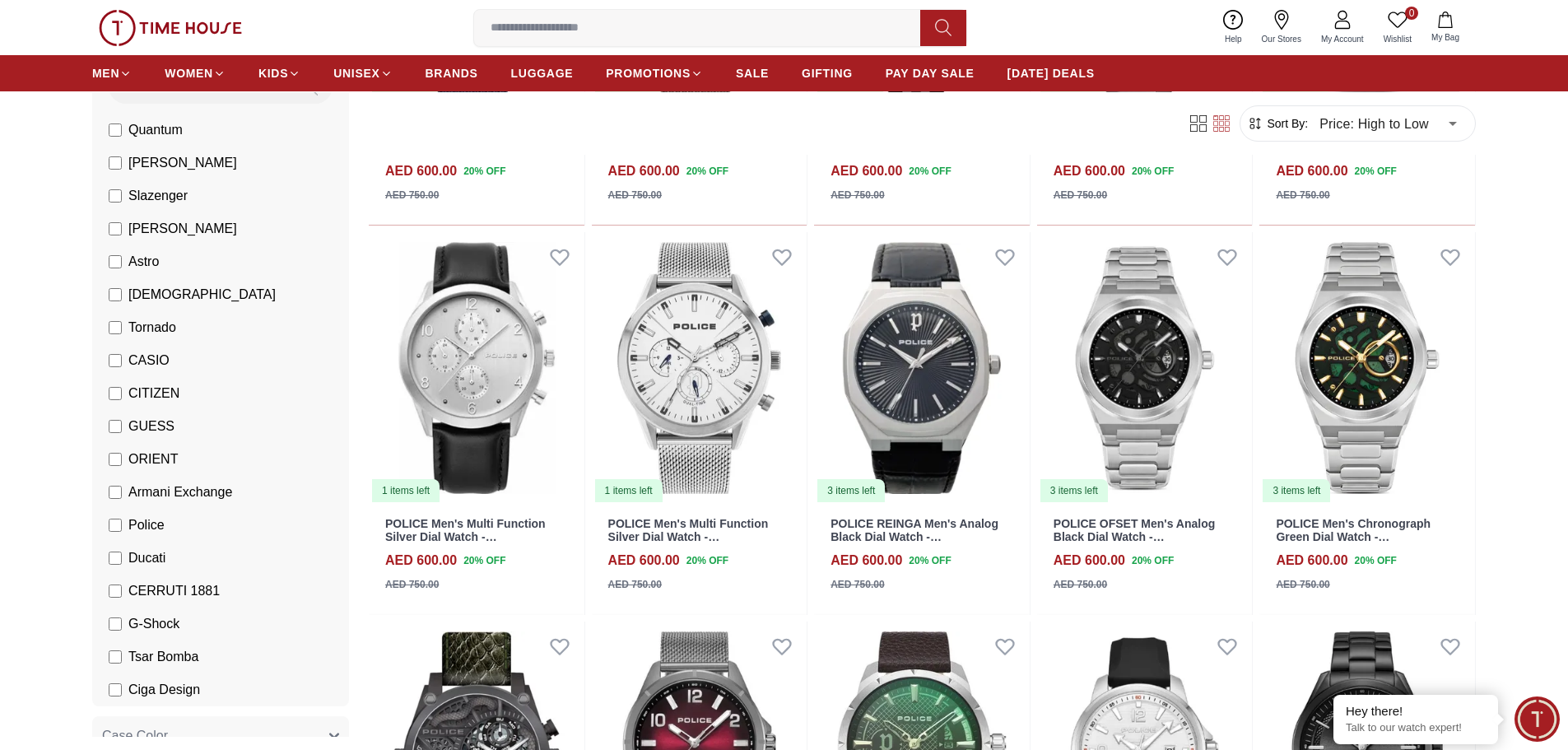
scroll to position [8642, 0]
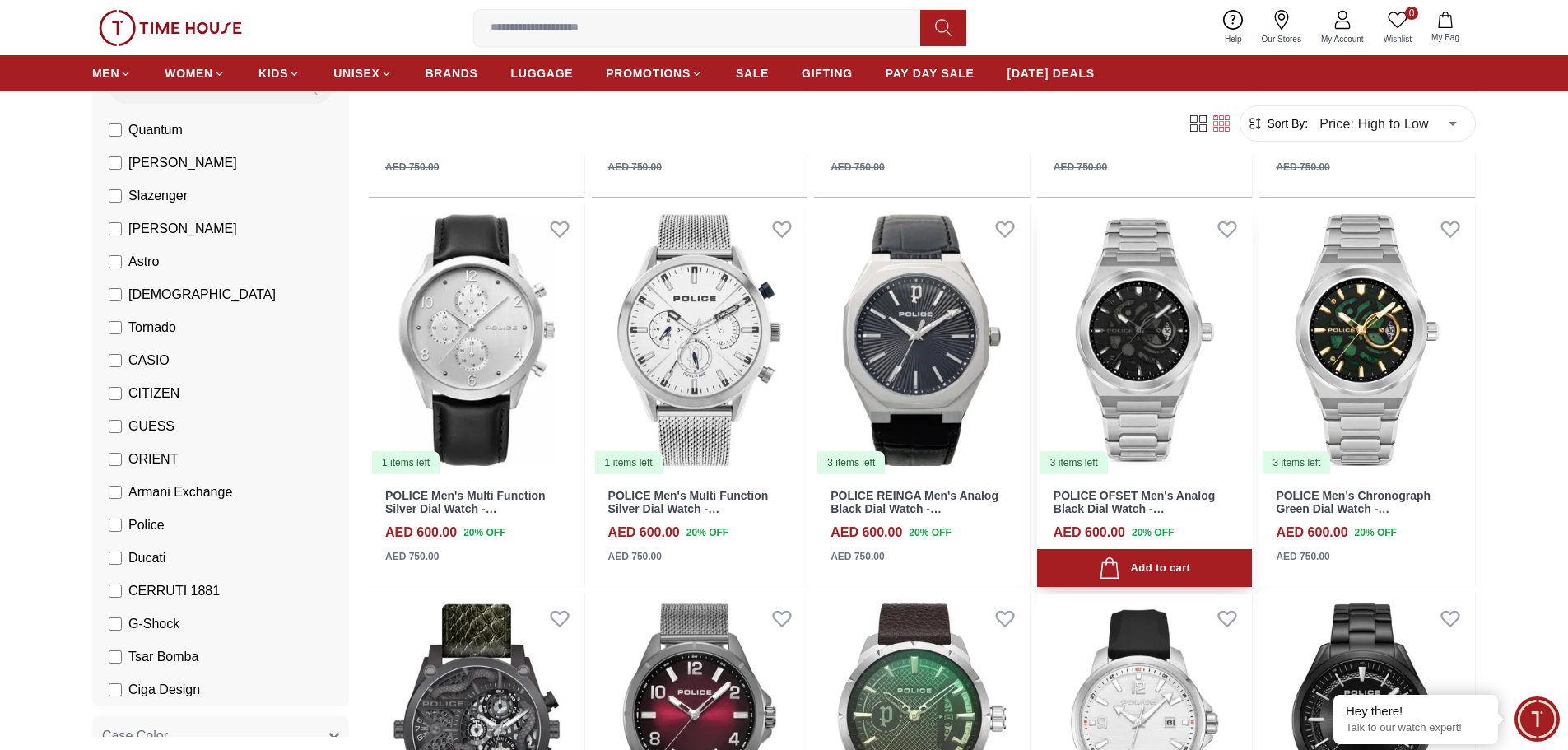
click at [1115, 373] on img at bounding box center [1145, 339] width 216 height 271
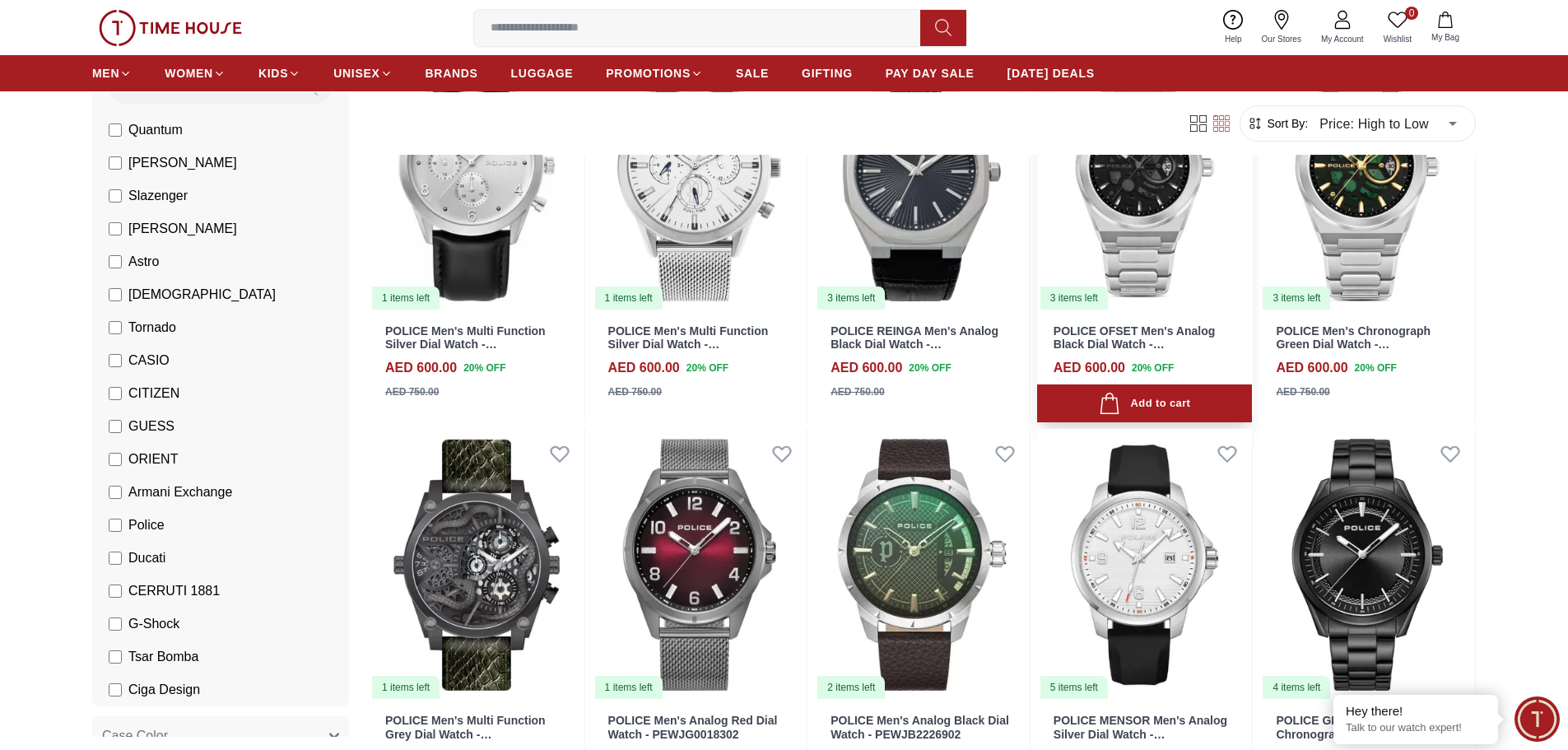
scroll to position [8860, 0]
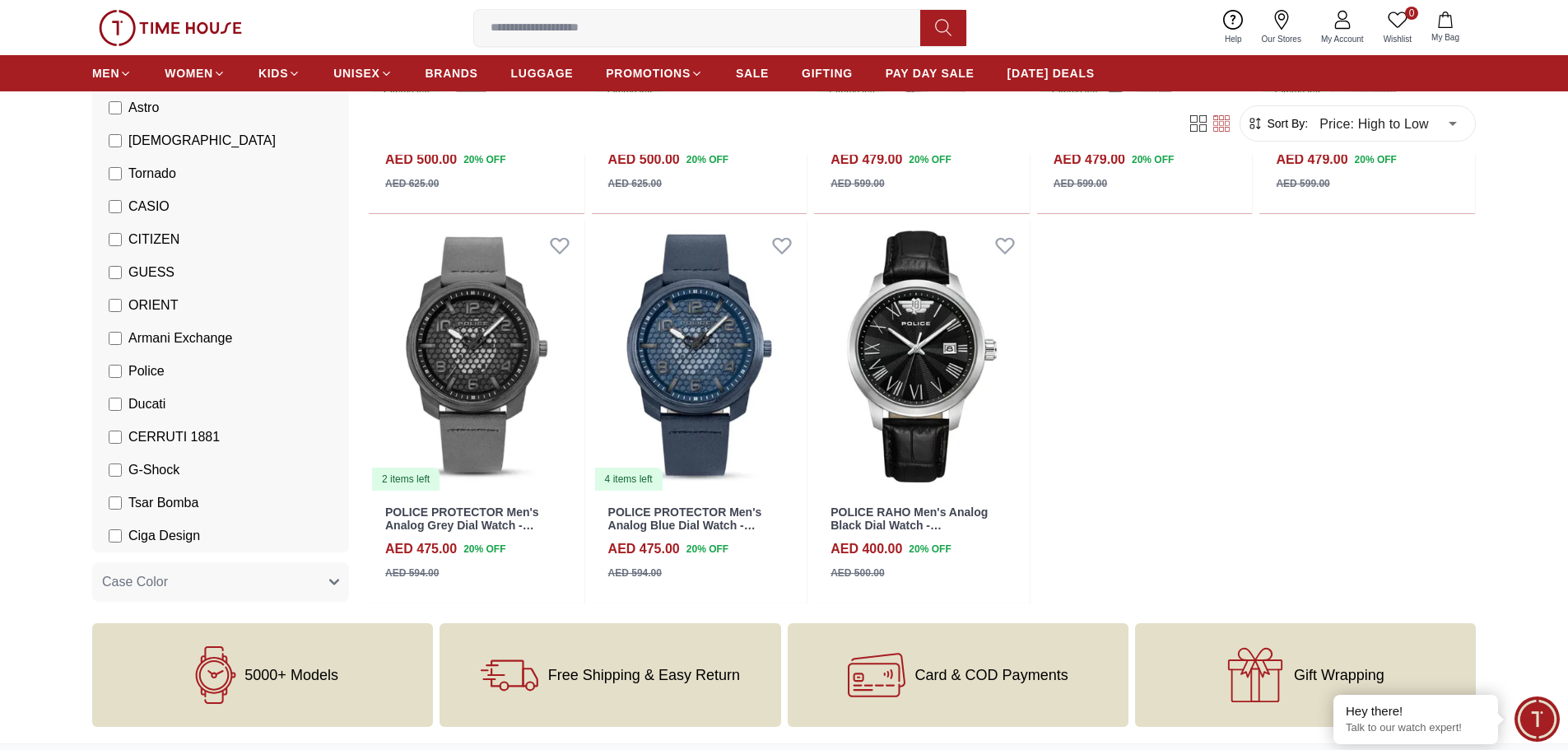
scroll to position [329, 0]
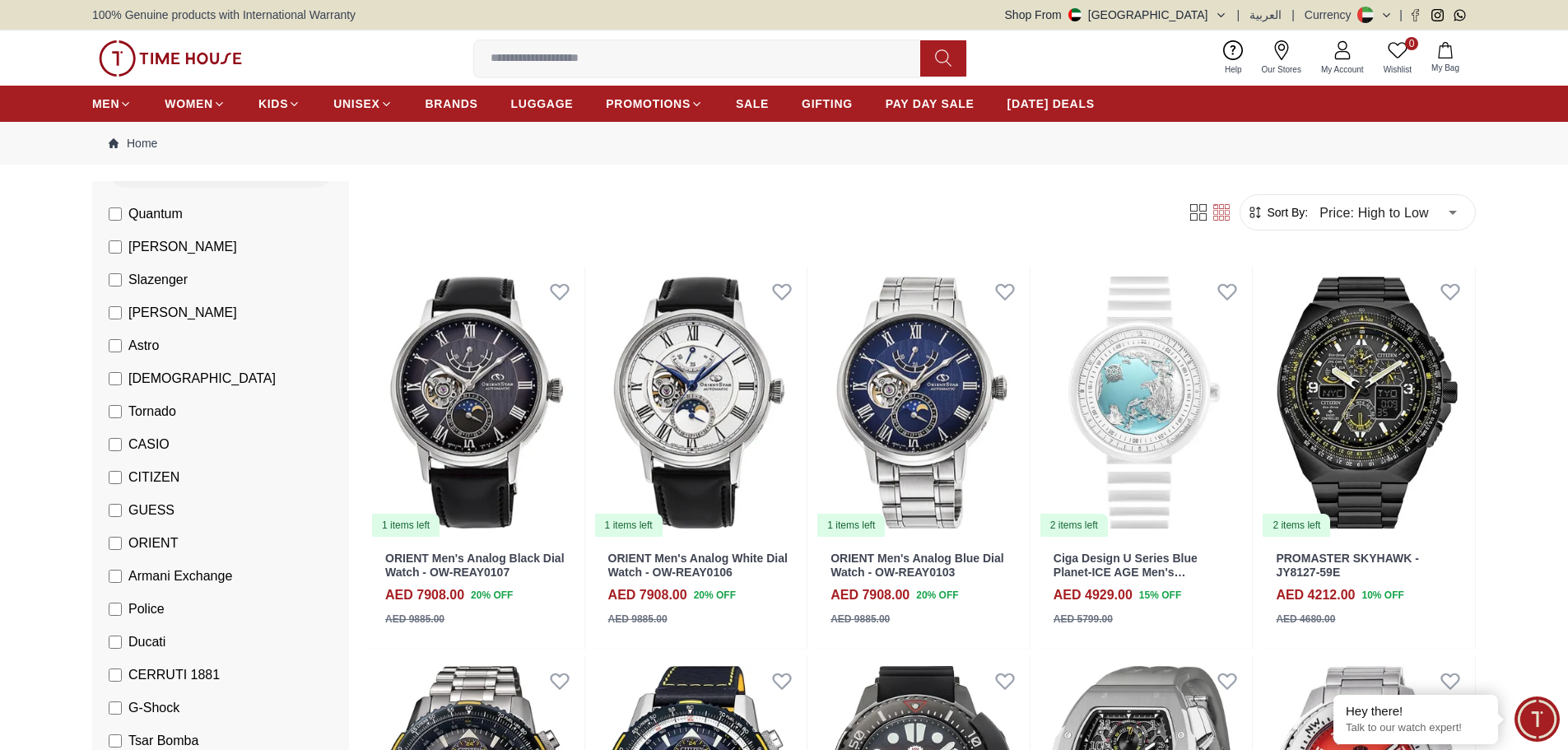
scroll to position [165, 0]
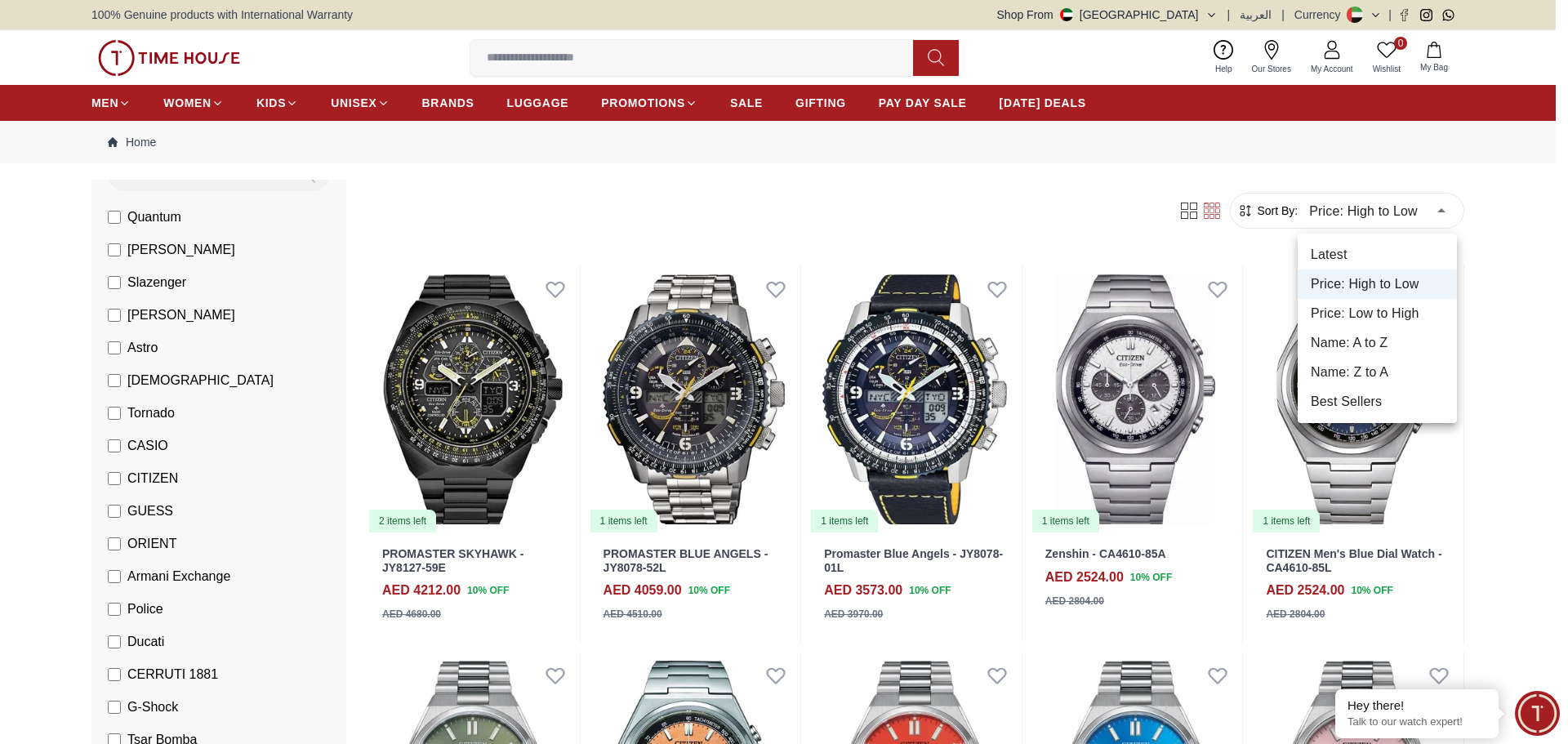
click at [1401, 168] on div at bounding box center [784, 372] width 1568 height 744
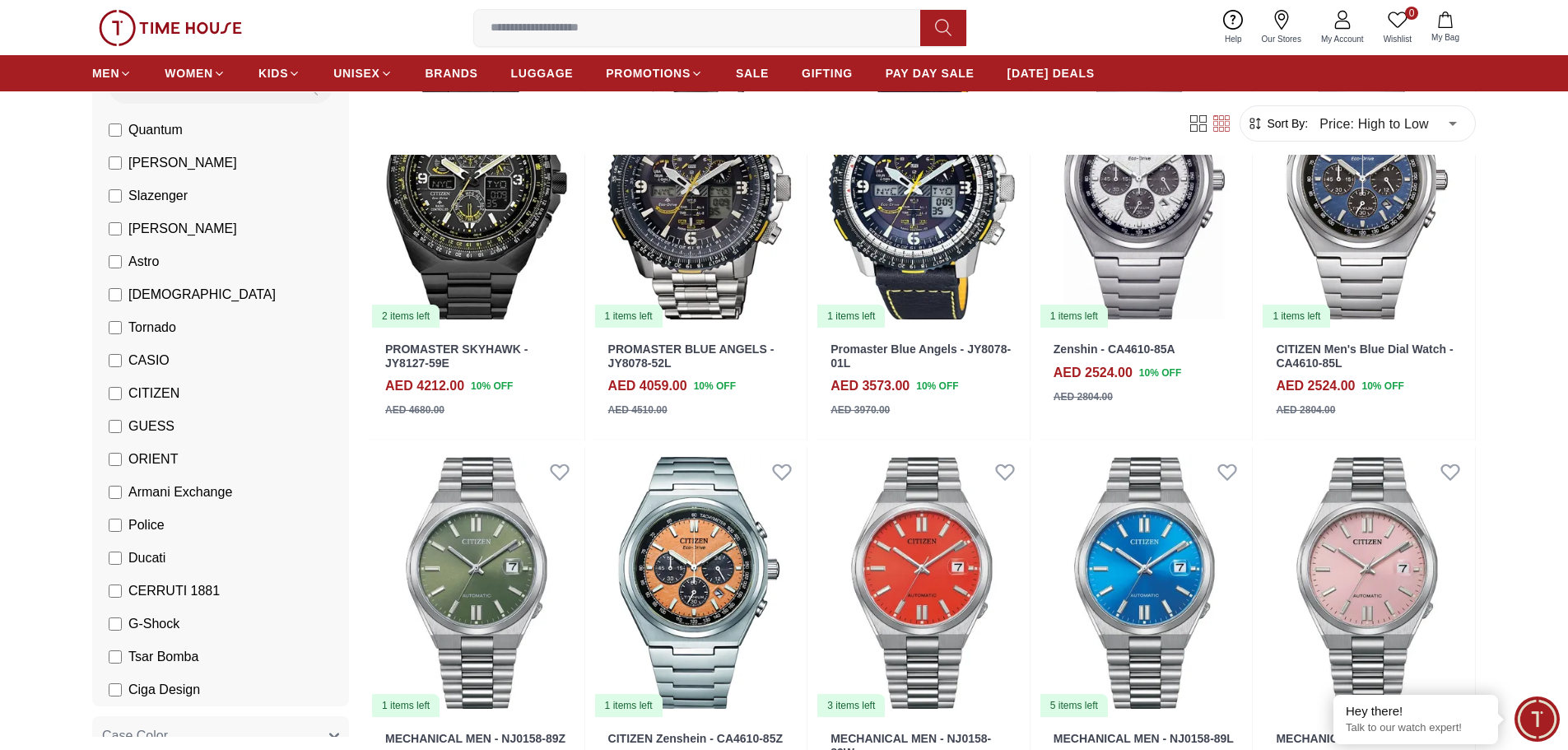
scroll to position [82, 0]
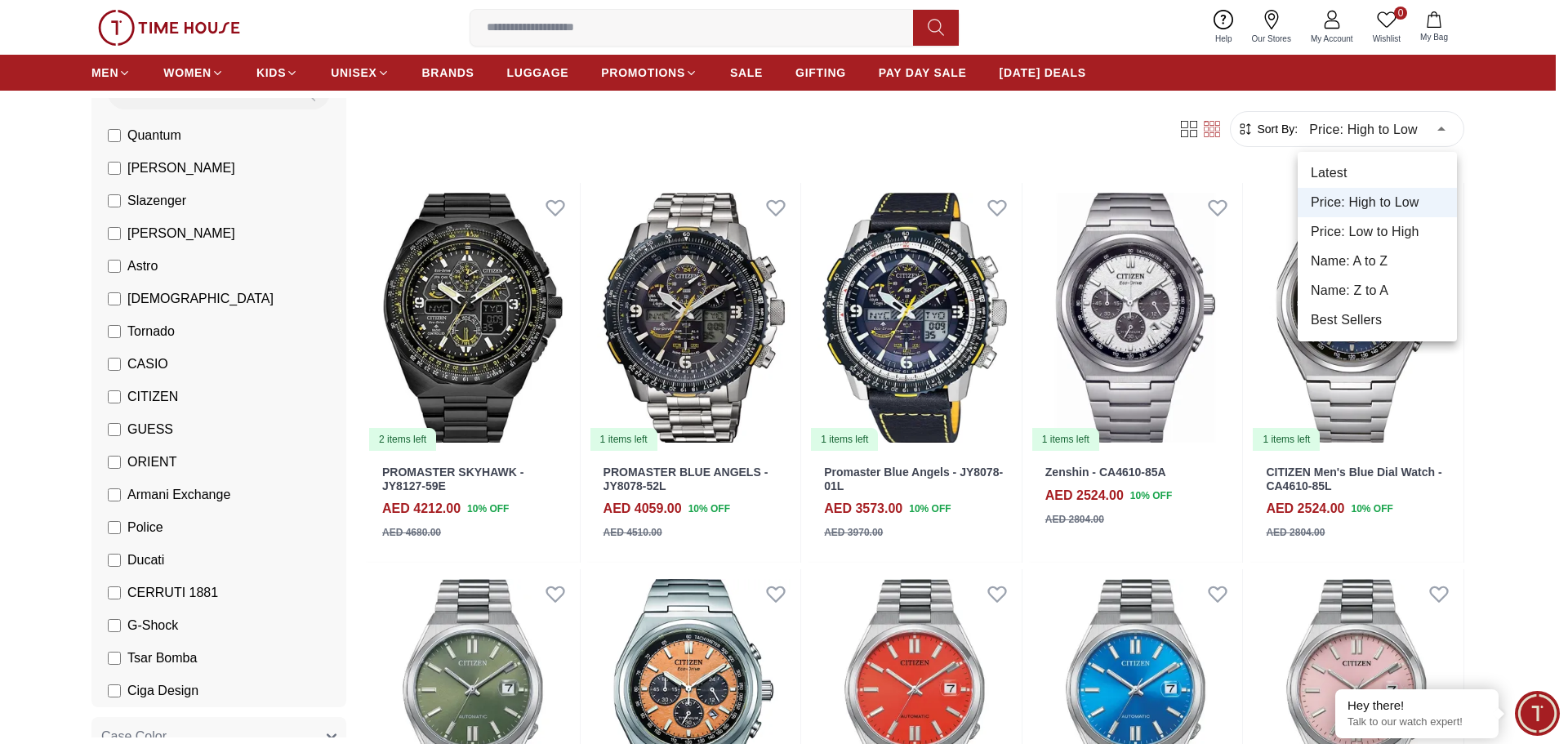
click at [1376, 224] on li "Price: Low to High" at bounding box center [1376, 231] width 159 height 29
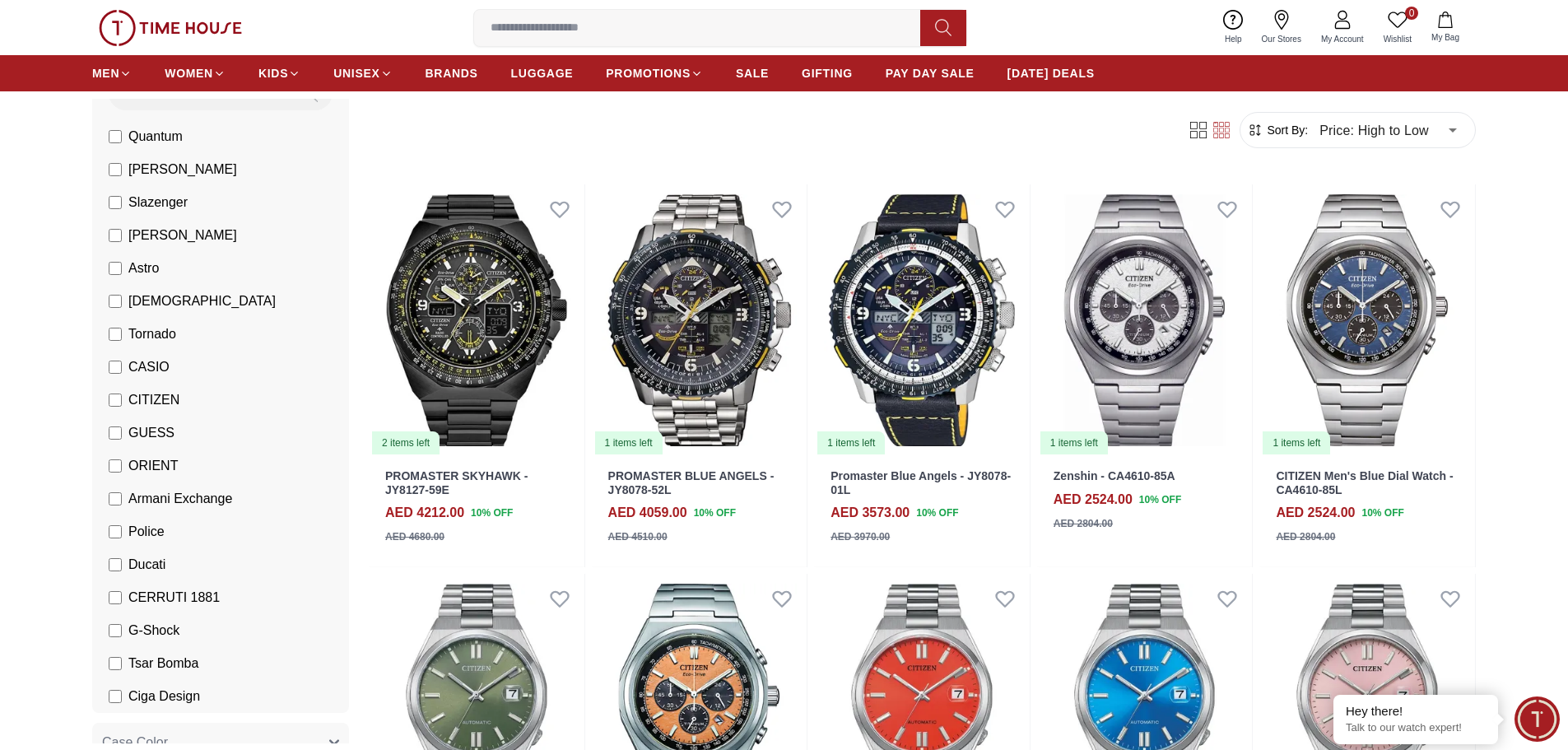
type input "*"
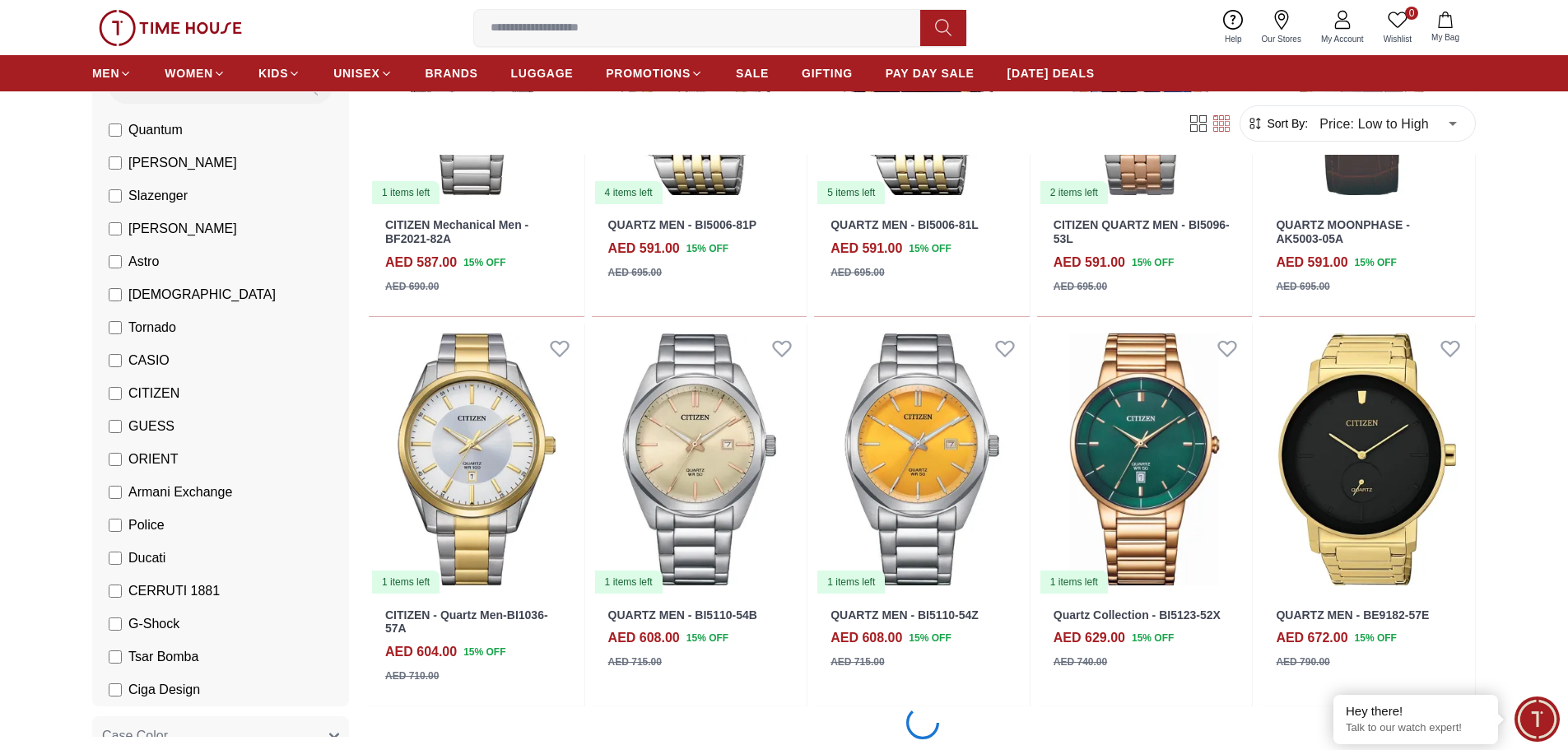
scroll to position [1317, 0]
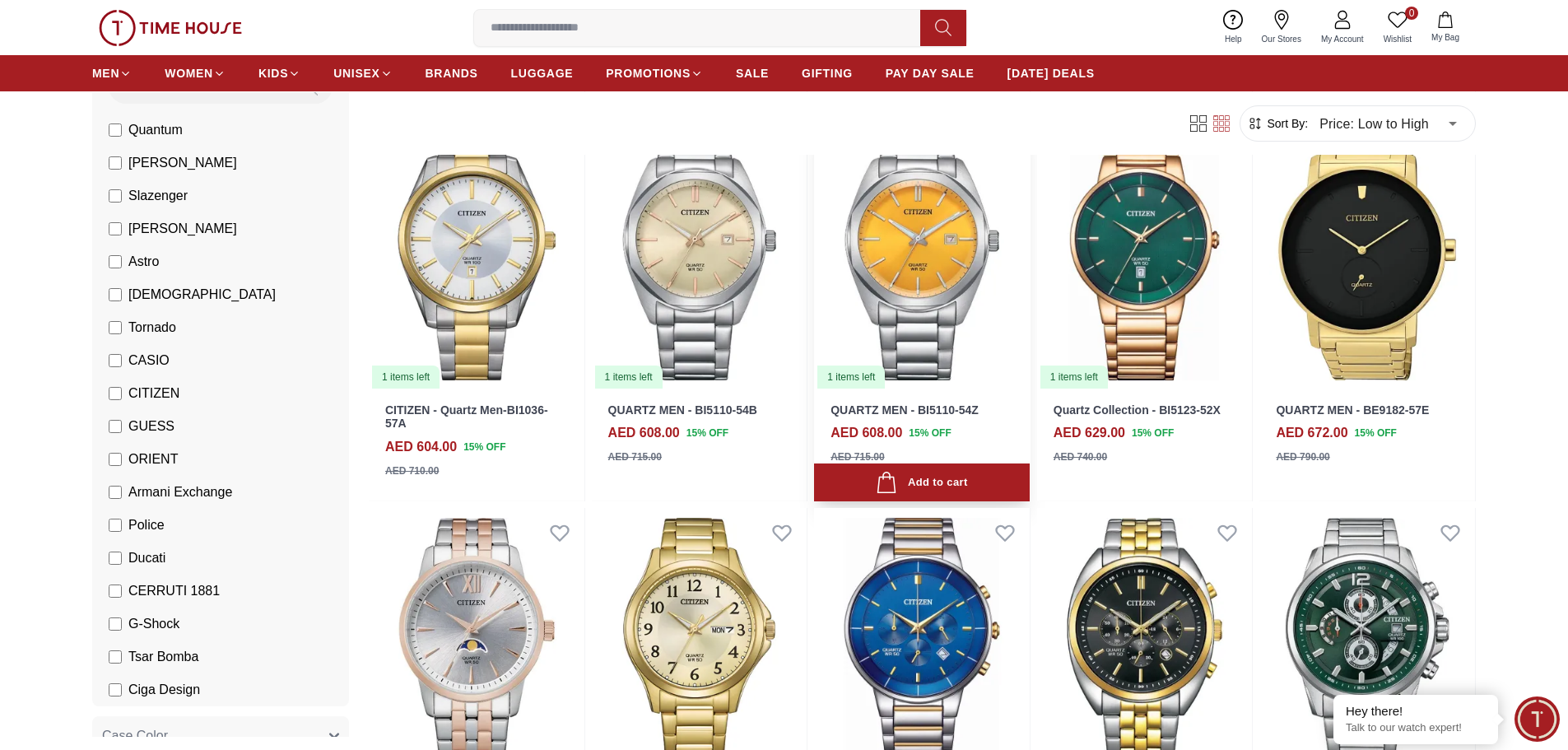
click at [905, 259] on img at bounding box center [922, 254] width 216 height 271
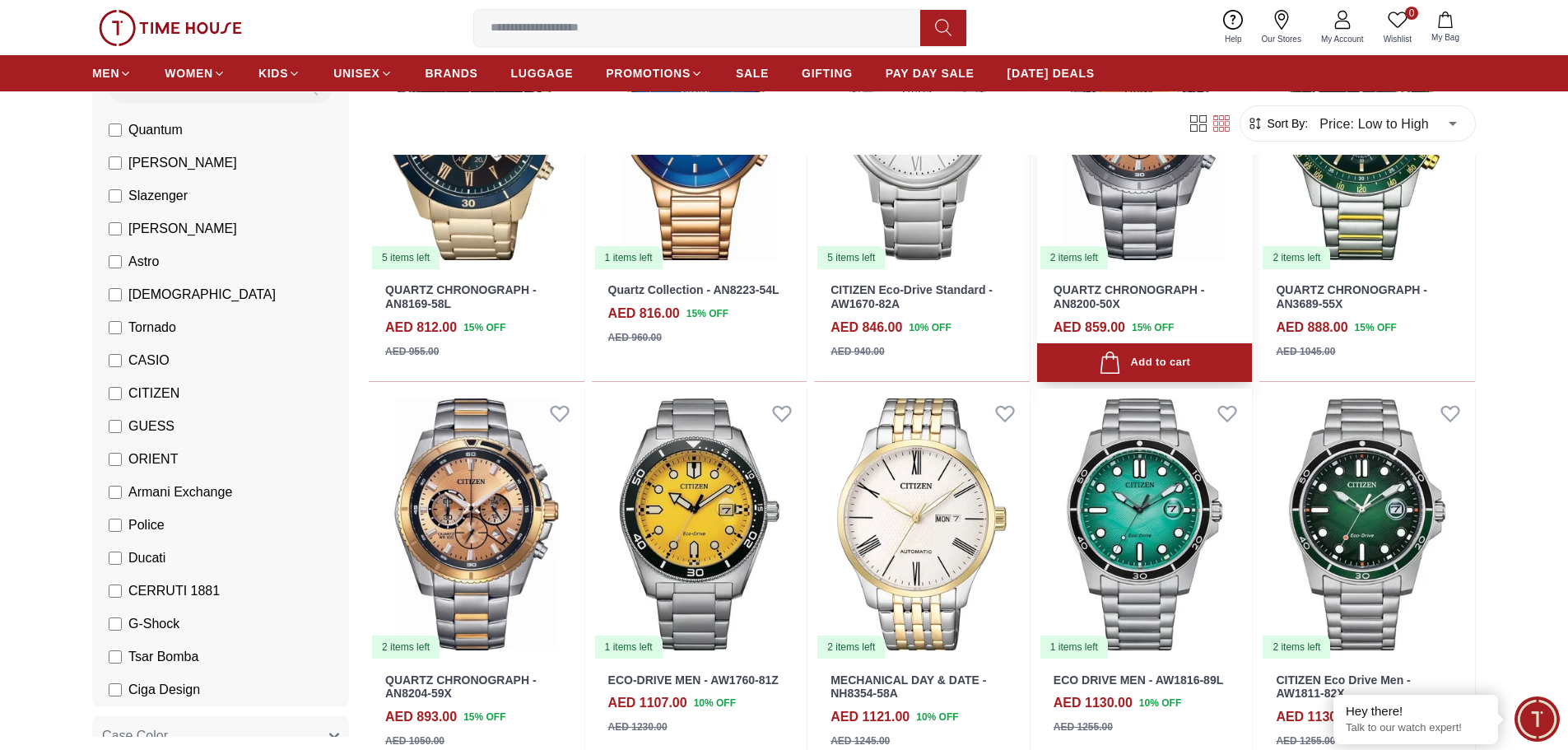
scroll to position [2222, 0]
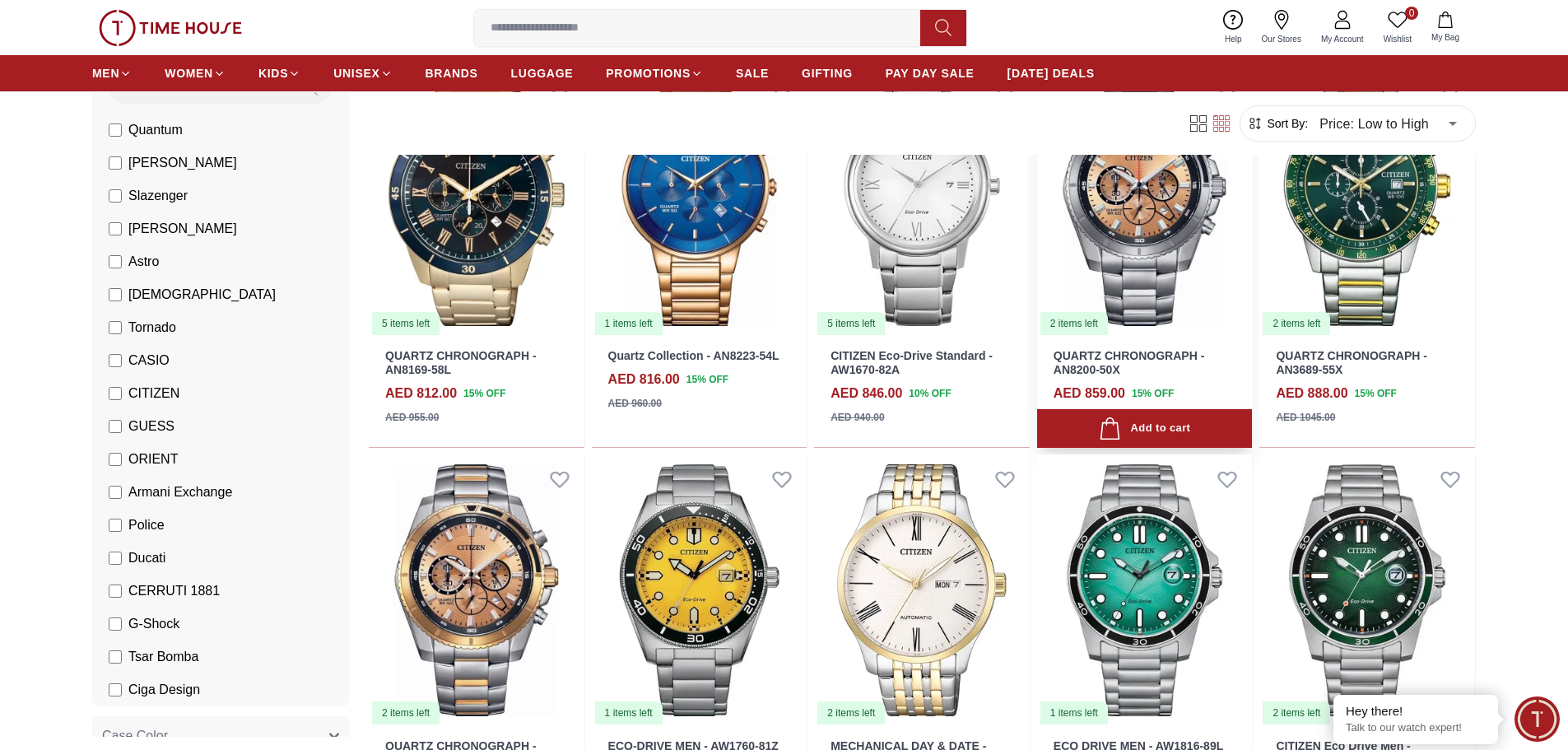
scroll to position [1975, 0]
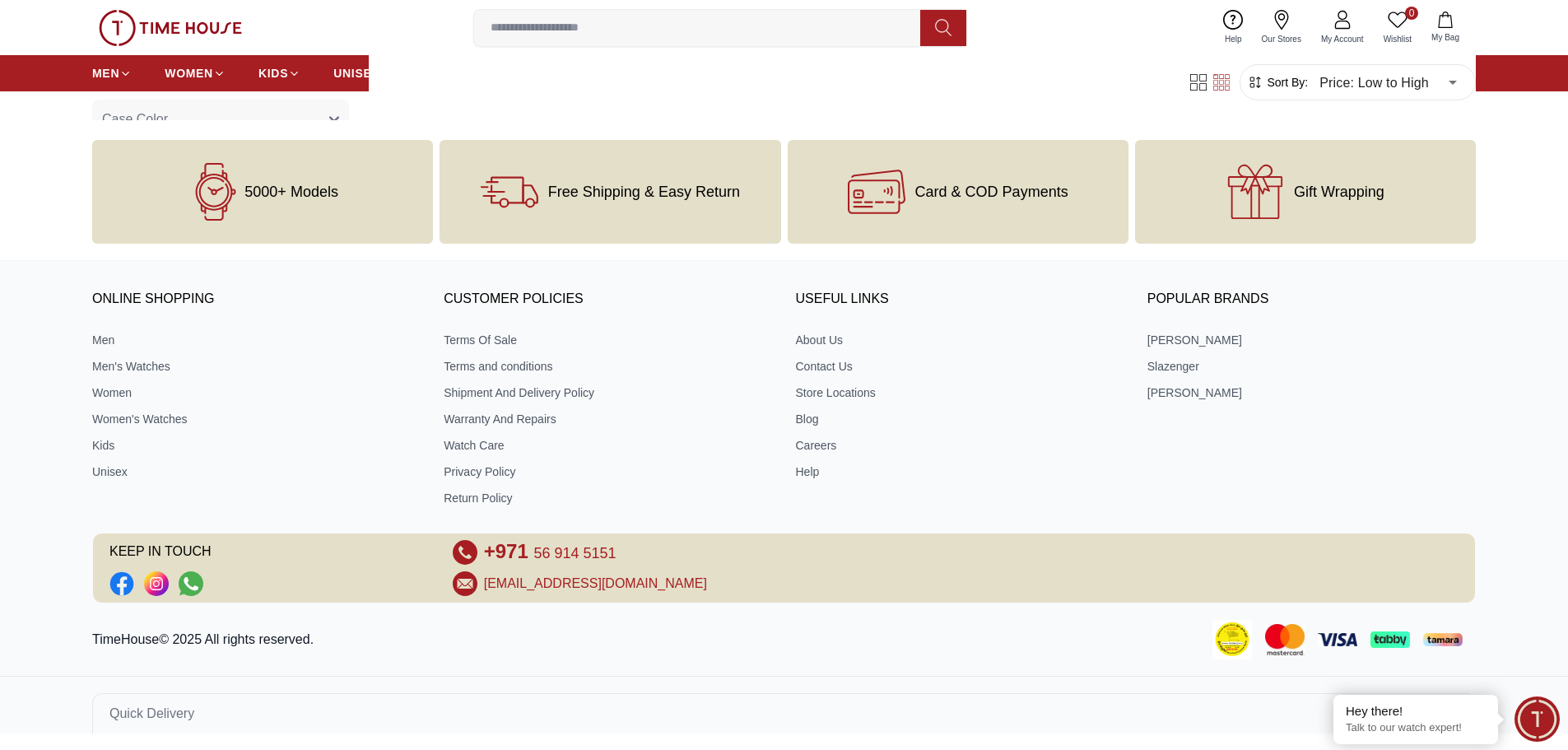
scroll to position [705, 0]
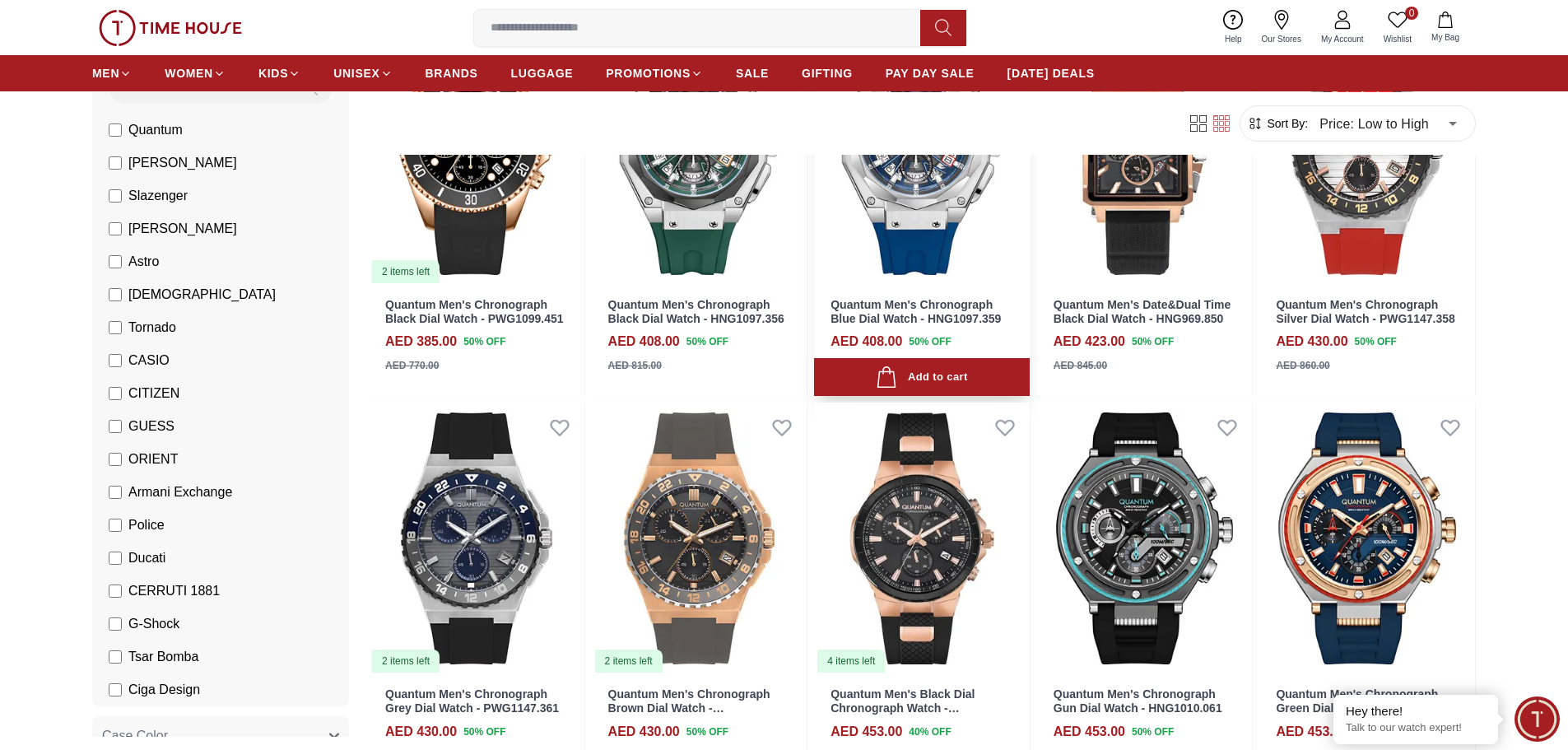
scroll to position [82, 0]
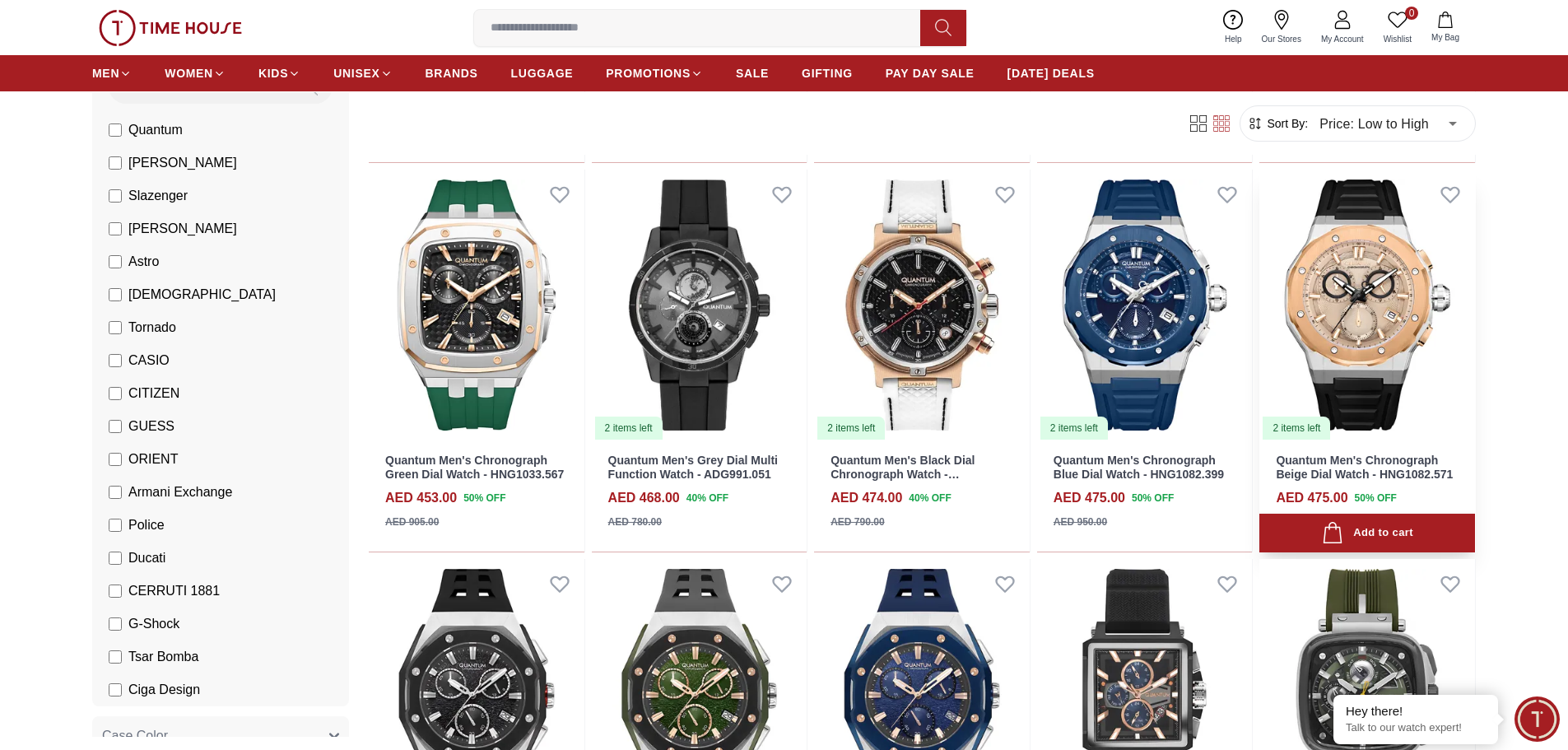
scroll to position [905, 0]
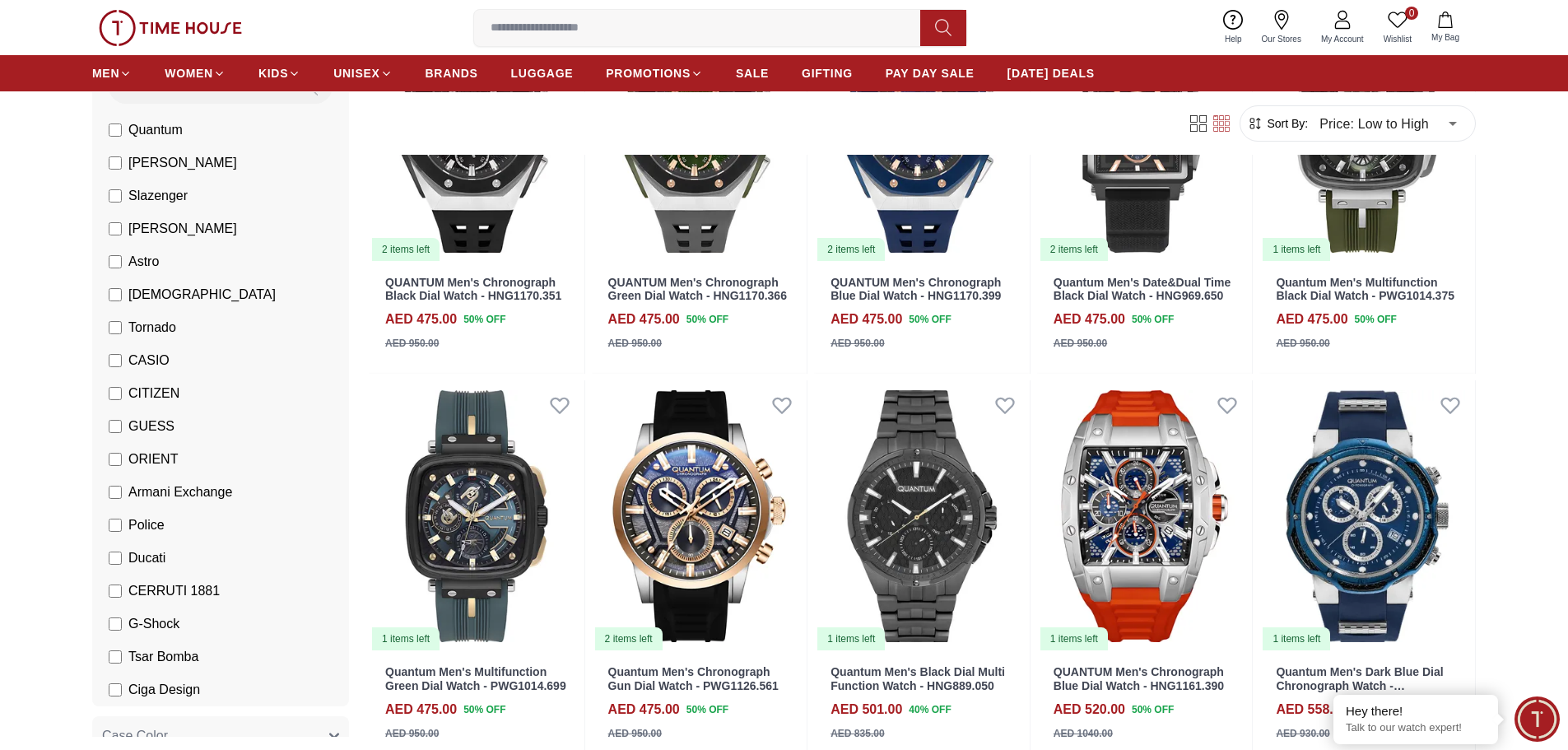
scroll to position [1482, 0]
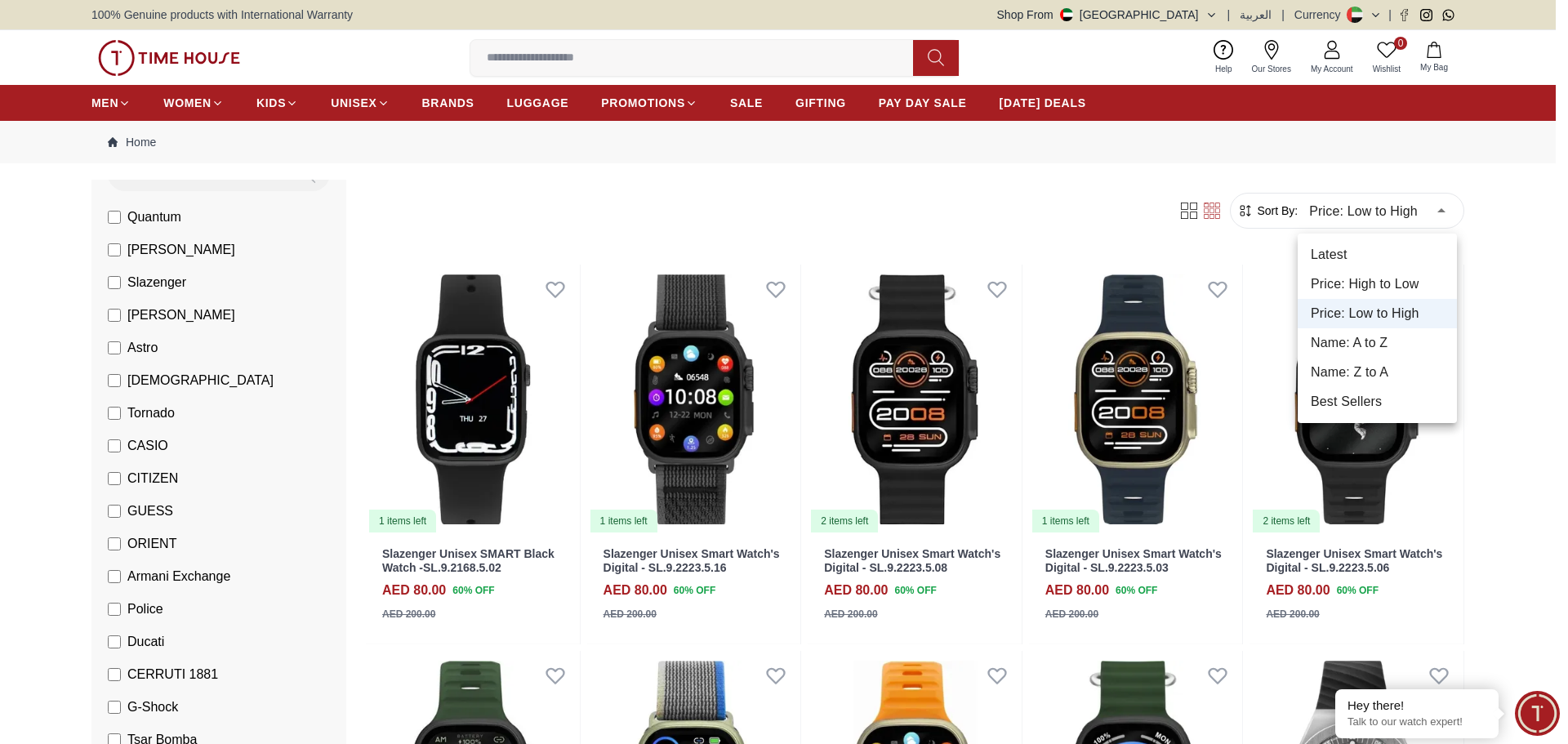
click at [1567, 233] on div at bounding box center [784, 372] width 1568 height 744
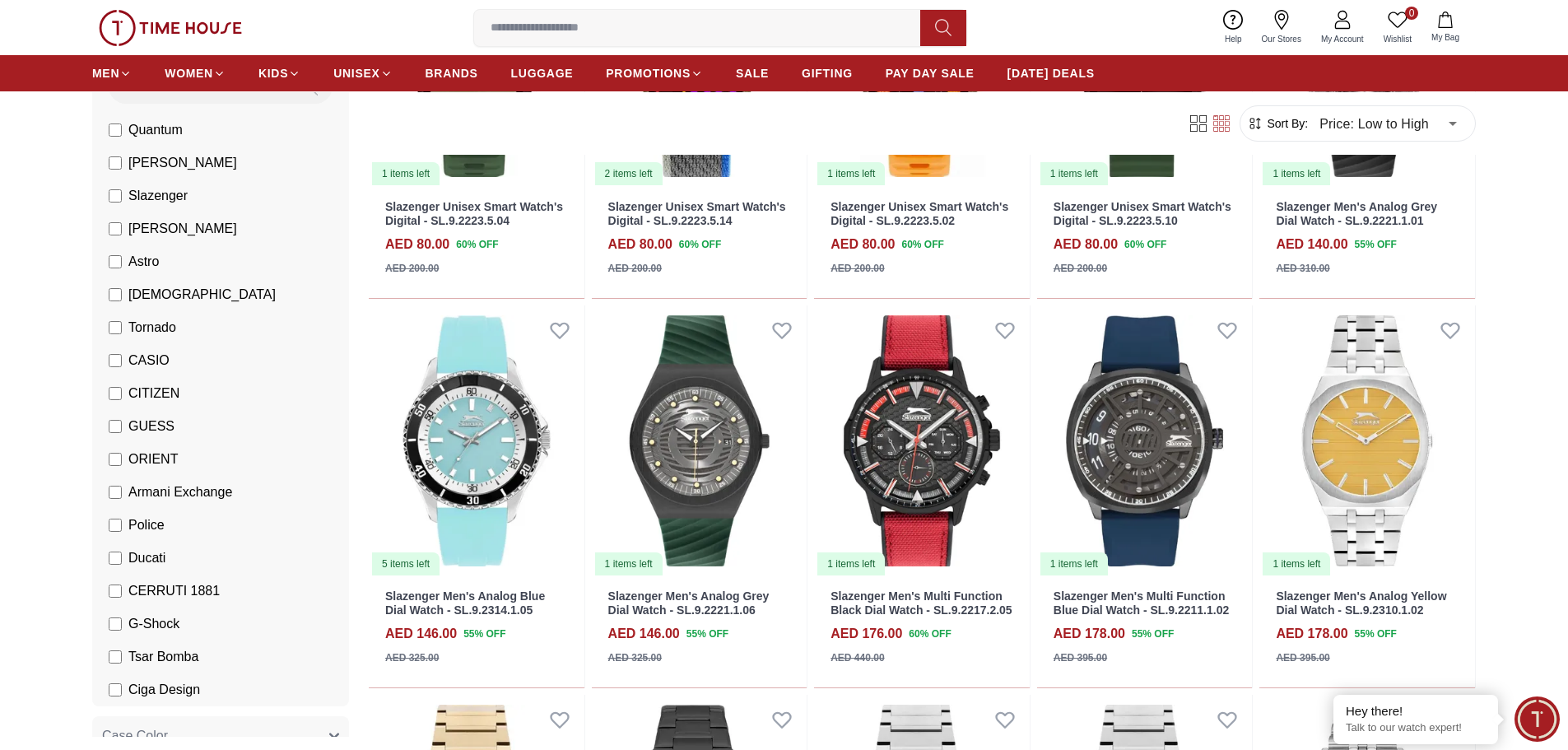
scroll to position [1152, 0]
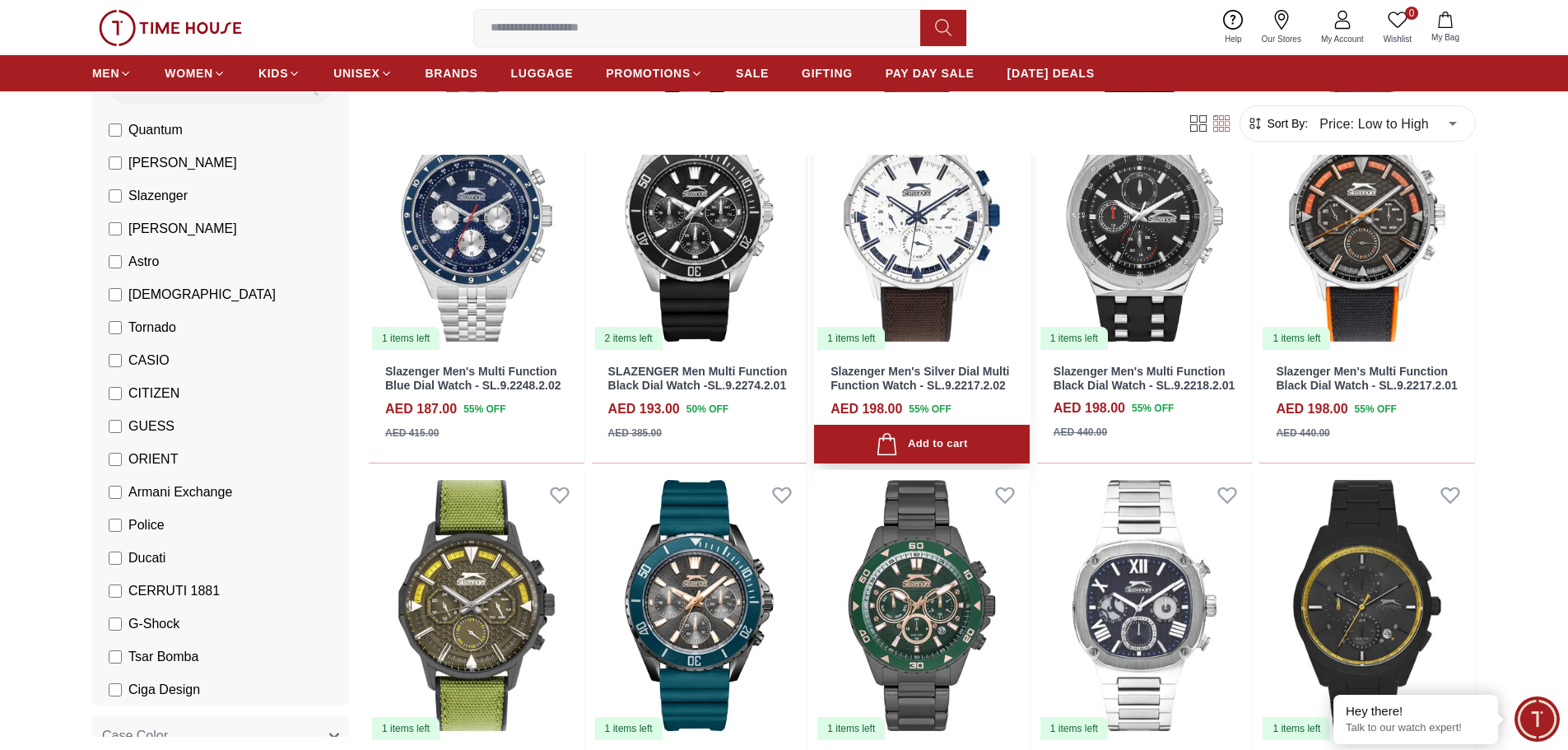
scroll to position [1646, 0]
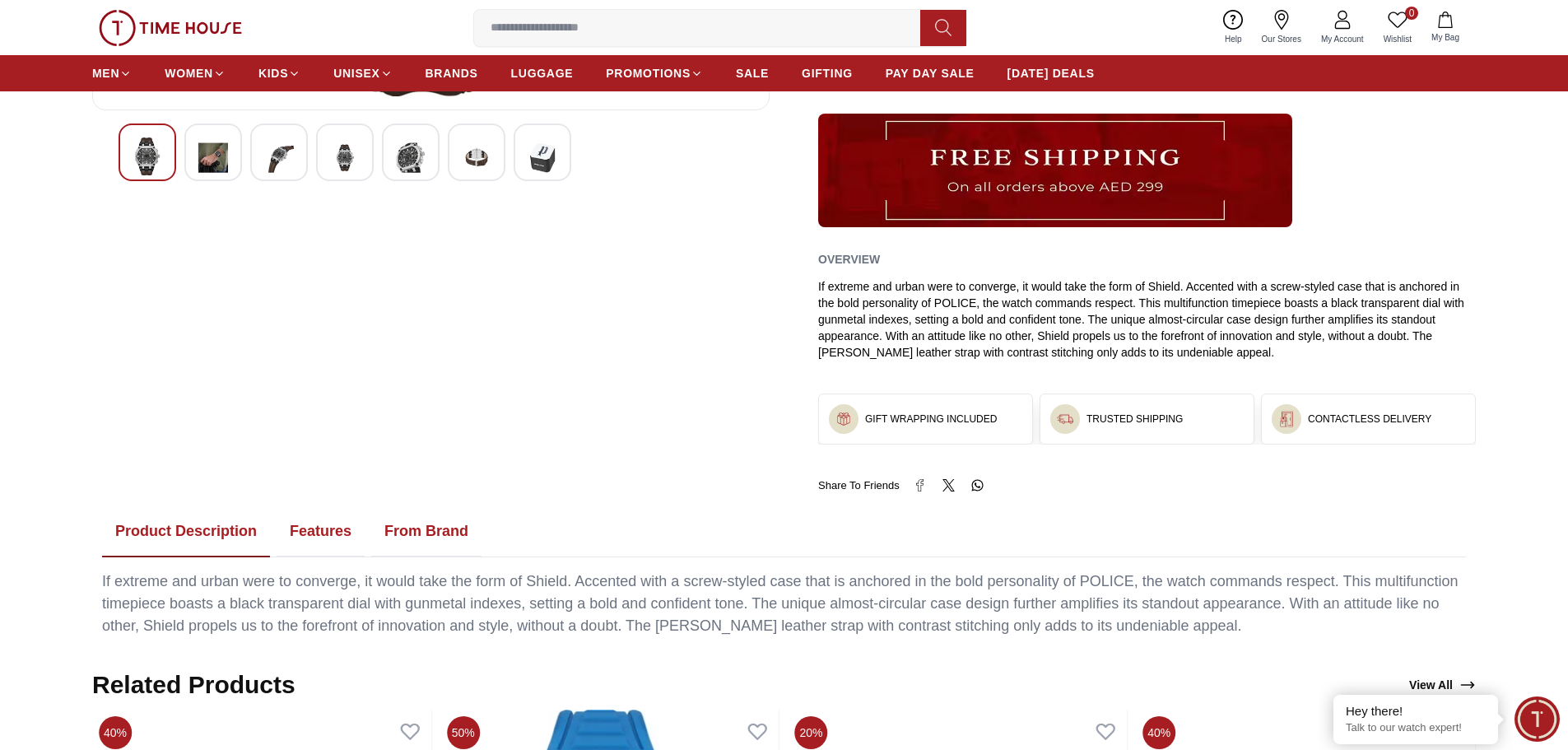
scroll to position [823, 0]
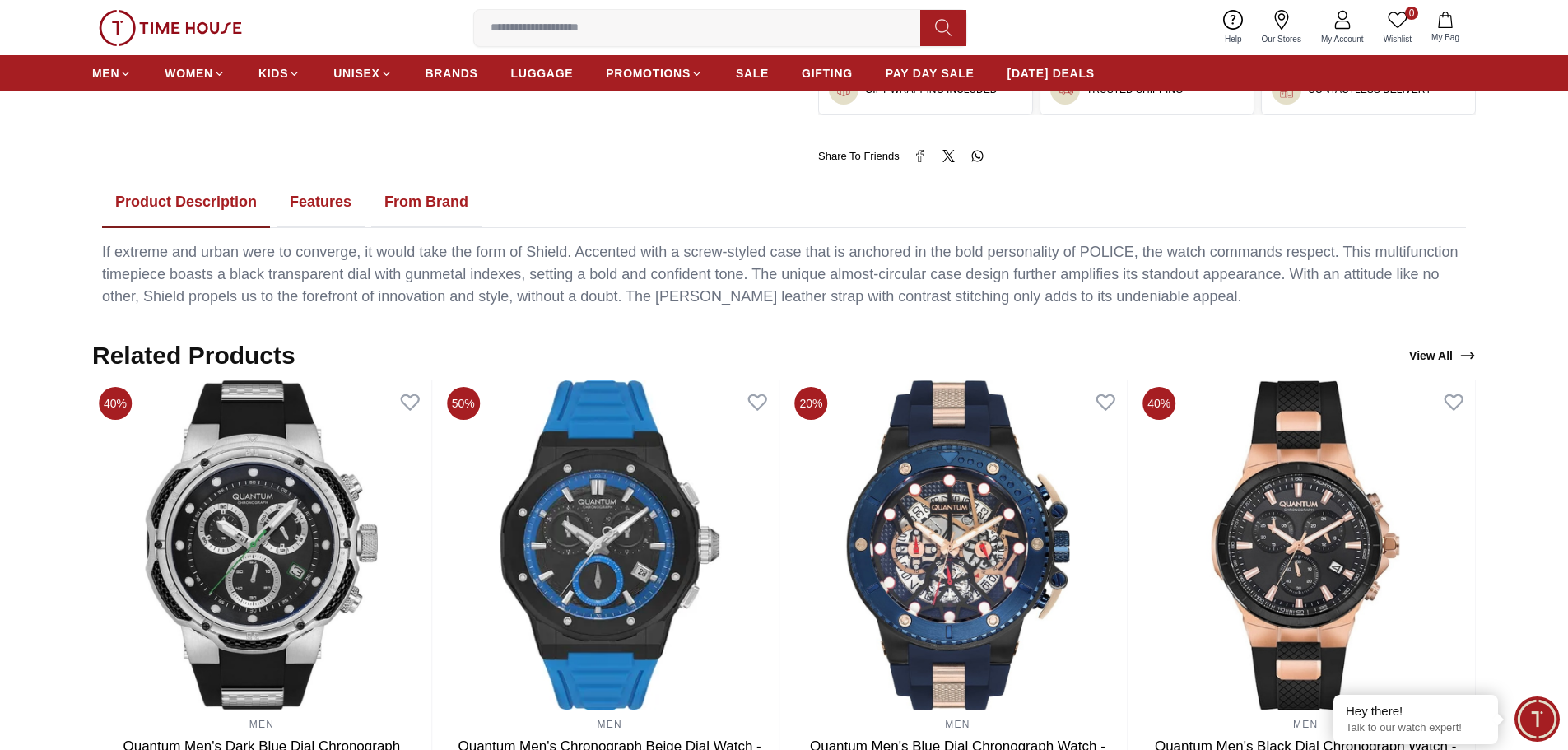
click at [342, 202] on button "Features" at bounding box center [321, 202] width 88 height 51
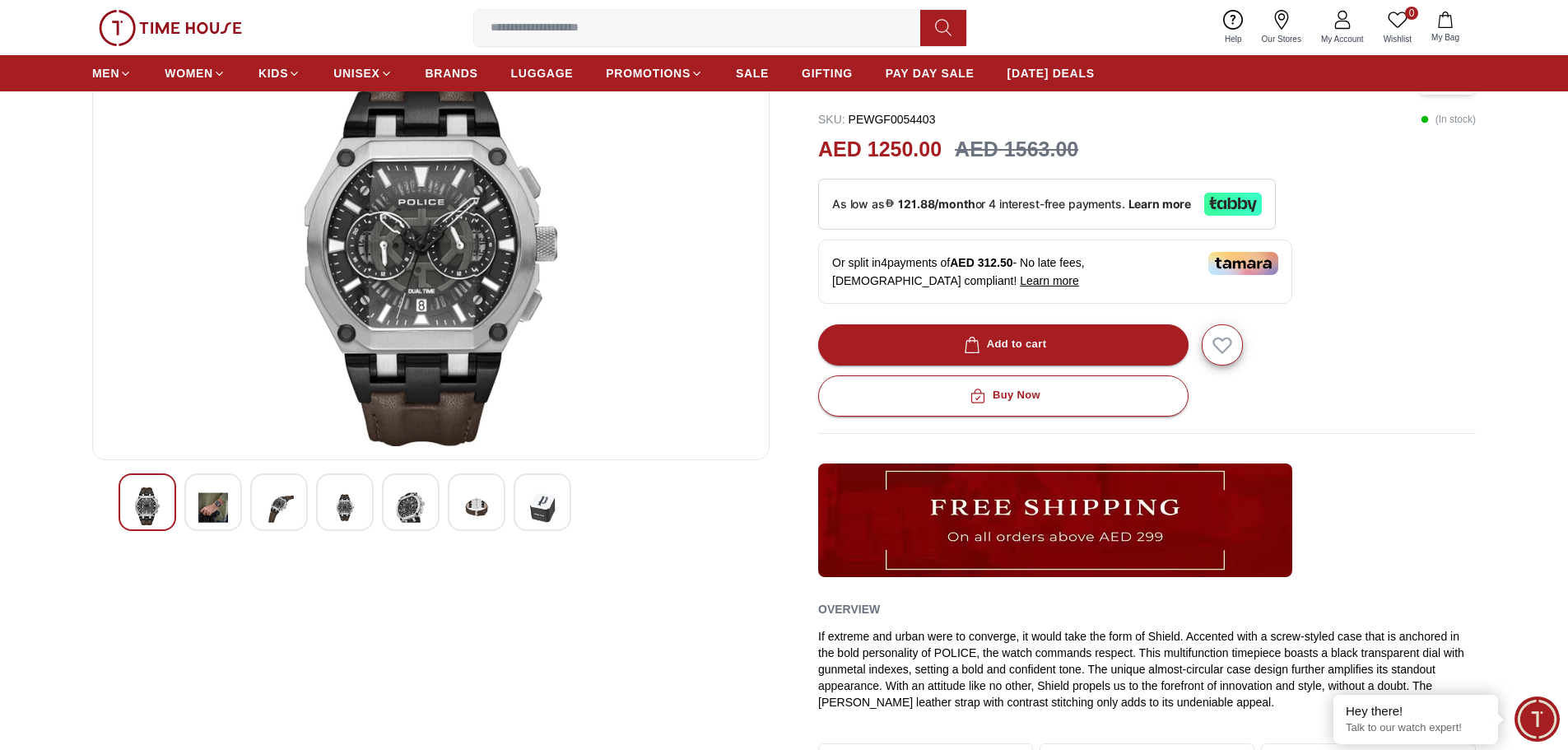
scroll to position [0, 0]
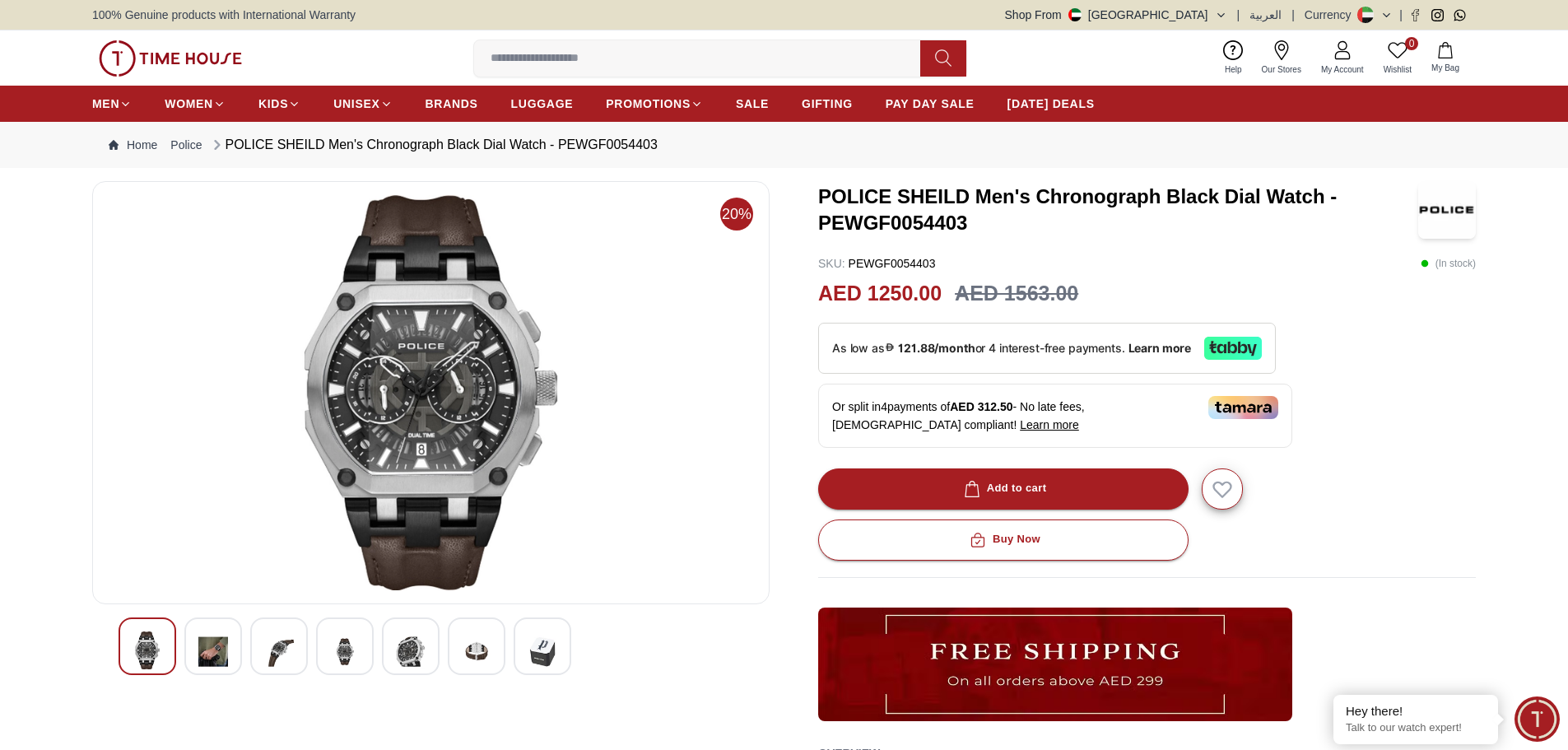
click at [213, 640] on img at bounding box center [213, 651] width 29 height 41
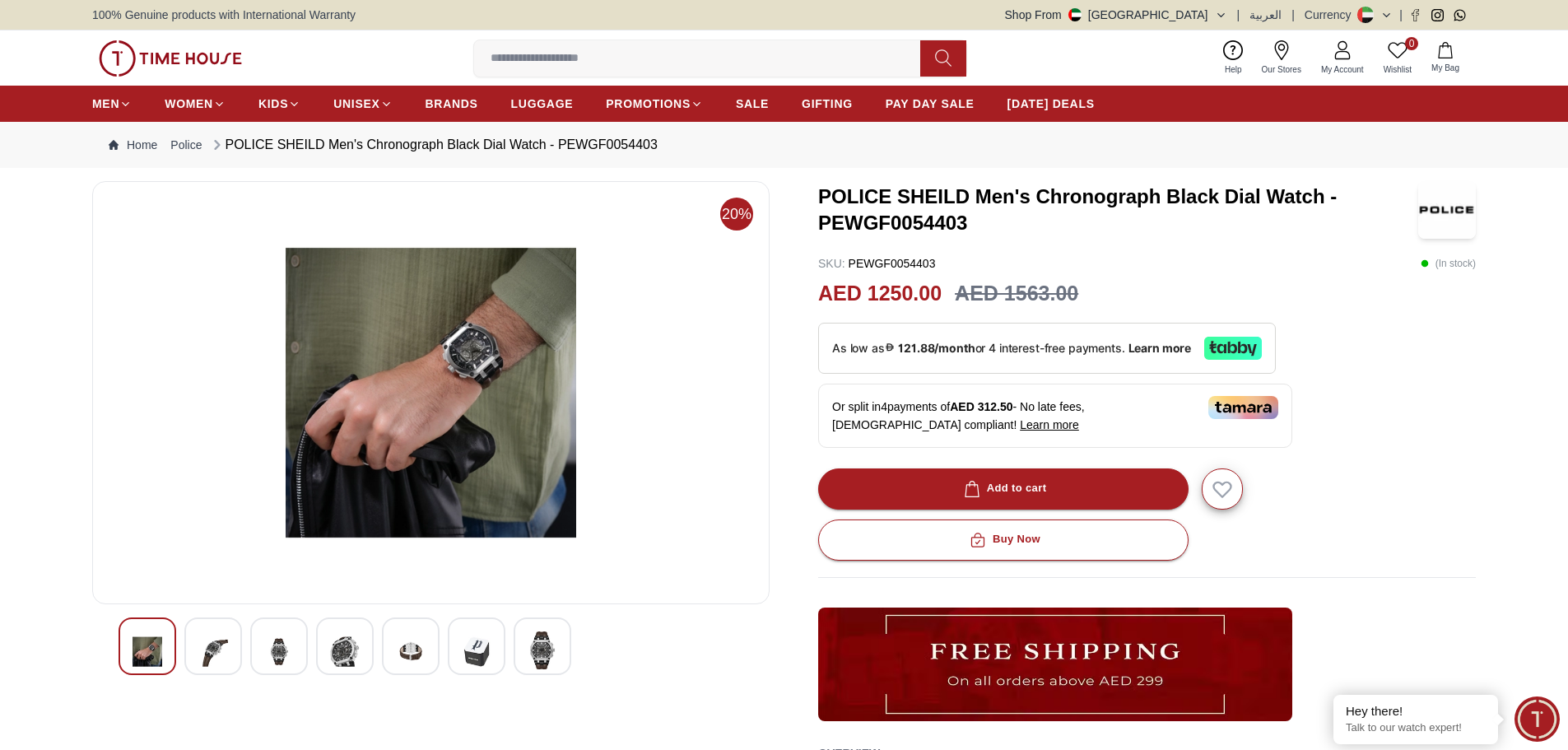
click at [281, 656] on img at bounding box center [279, 651] width 29 height 41
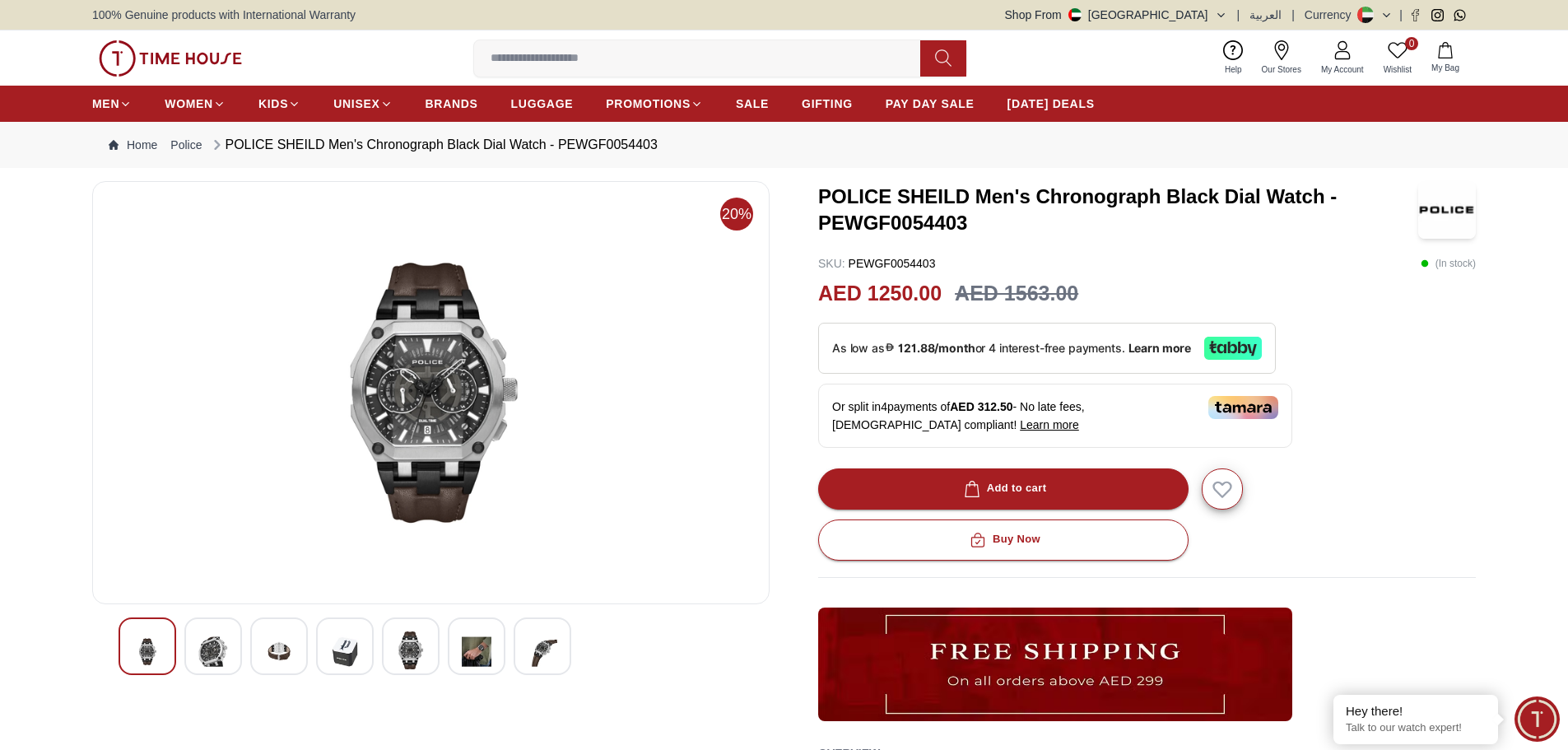
click at [459, 650] on div at bounding box center [476, 646] width 57 height 57
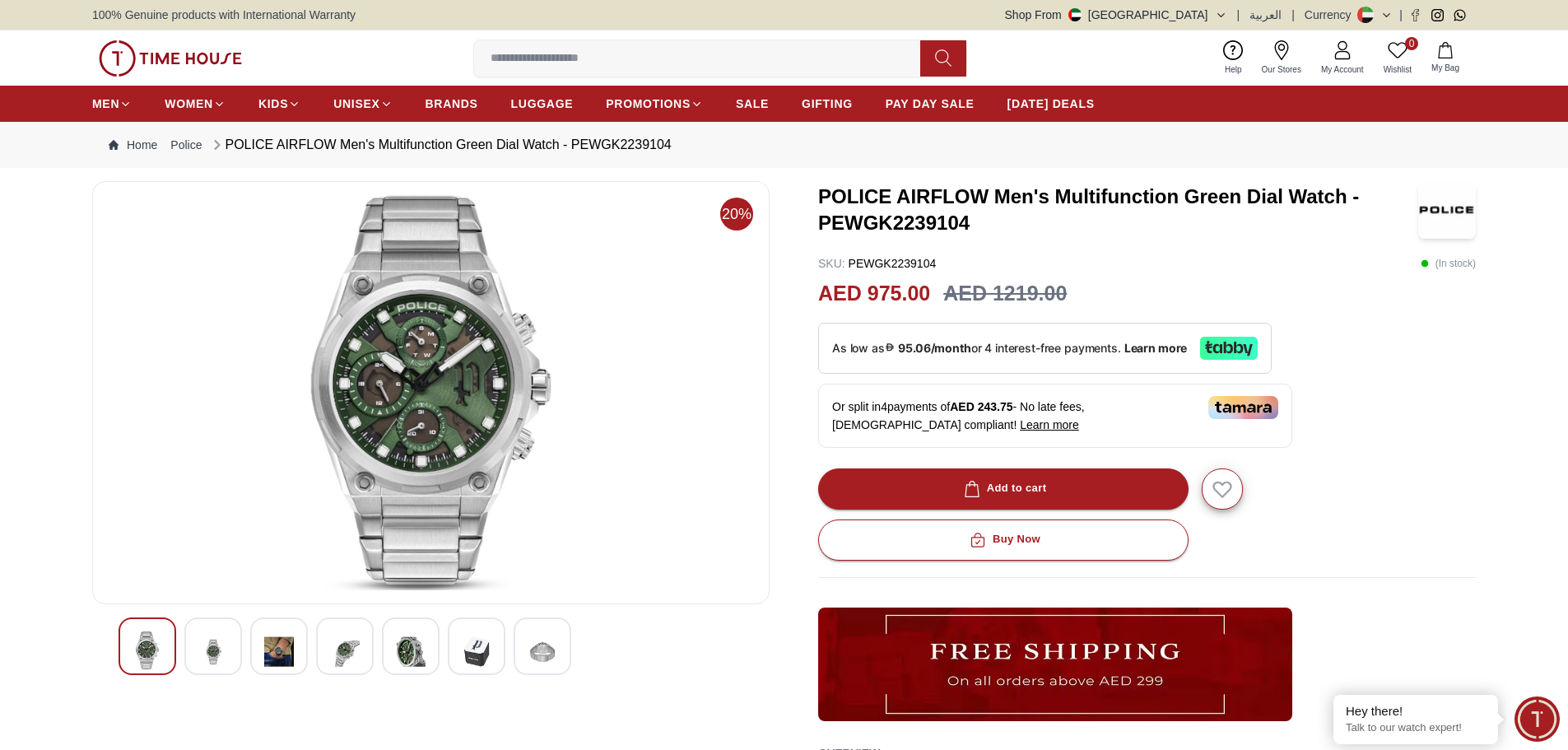
click at [288, 657] on img at bounding box center [279, 651] width 29 height 41
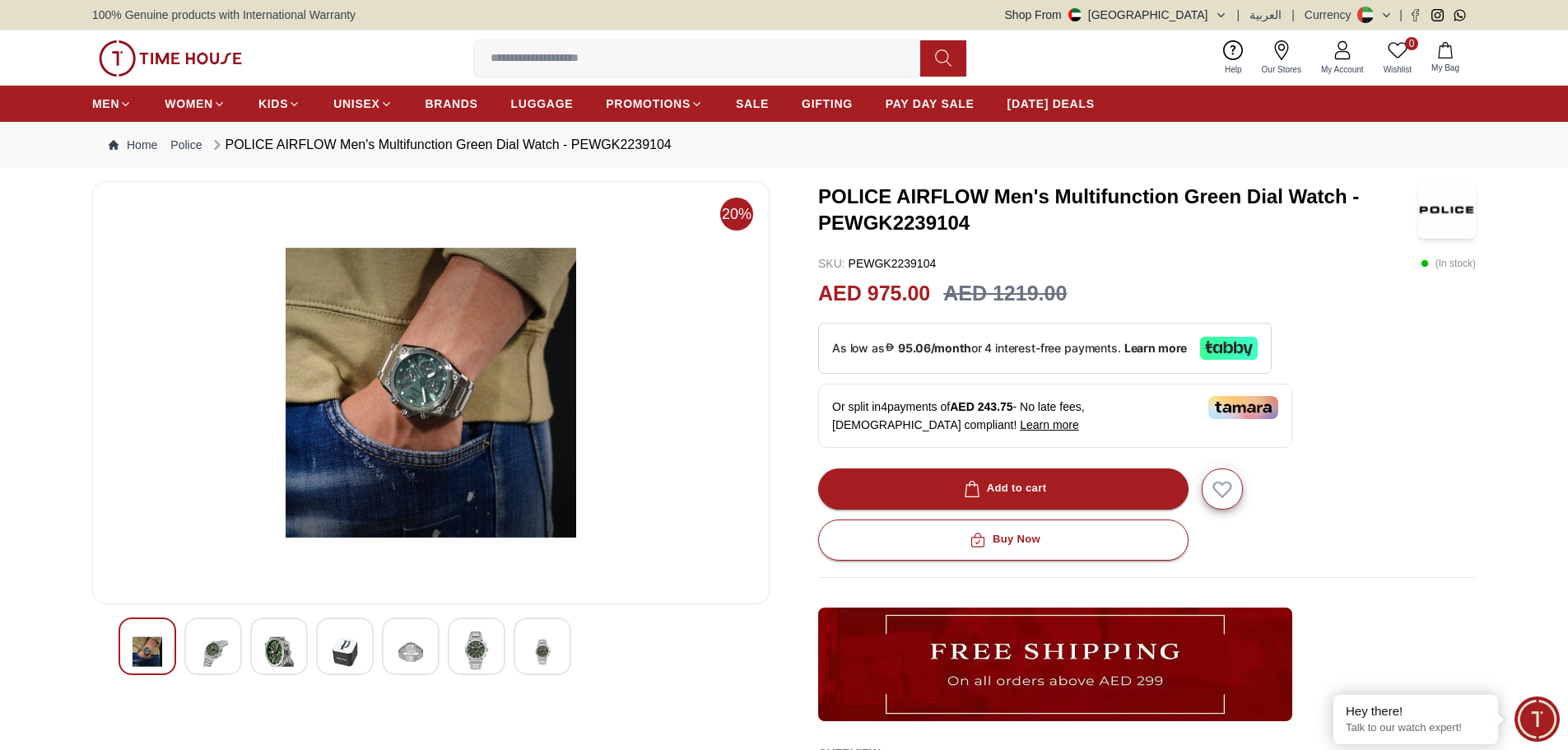
click at [199, 646] on img at bounding box center [213, 651] width 29 height 41
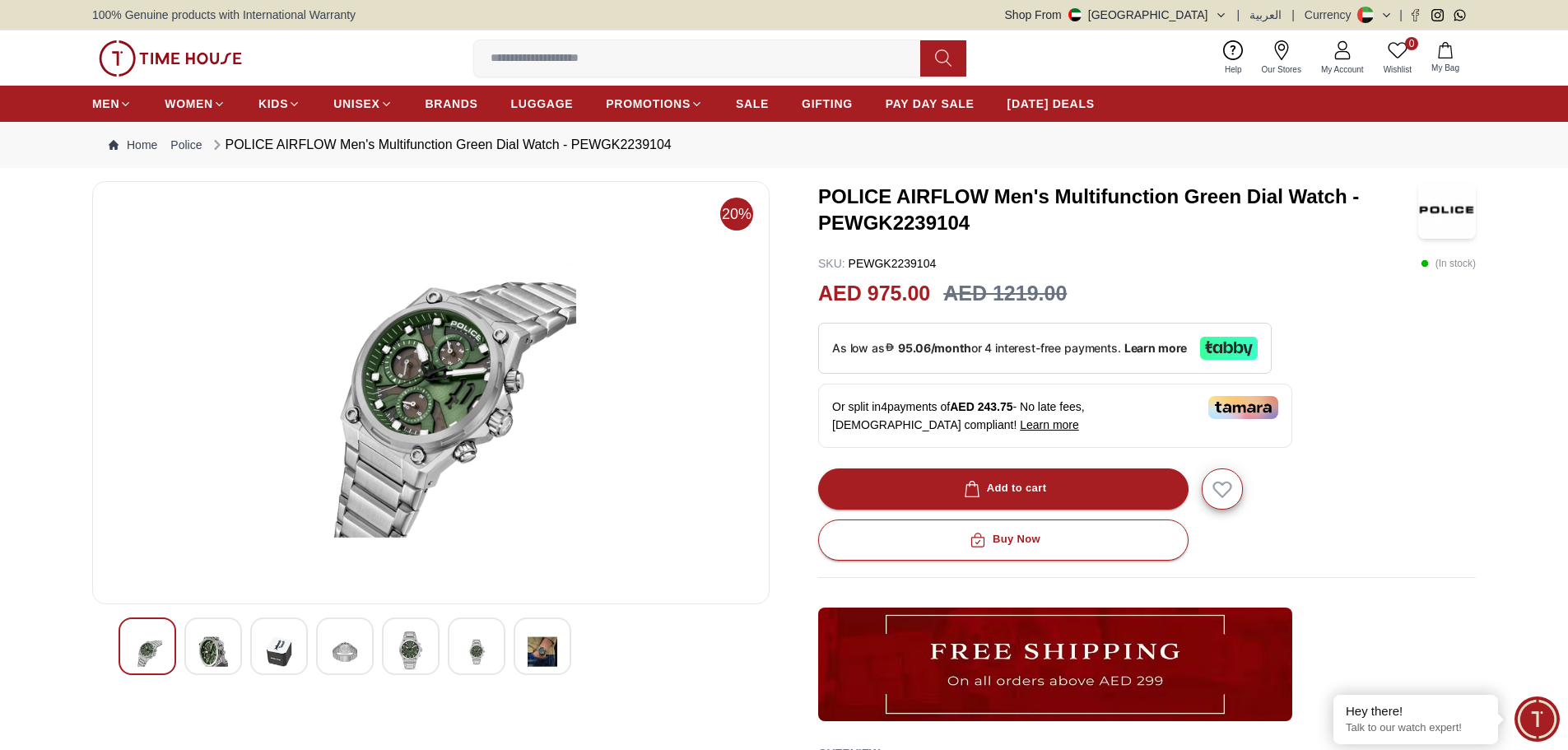
click at [204, 646] on img at bounding box center [213, 651] width 29 height 41
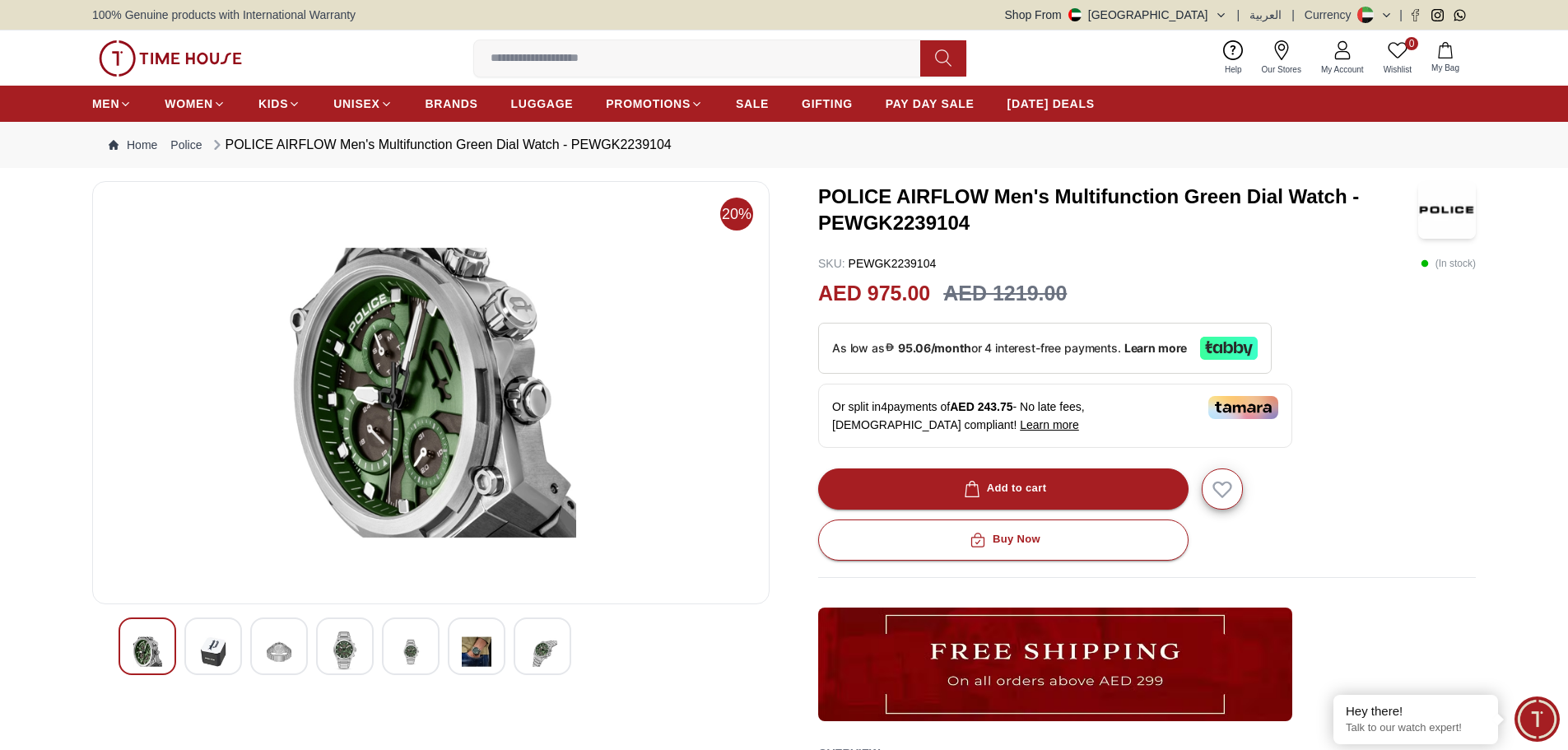
click at [204, 646] on img at bounding box center [213, 651] width 29 height 41
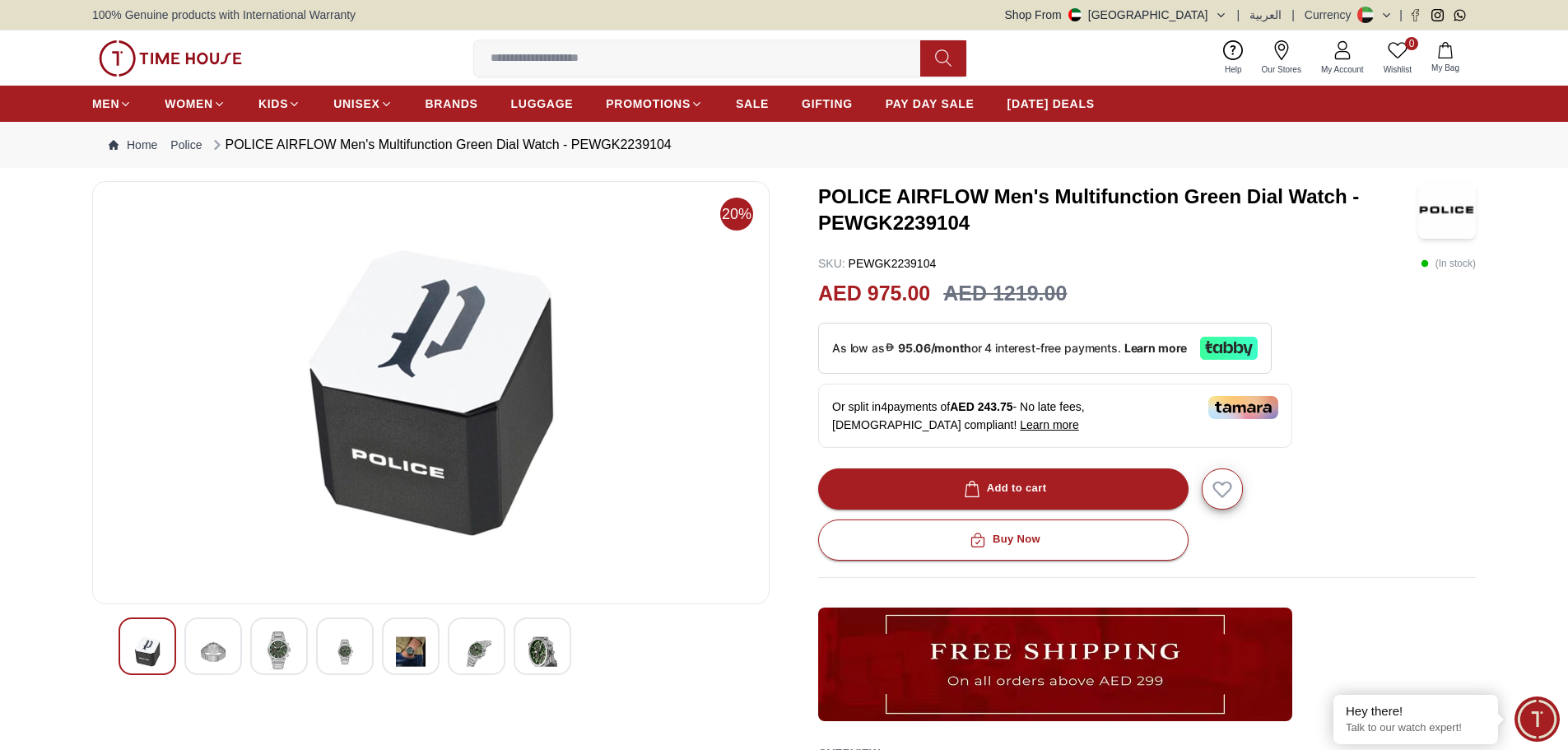
click at [204, 646] on img at bounding box center [213, 651] width 29 height 41
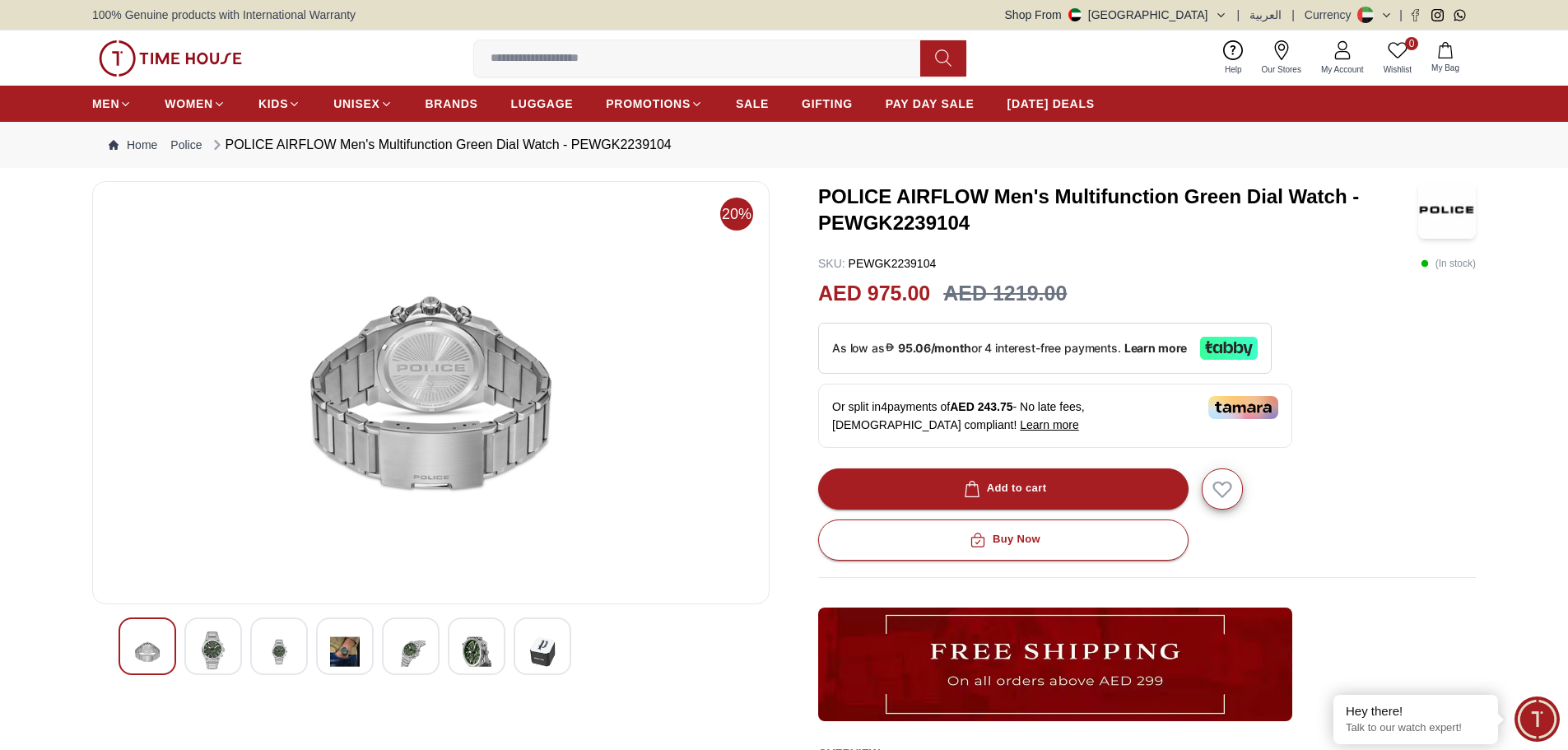
click at [204, 646] on img at bounding box center [213, 650] width 29 height 38
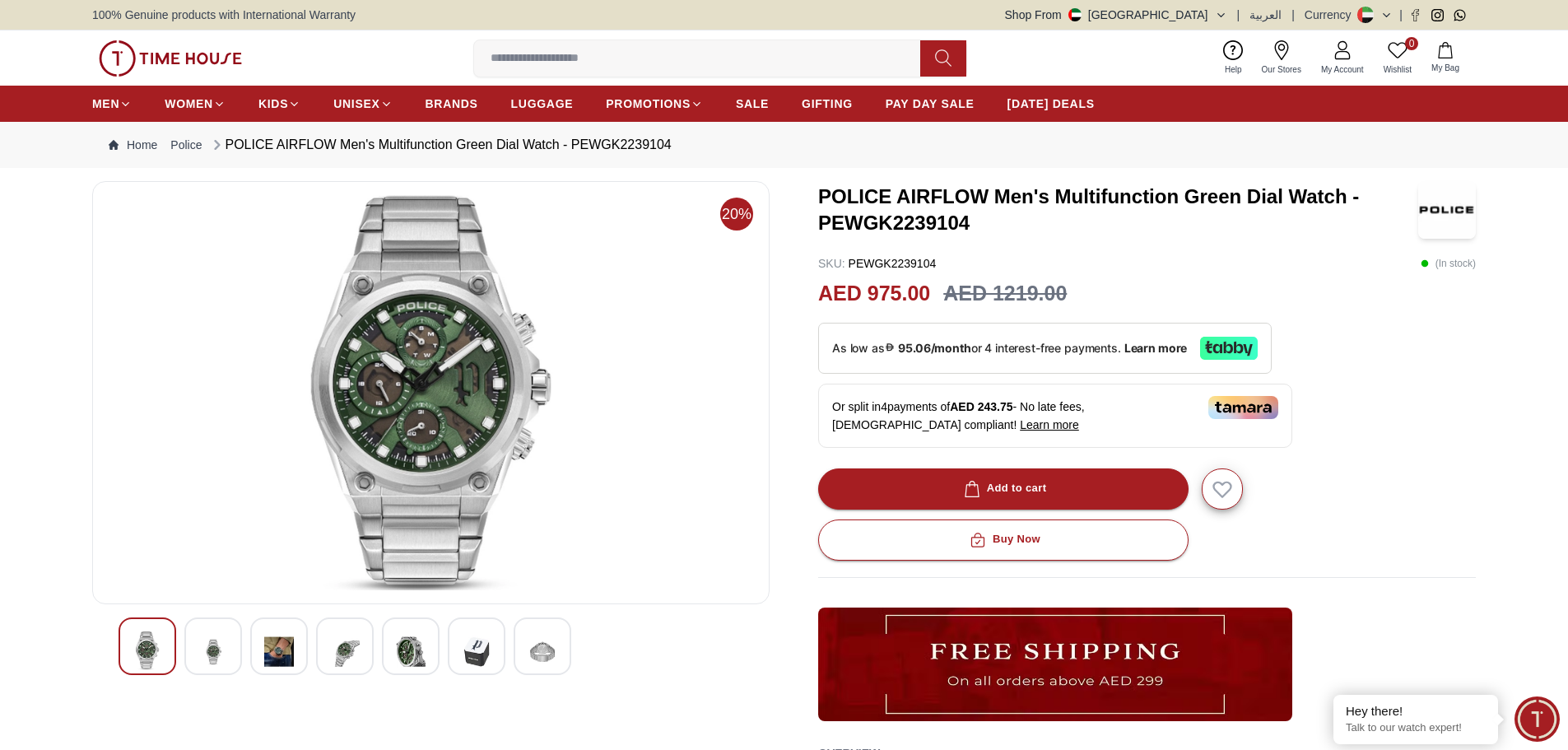
click at [204, 646] on img at bounding box center [213, 651] width 29 height 41
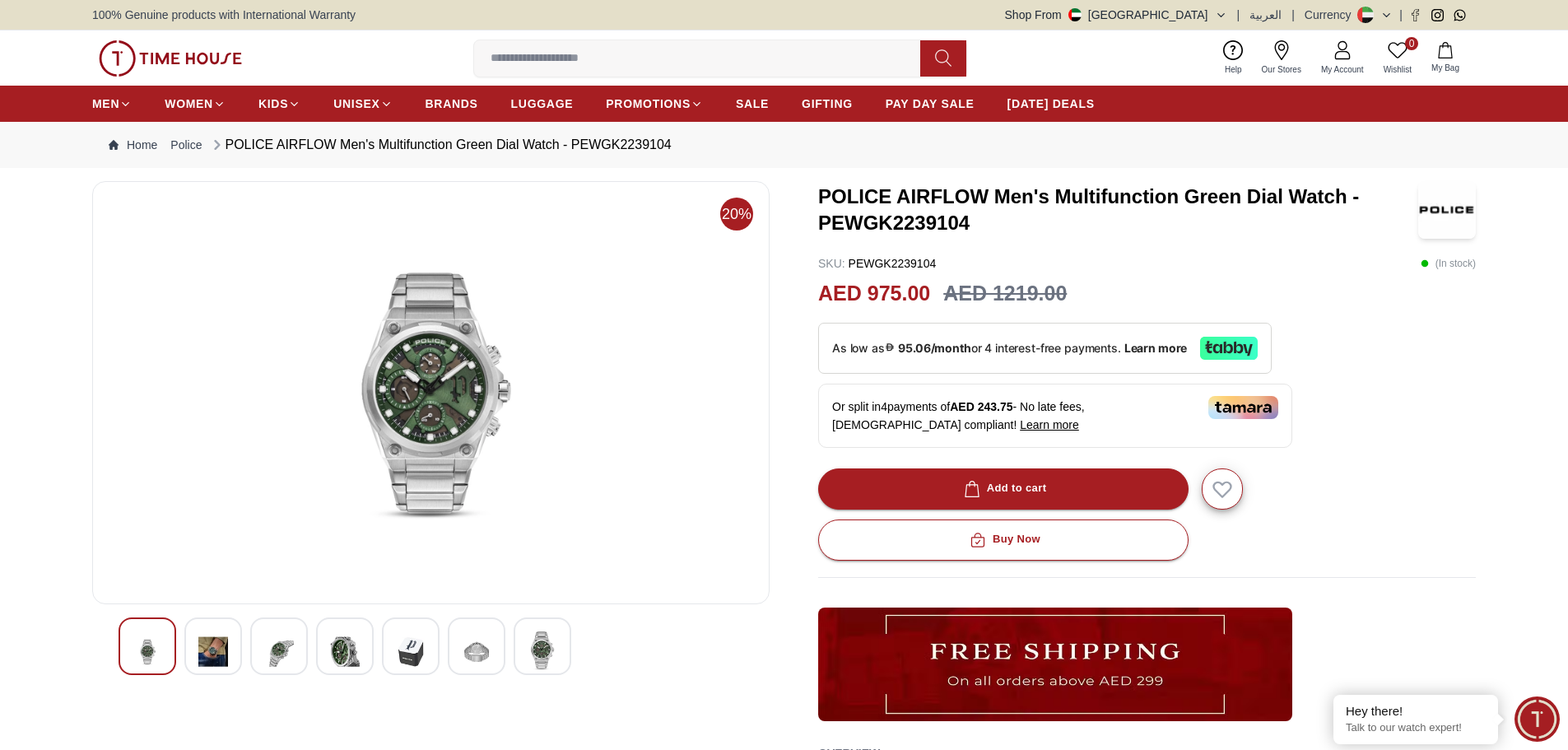
click at [219, 653] on img at bounding box center [213, 651] width 29 height 41
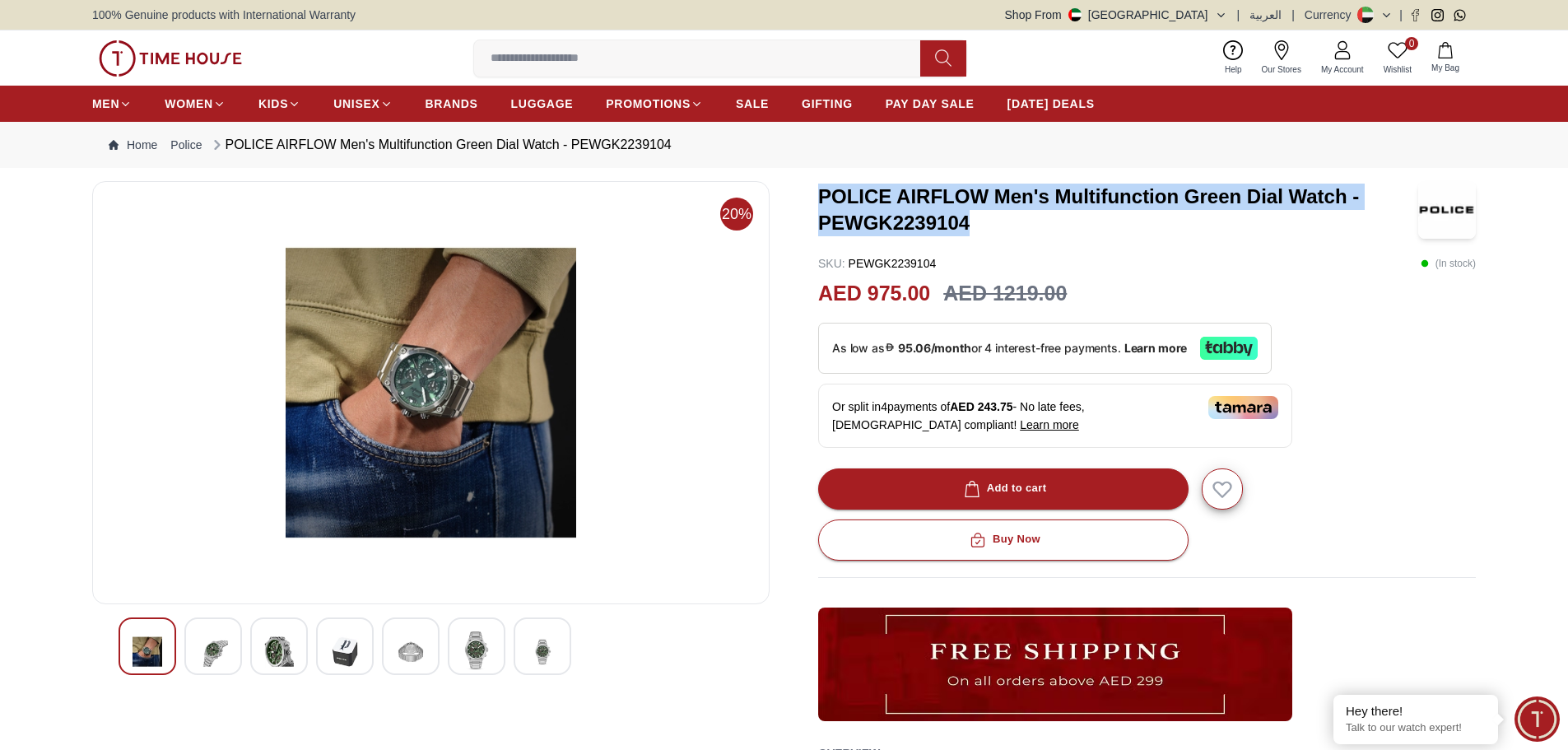
drag, startPoint x: 969, startPoint y: 218, endPoint x: 820, endPoint y: 204, distance: 149.7
click at [820, 204] on h3 "POLICE AIRFLOW Men's Multifunction Green Dial Watch - PEWGK2239104" at bounding box center [1119, 210] width 600 height 53
copy h3 "POLICE AIRFLOW Men's Multifunction Green Dial Watch - PEWGK2239104"
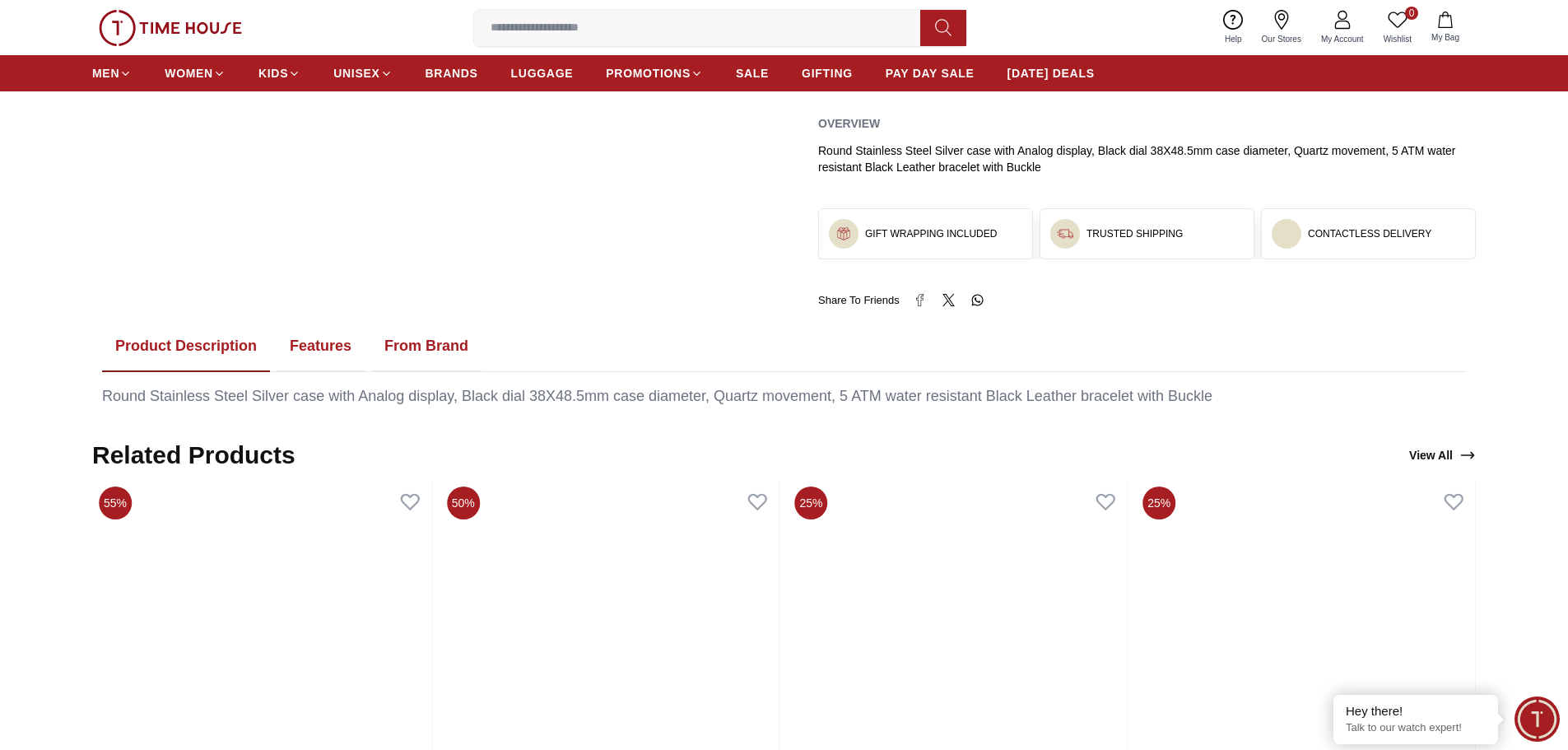
scroll to position [658, 0]
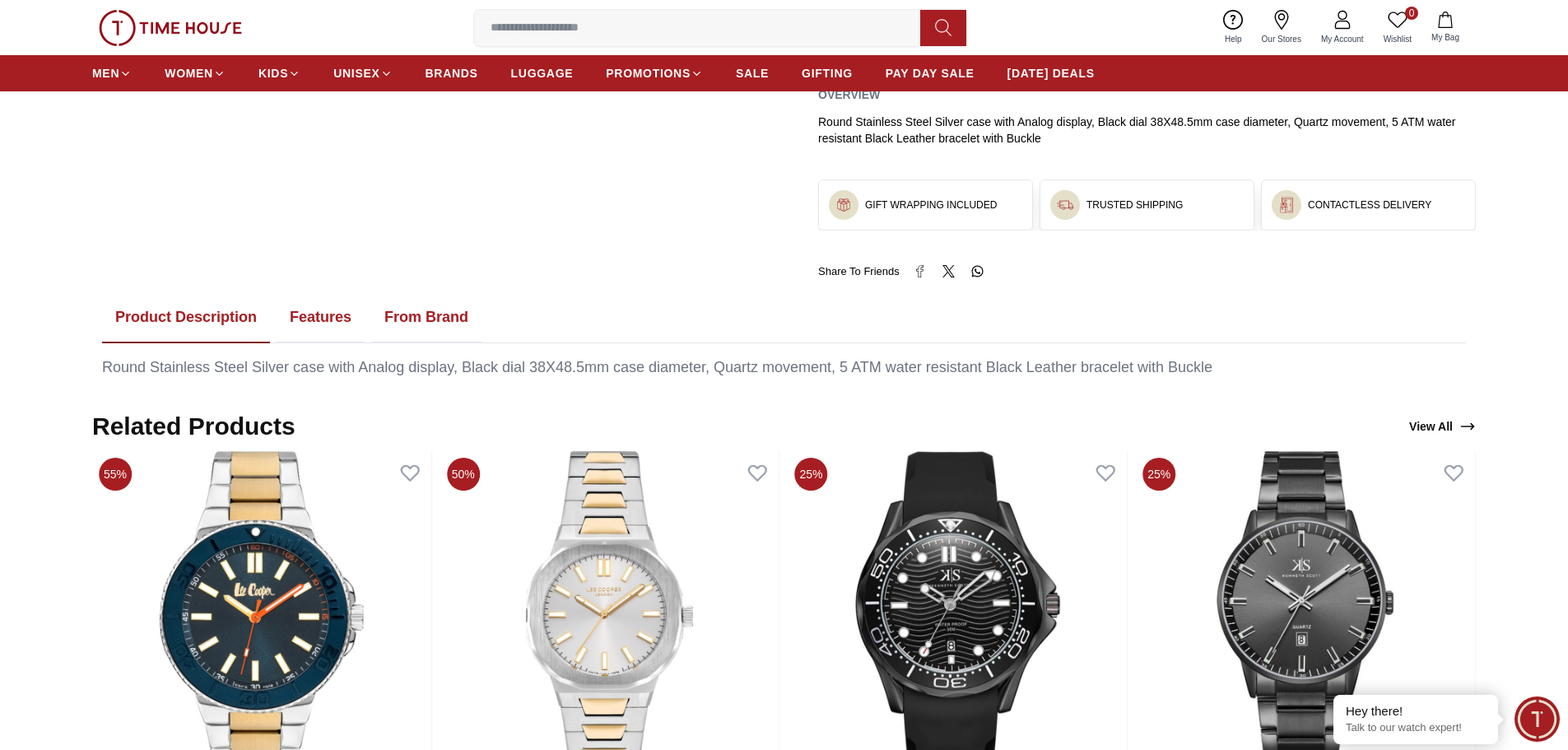
click at [323, 321] on button "Features" at bounding box center [321, 317] width 88 height 51
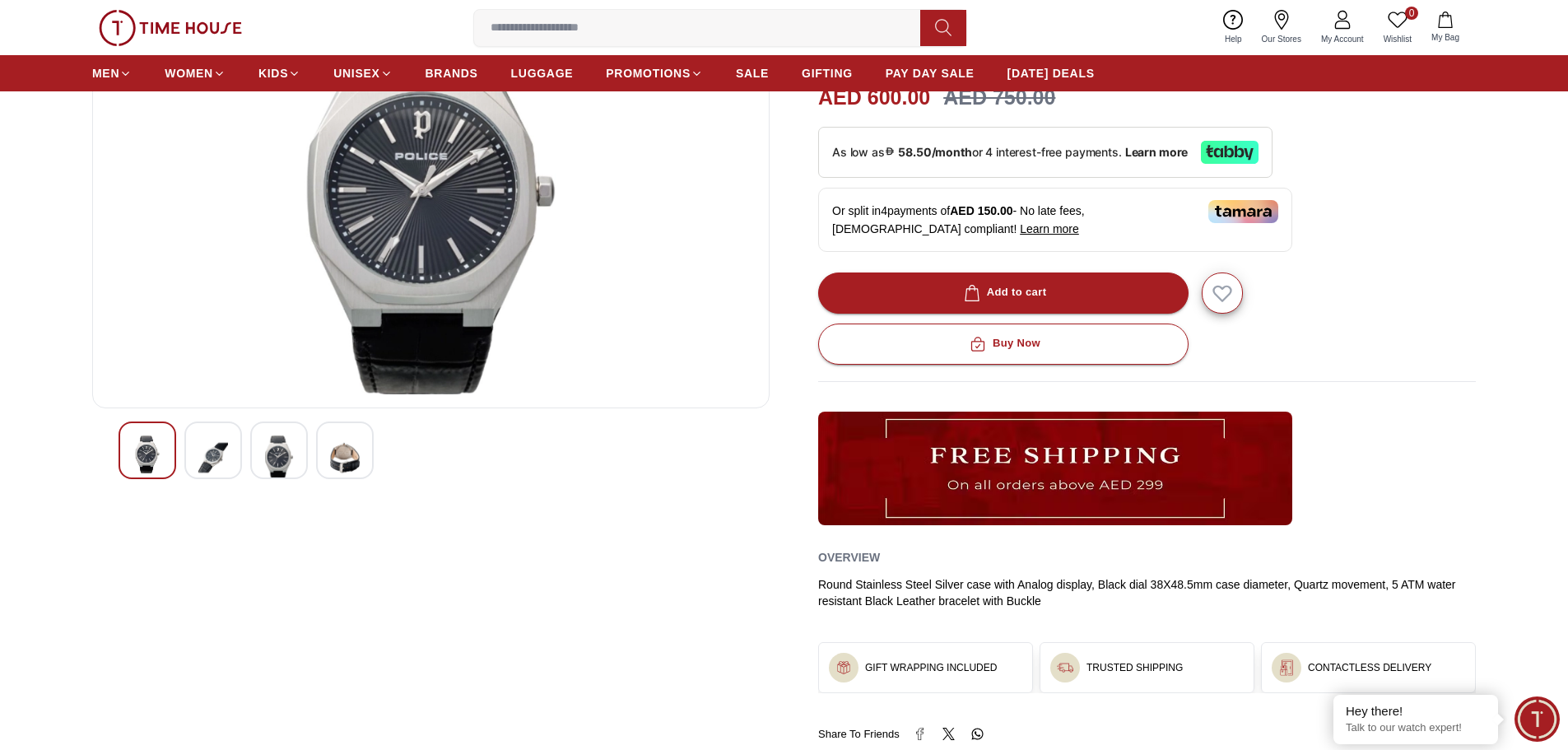
scroll to position [0, 0]
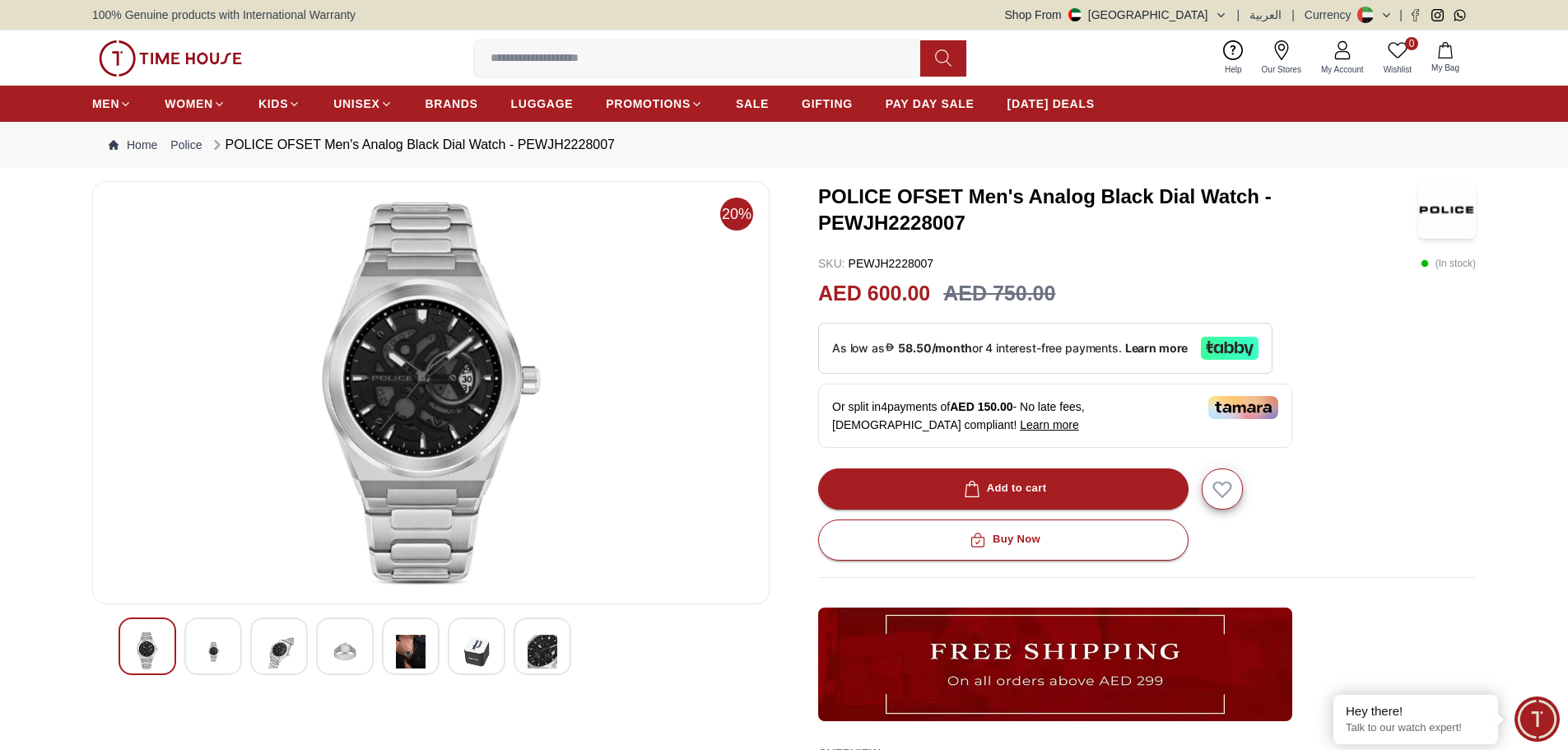
click at [418, 656] on img at bounding box center [411, 651] width 29 height 41
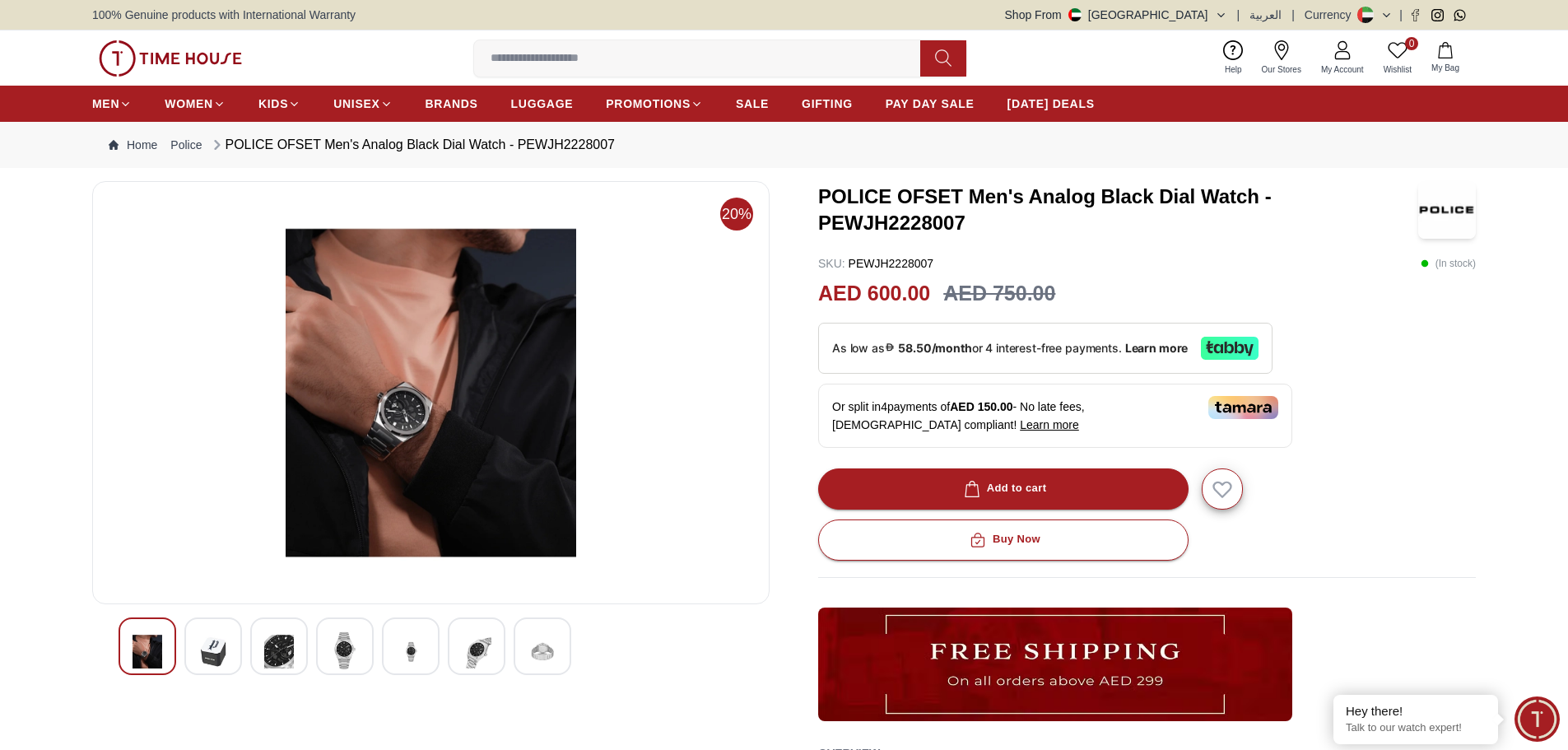
click at [361, 644] on div at bounding box center [345, 646] width 57 height 57
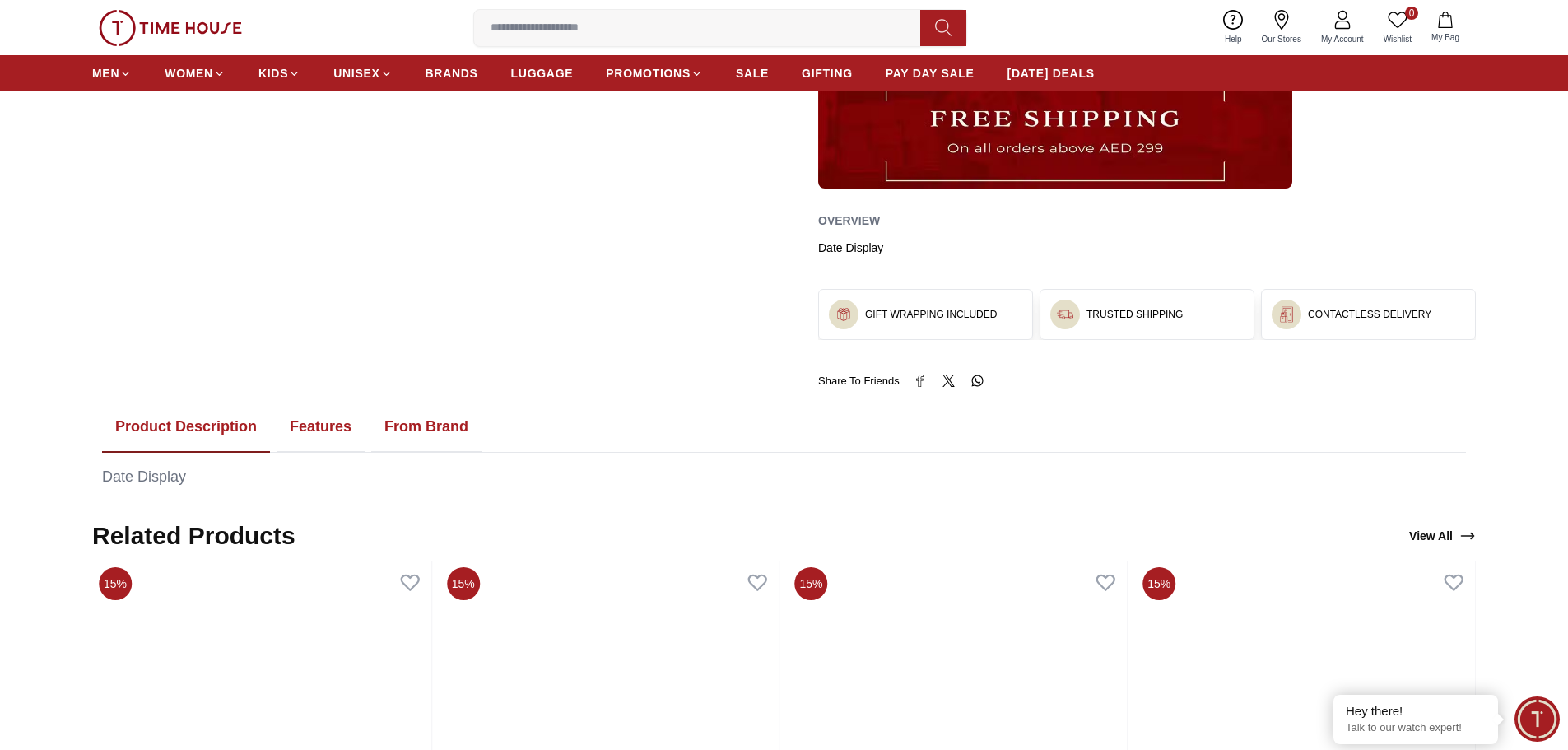
scroll to position [823, 0]
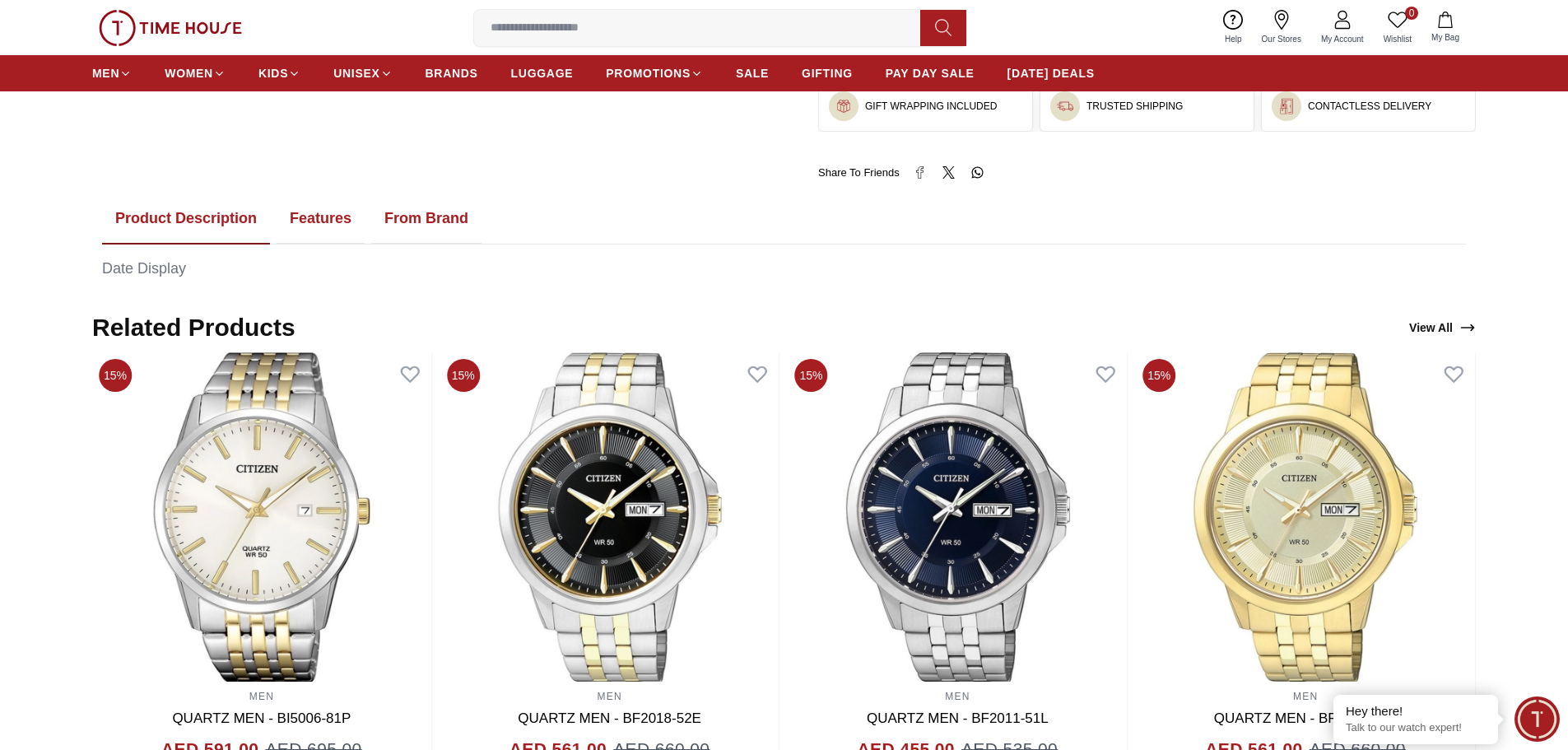
click at [305, 218] on button "Features" at bounding box center [321, 218] width 88 height 51
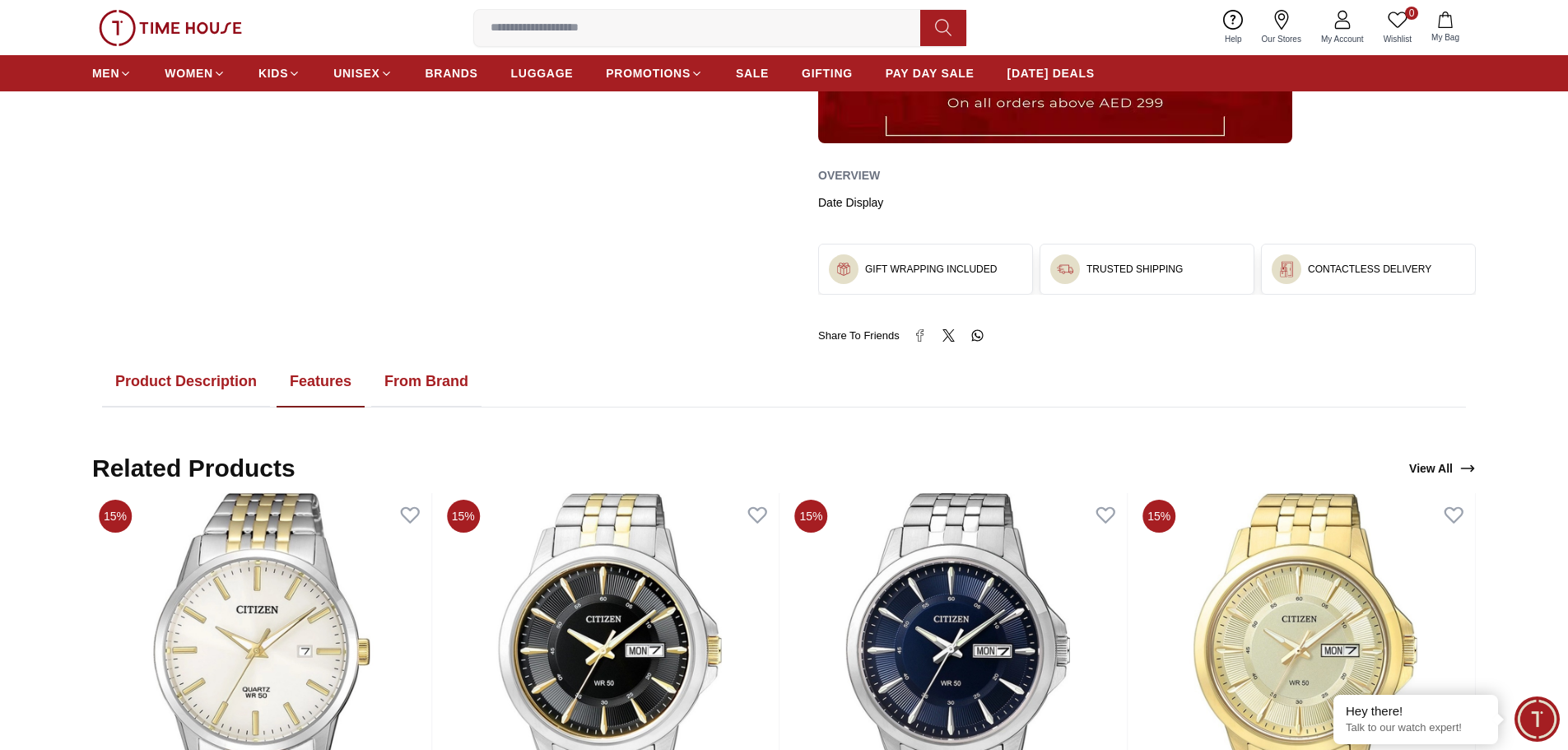
scroll to position [658, 0]
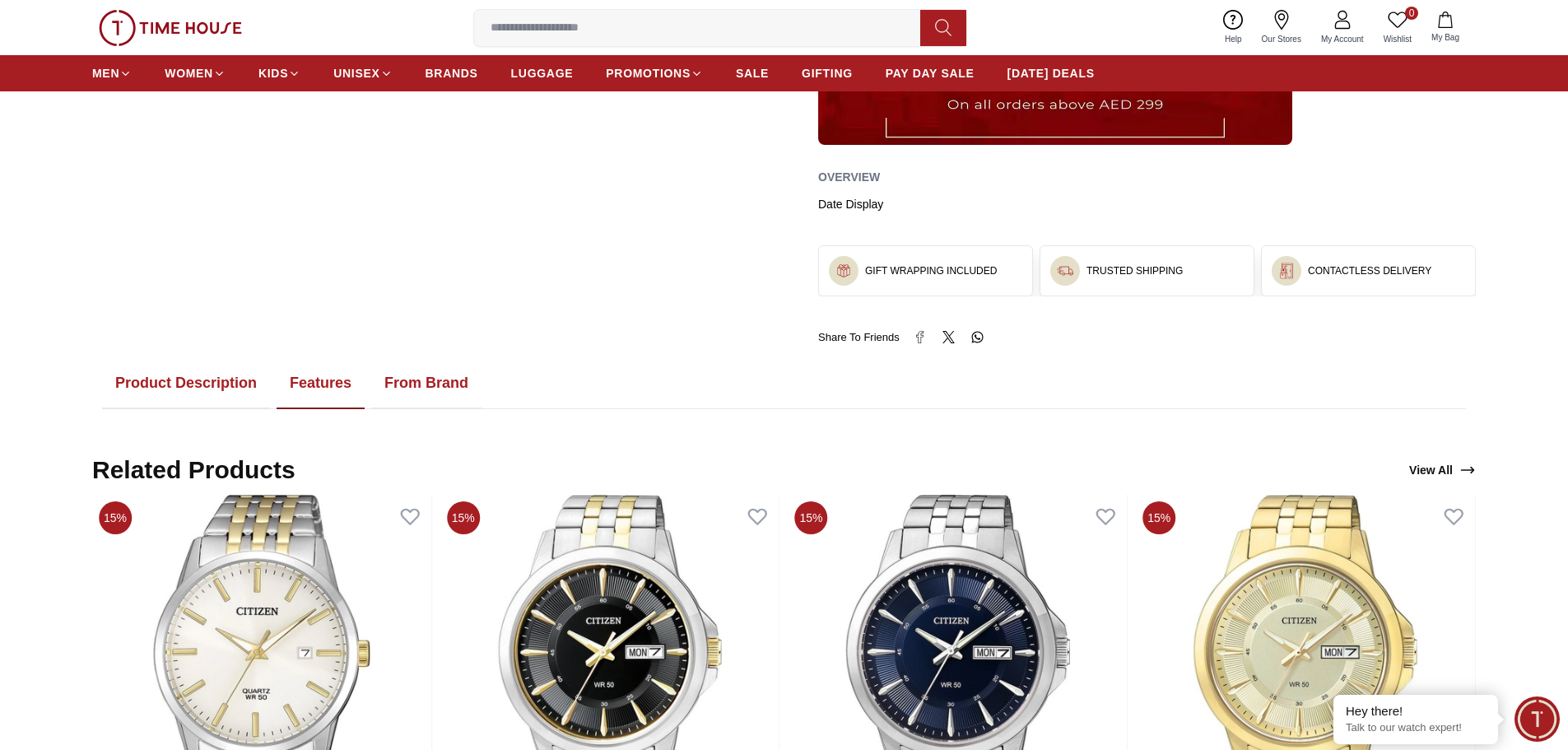
click at [425, 385] on button "From Brand" at bounding box center [426, 383] width 110 height 51
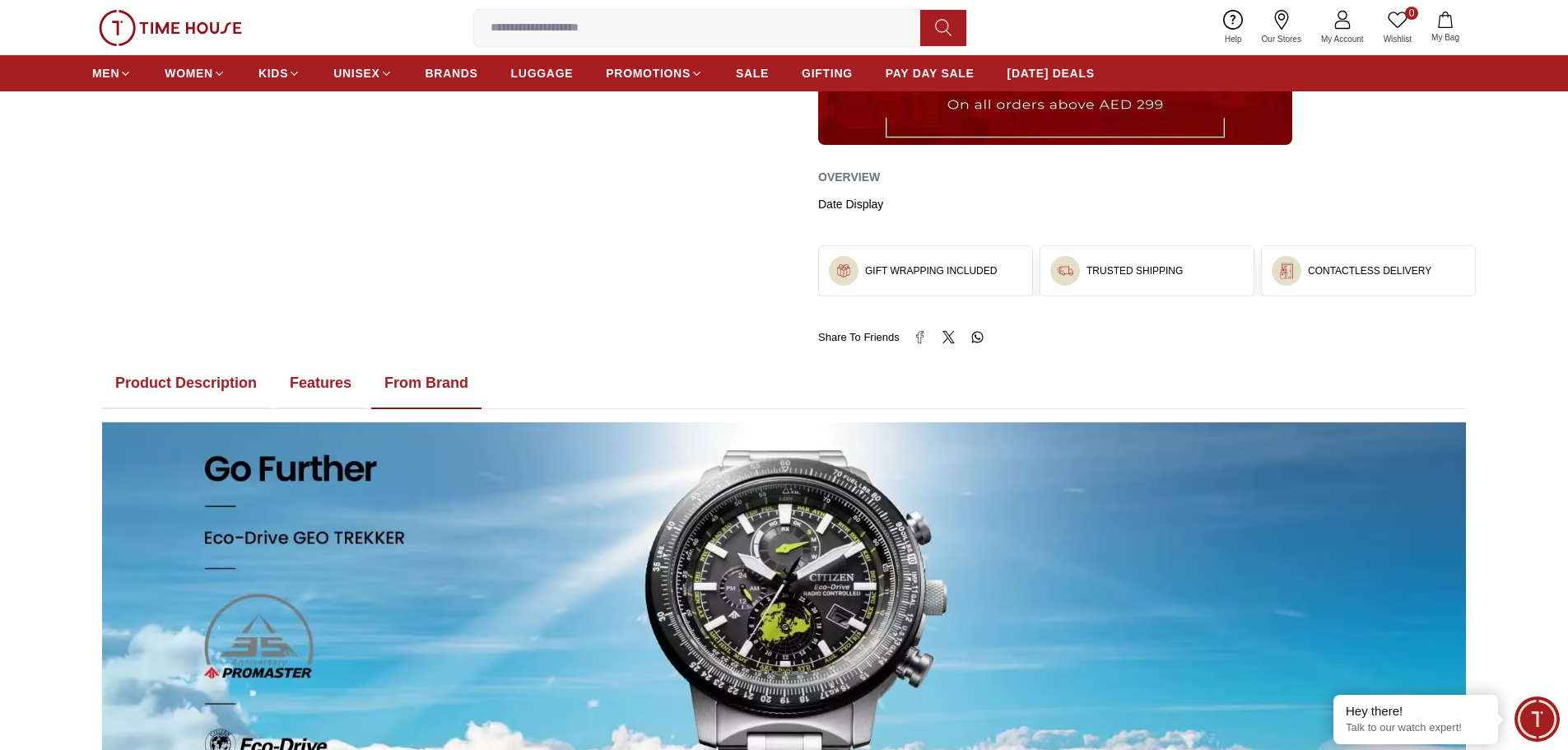
click at [234, 381] on button "Product Description" at bounding box center [186, 383] width 168 height 51
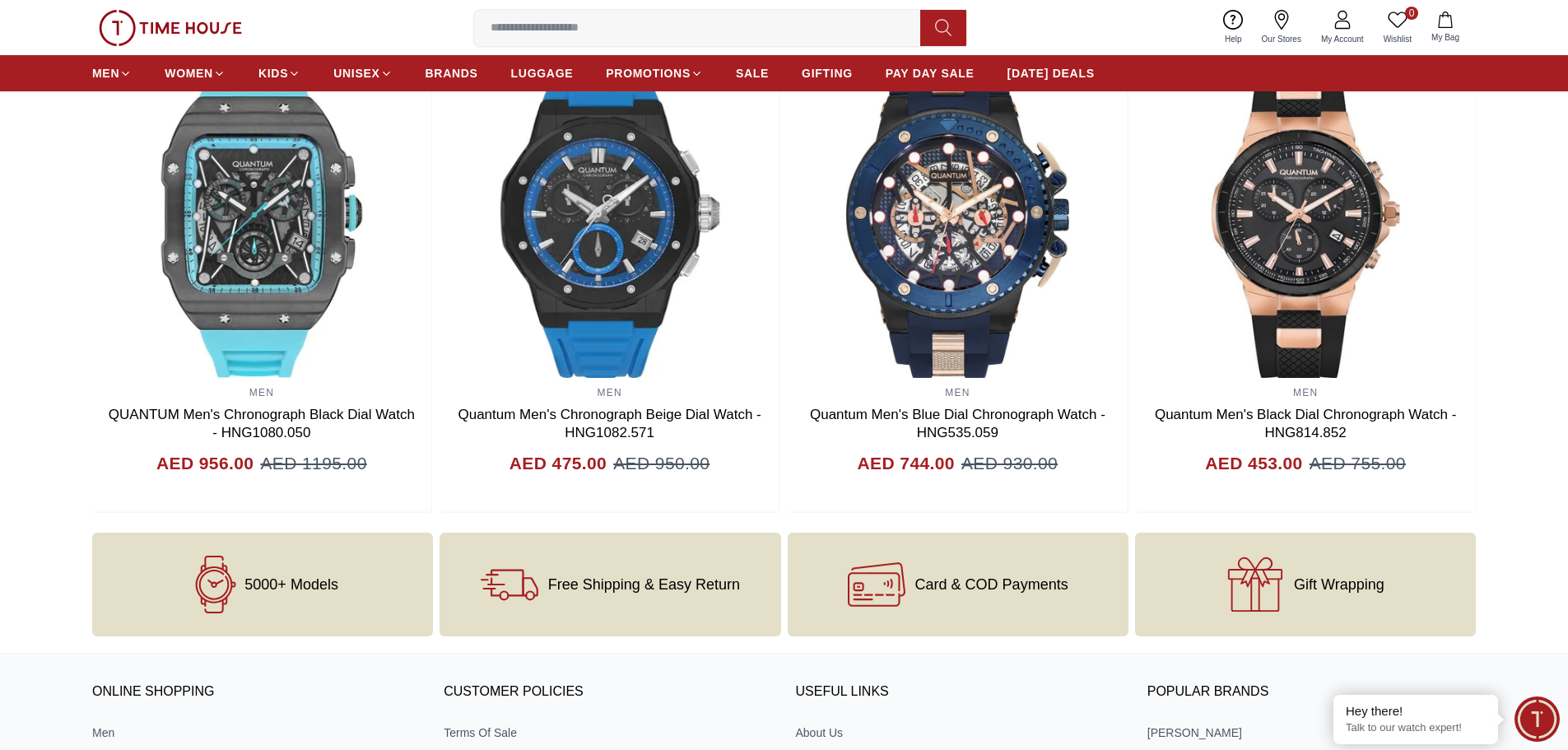
scroll to position [2038, 0]
